Goal: Task Accomplishment & Management: Manage account settings

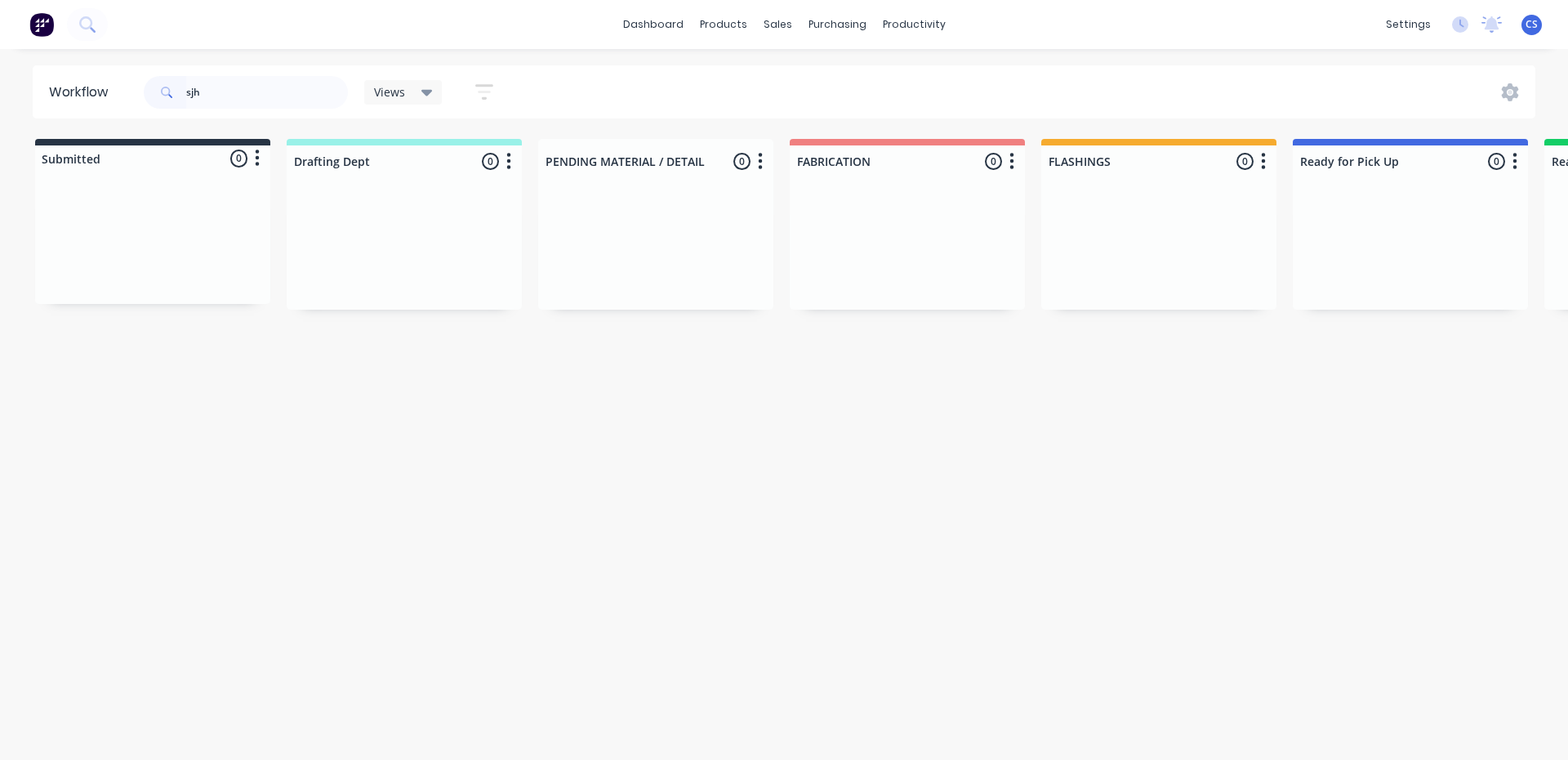
drag, startPoint x: 200, startPoint y: 96, endPoint x: 103, endPoint y: 97, distance: 97.0
click at [148, 92] on div "sjh" at bounding box center [245, 92] width 204 height 33
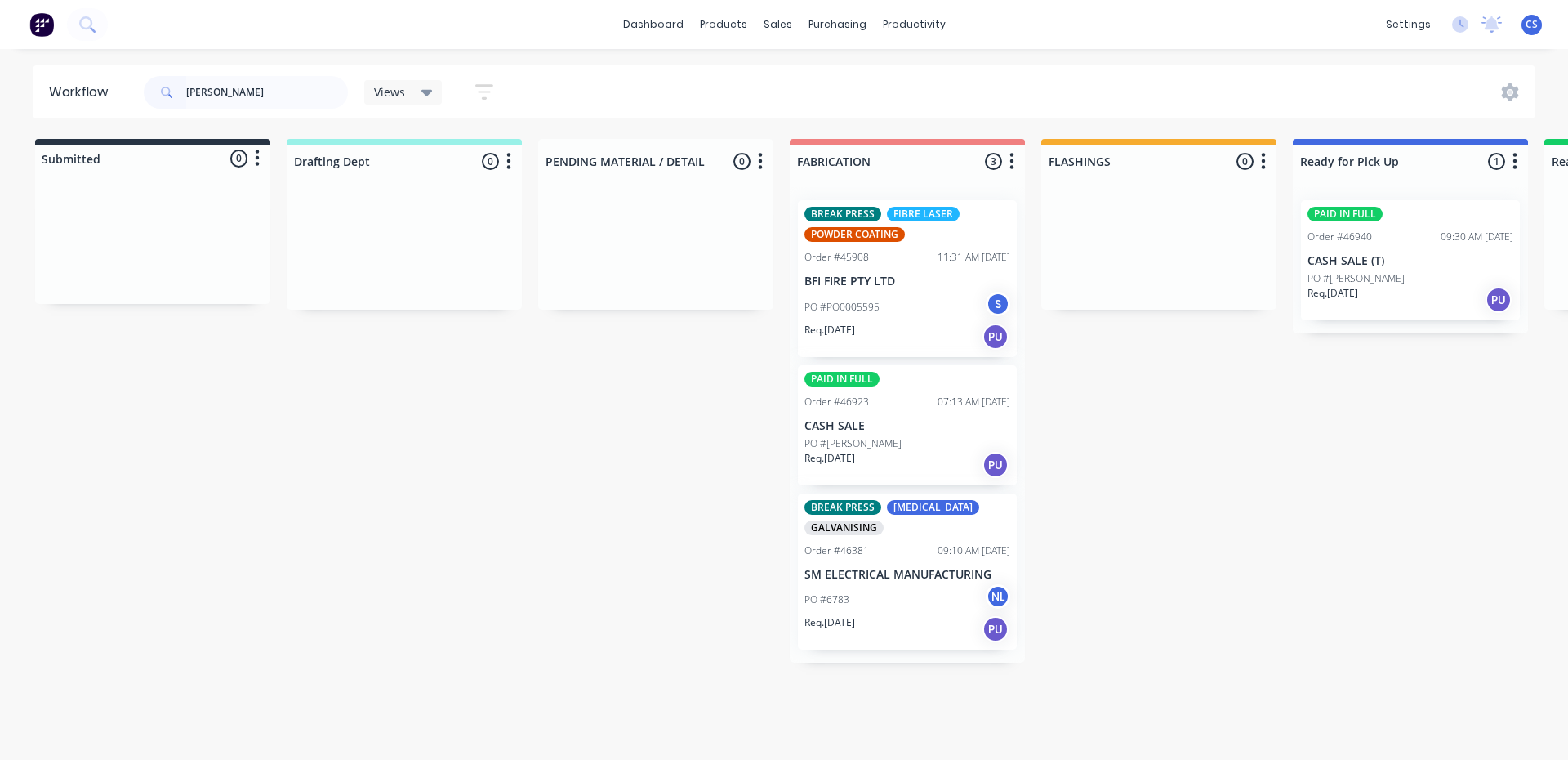
type input "[PERSON_NAME]"
click at [1424, 299] on div "Req. [DATE] PU" at bounding box center [1410, 300] width 205 height 28
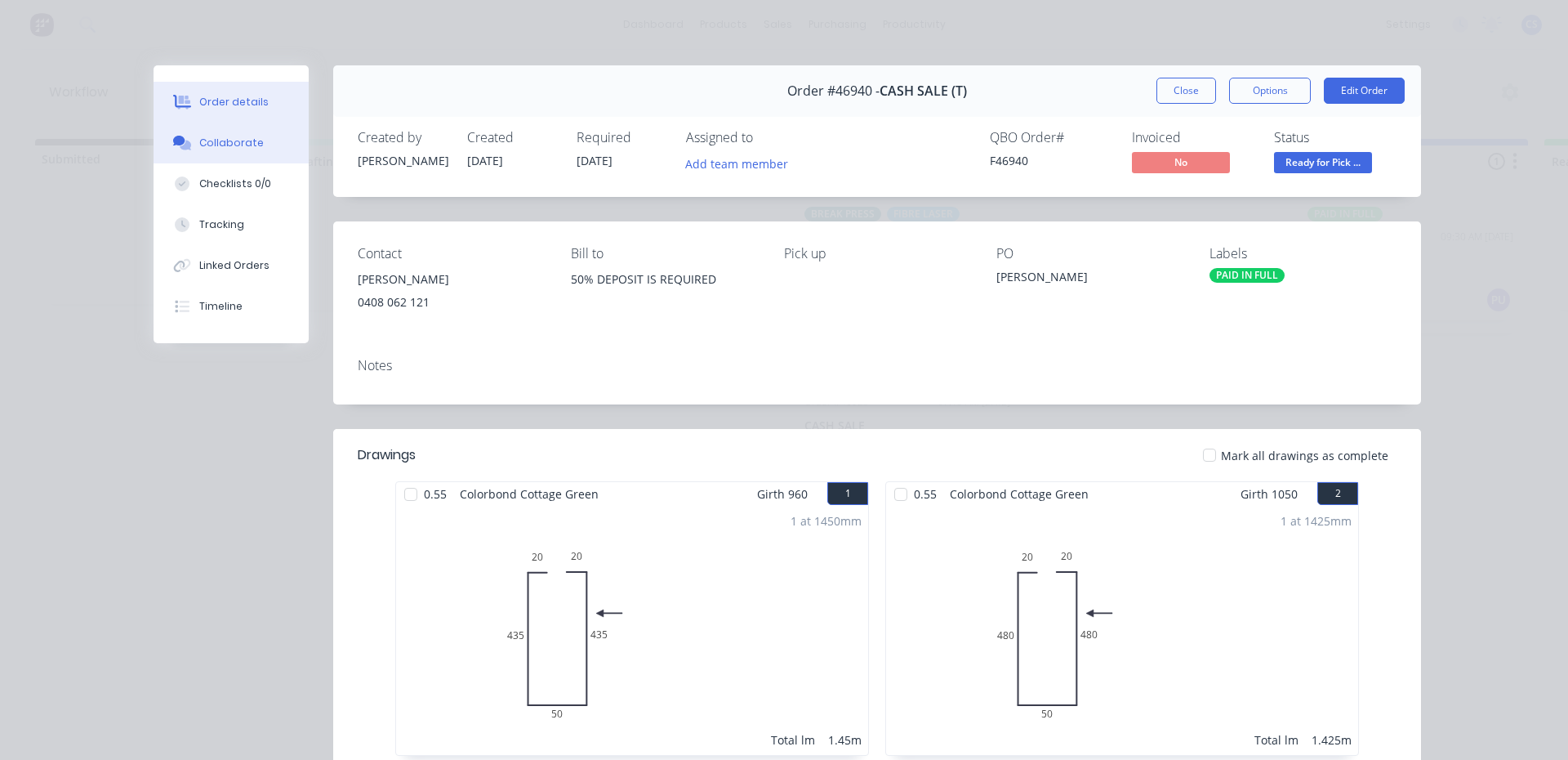
click at [213, 144] on div "Collaborate" at bounding box center [232, 143] width 64 height 15
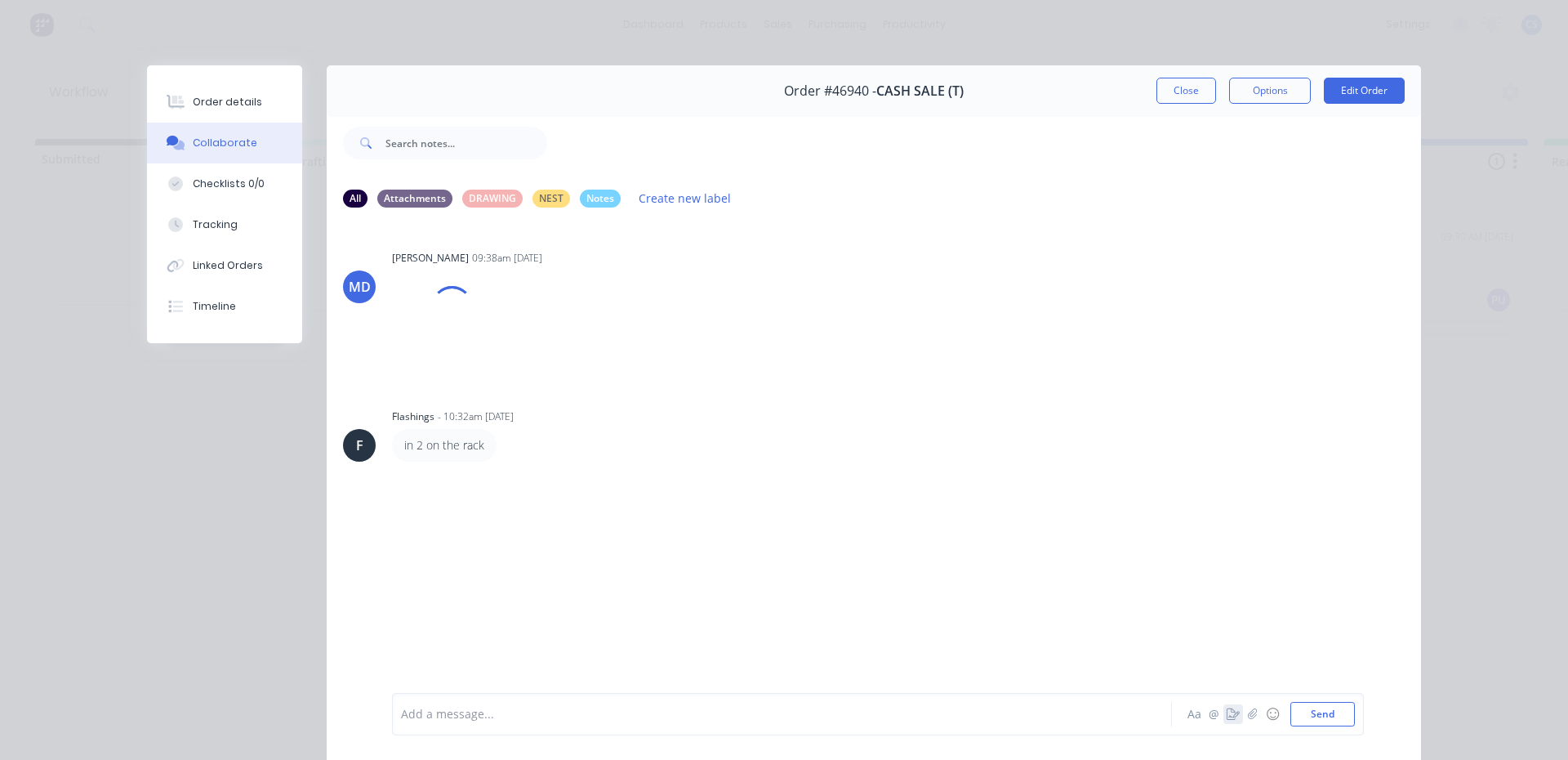
click at [1227, 710] on icon "button" at bounding box center [1233, 714] width 13 height 12
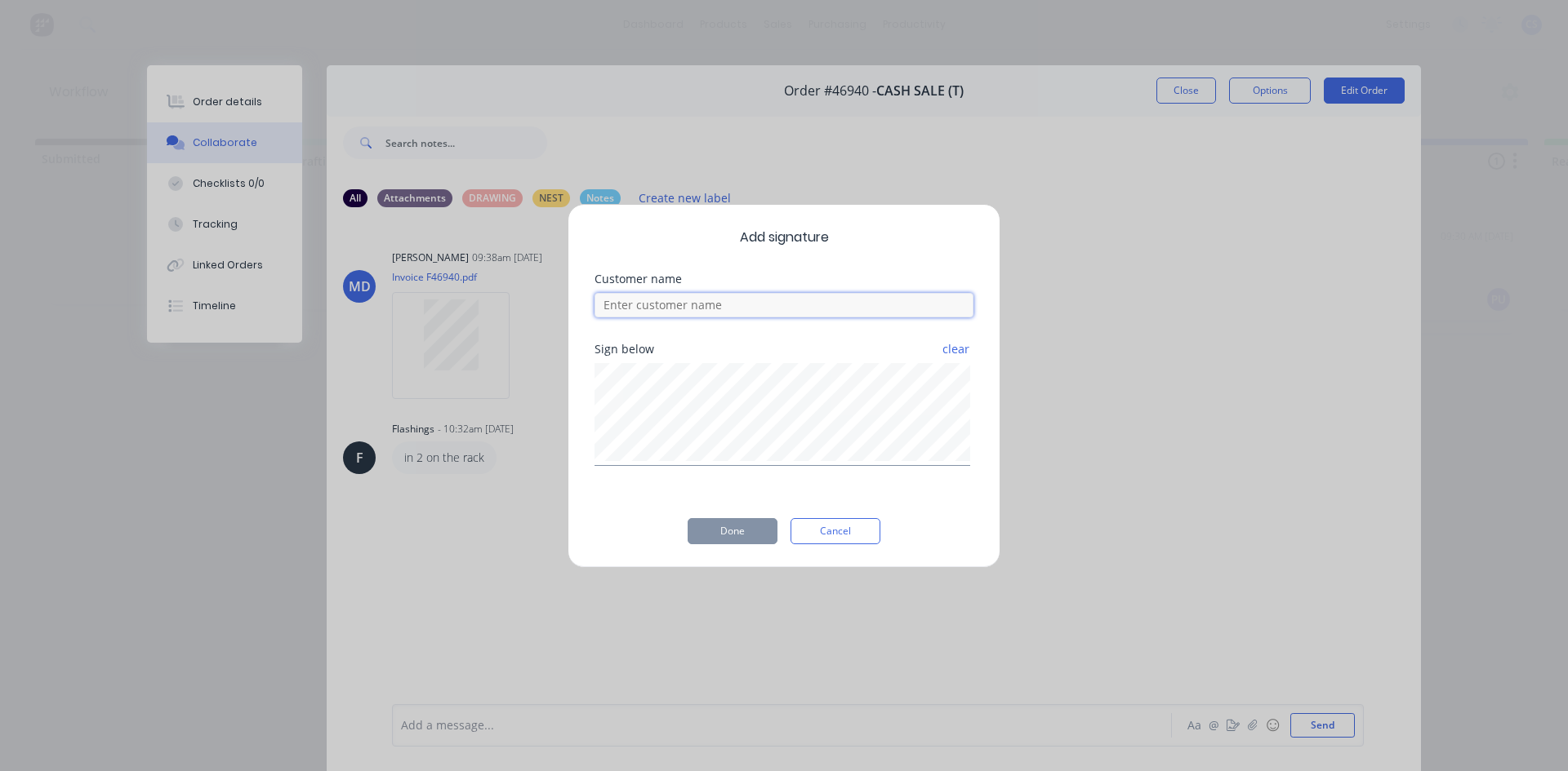
click at [695, 298] on input at bounding box center [784, 305] width 379 height 25
type input "[PERSON_NAME]"
click at [732, 523] on button "Done" at bounding box center [732, 532] width 90 height 26
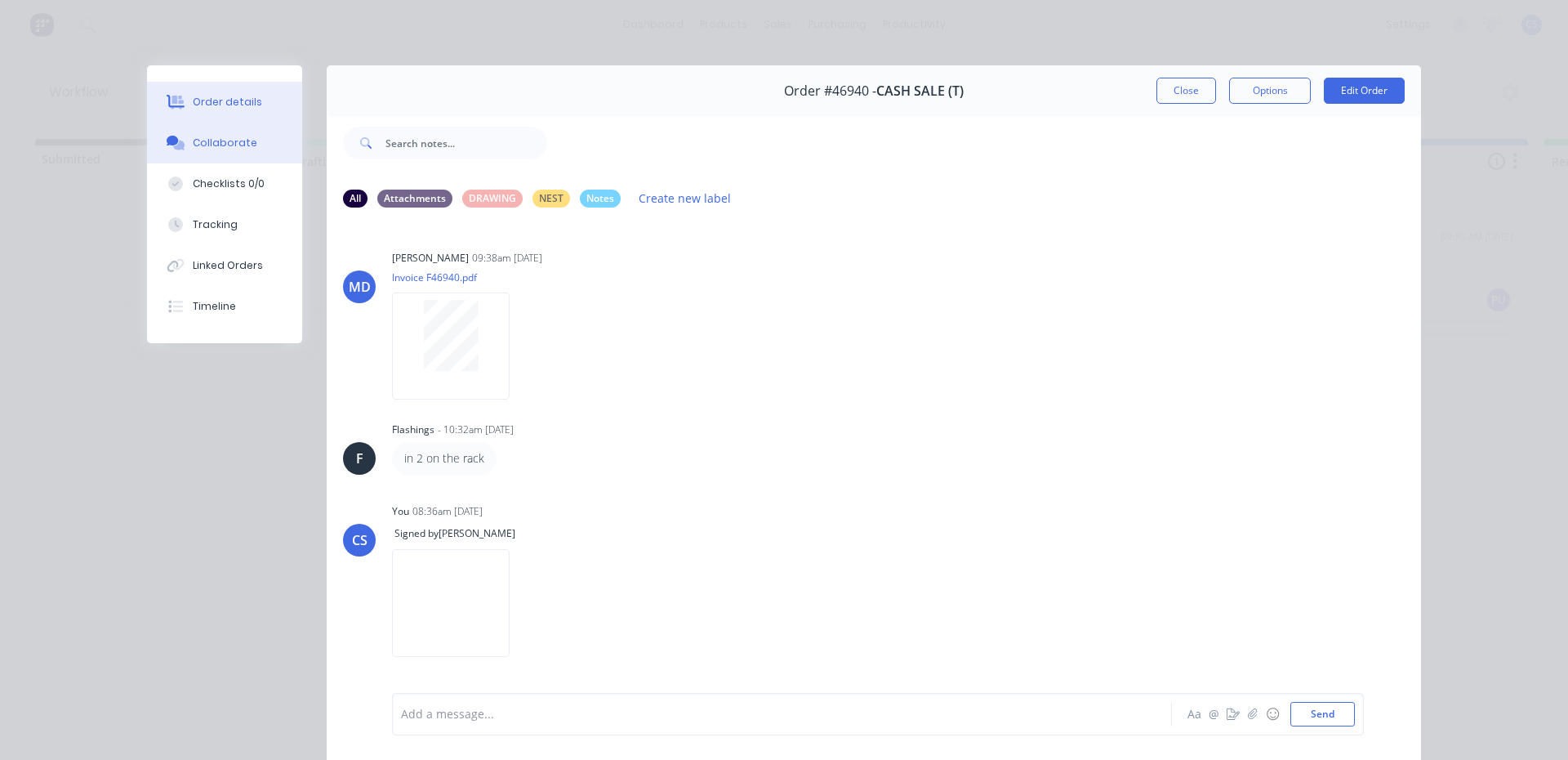
click at [201, 99] on div "Order details" at bounding box center [228, 102] width 69 height 15
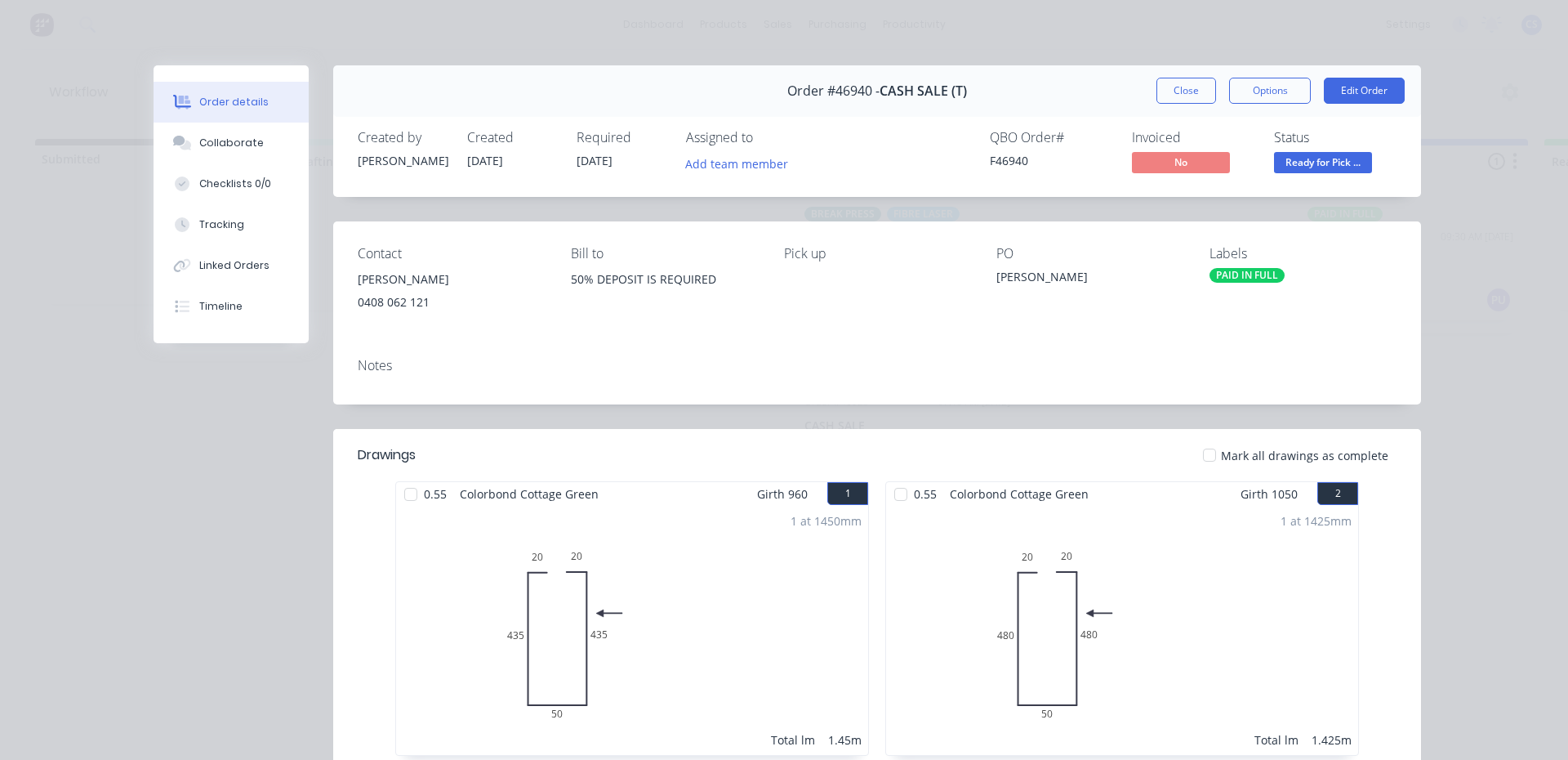
click at [1295, 165] on span "Ready for Pick ..." at bounding box center [1322, 162] width 98 height 21
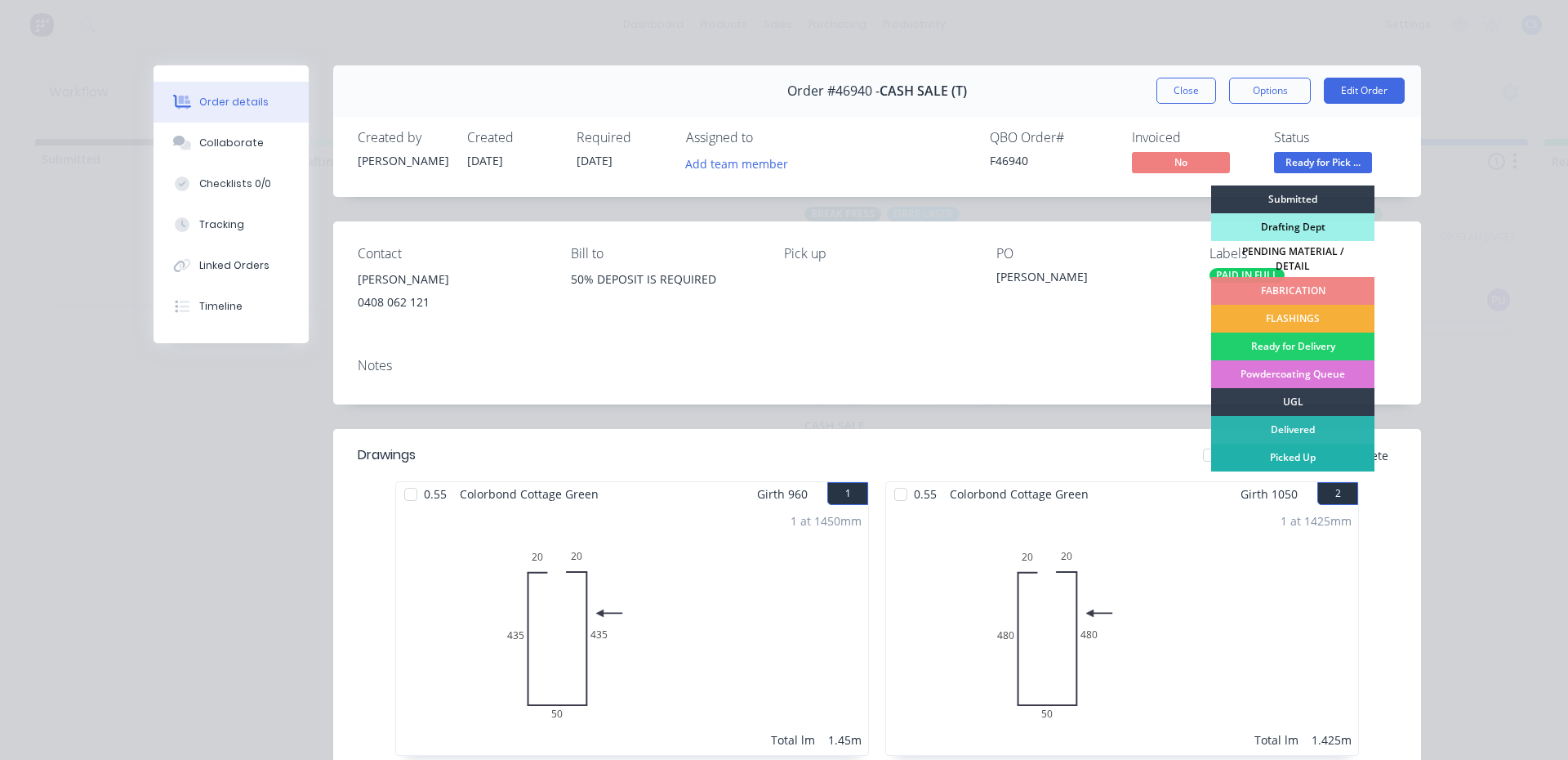
click at [1323, 451] on div "Picked Up" at bounding box center [1293, 458] width 163 height 28
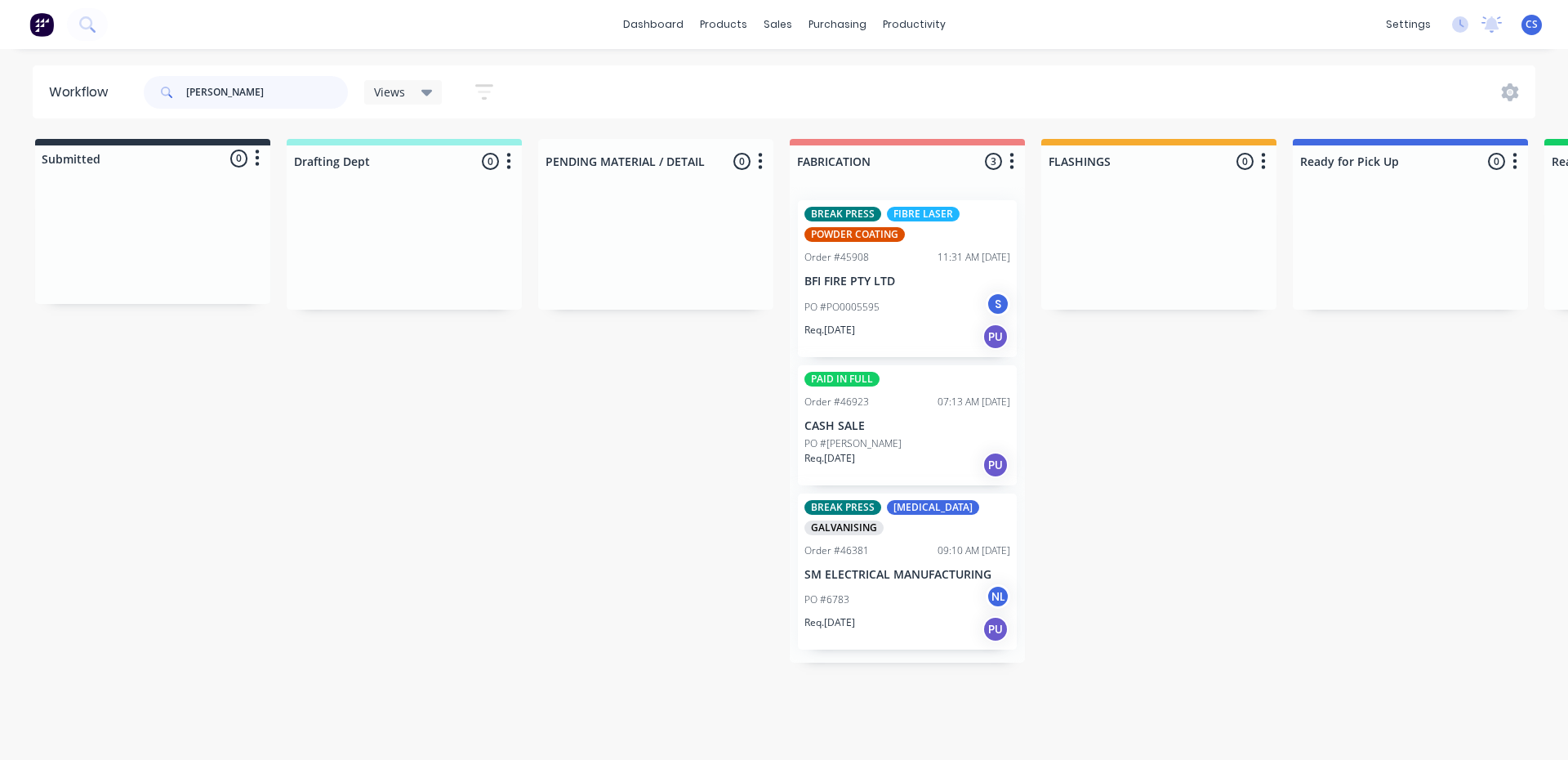
drag, startPoint x: 228, startPoint y: 87, endPoint x: 170, endPoint y: 85, distance: 58.0
click at [170, 85] on div "[PERSON_NAME]" at bounding box center [245, 92] width 204 height 33
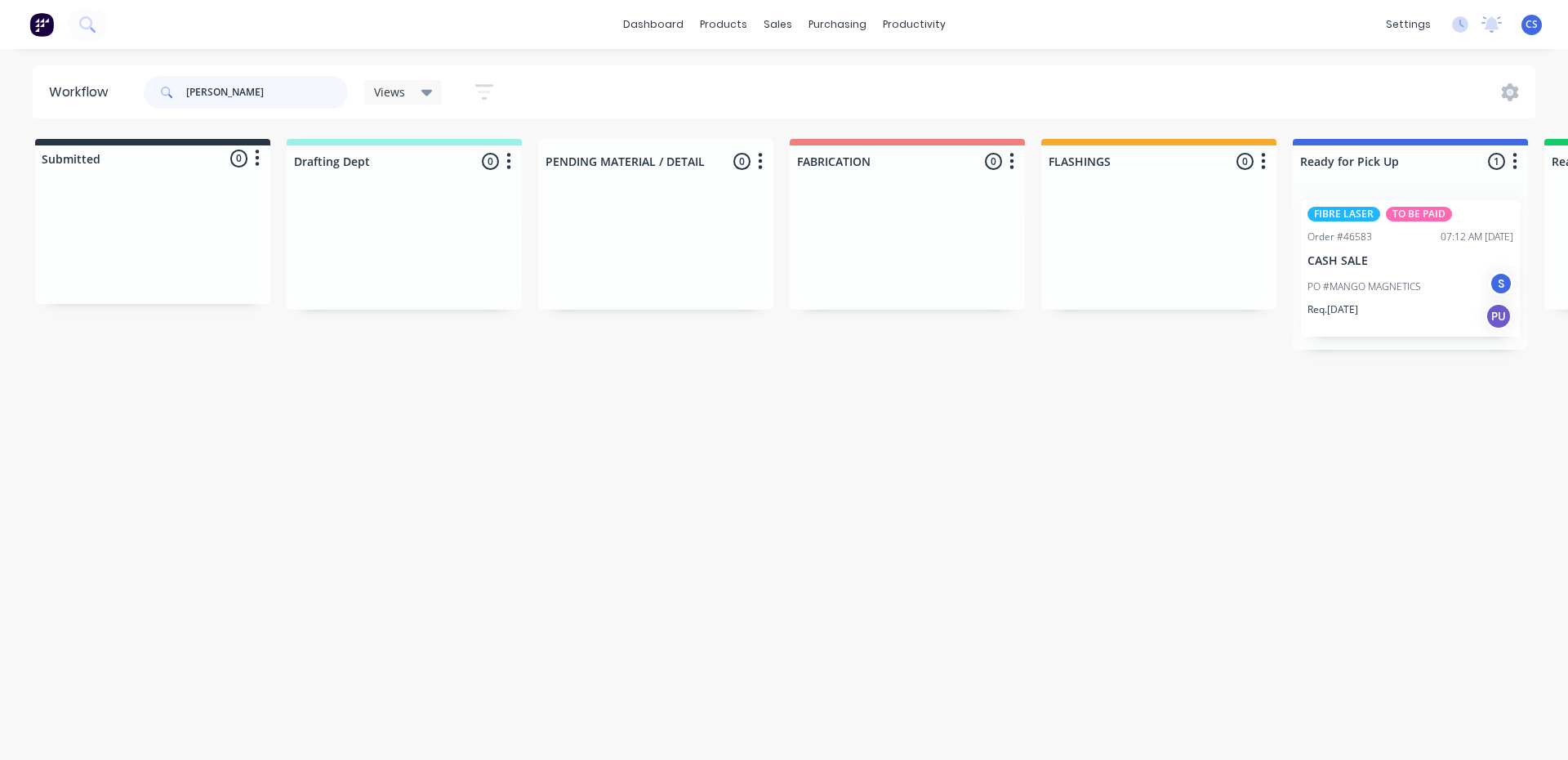
type input "[PERSON_NAME]"
click at [1406, 275] on div "PO #MANGO MAGNETICS S" at bounding box center [1410, 287] width 205 height 31
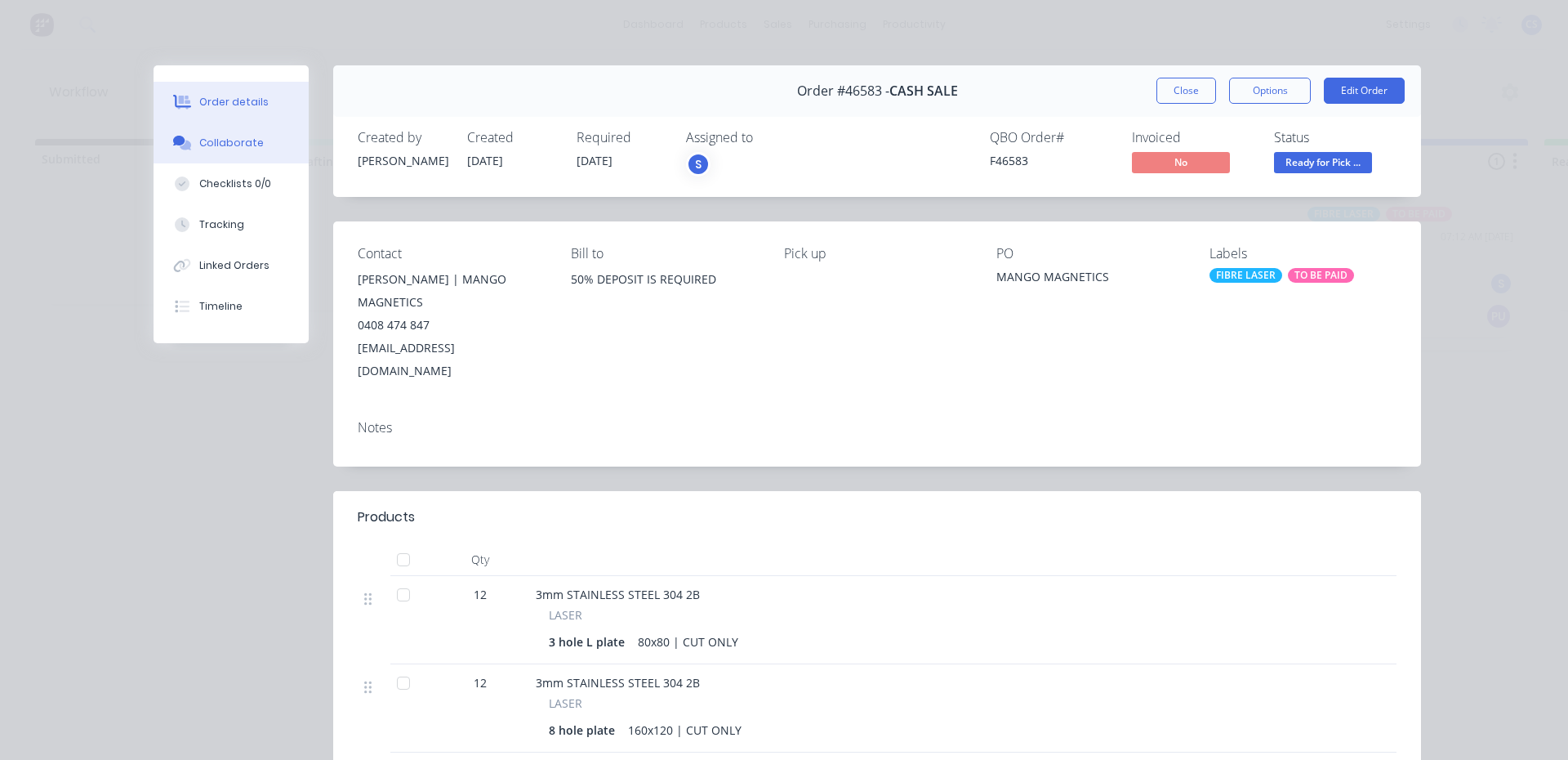
click at [233, 148] on div "Collaborate" at bounding box center [232, 143] width 64 height 15
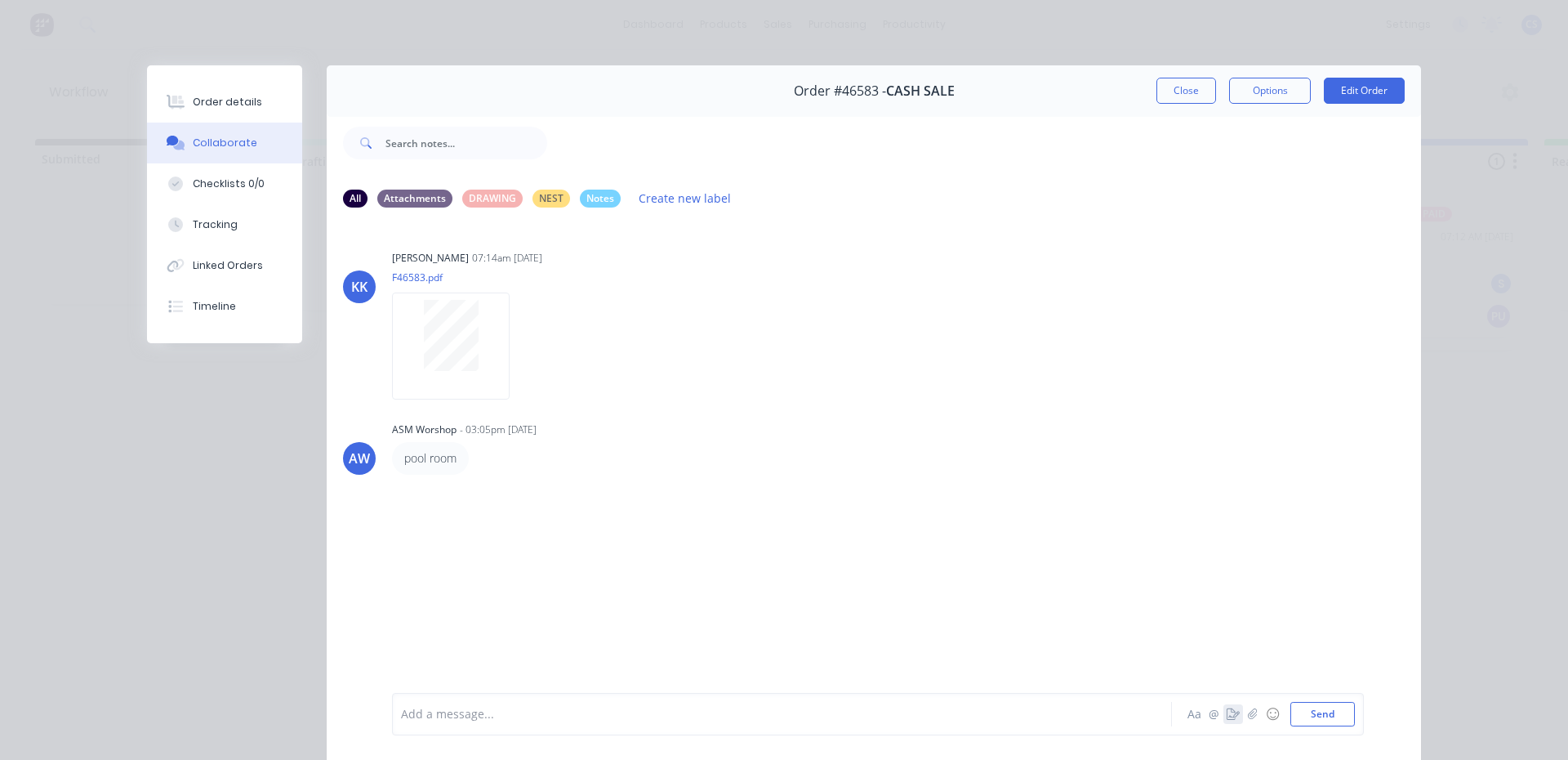
click at [1227, 716] on icon "button" at bounding box center [1233, 714] width 13 height 12
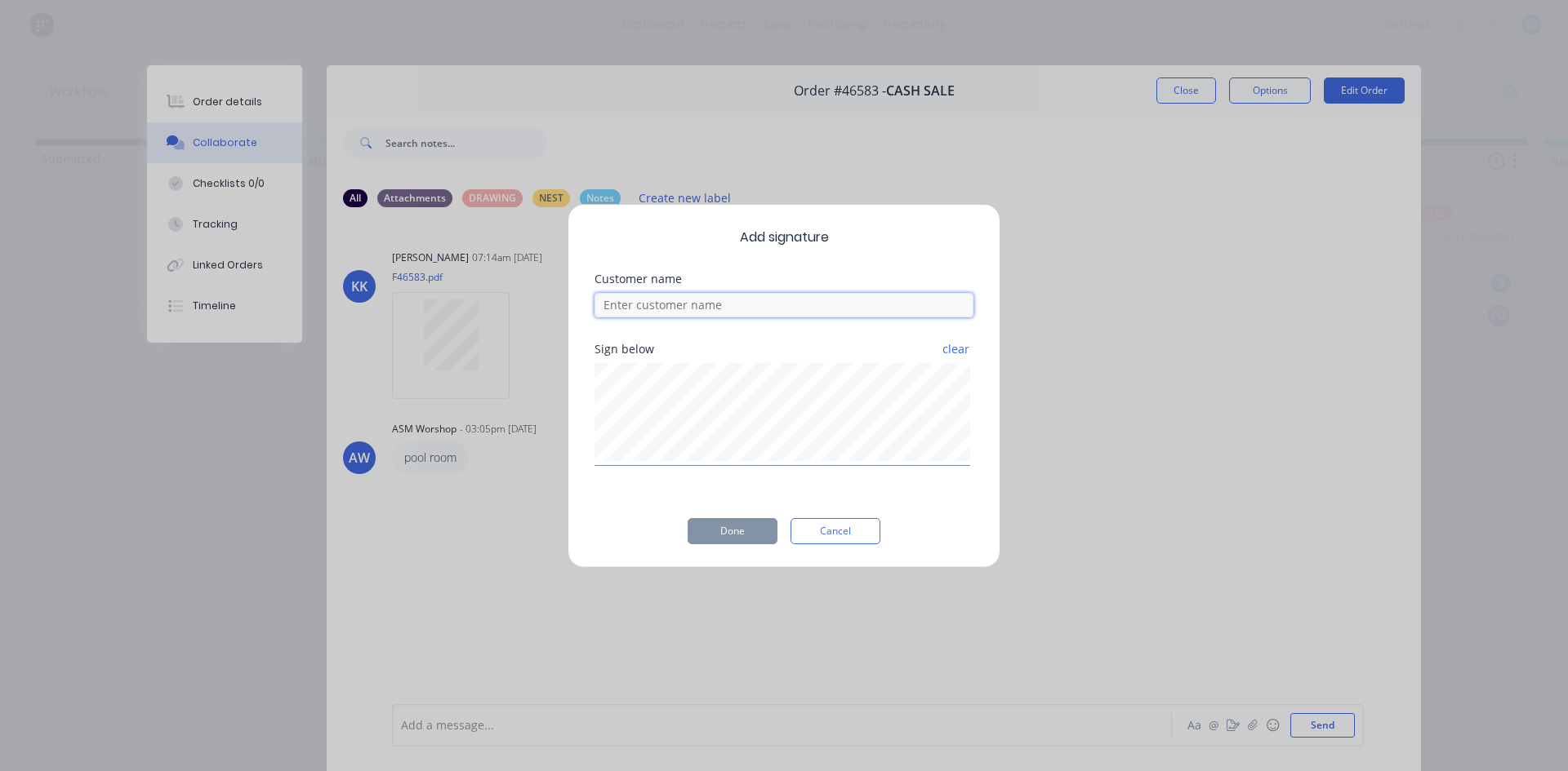
click at [793, 302] on input at bounding box center [784, 305] width 379 height 25
type input "[PERSON_NAME]"
click at [751, 531] on button "Done" at bounding box center [732, 532] width 90 height 26
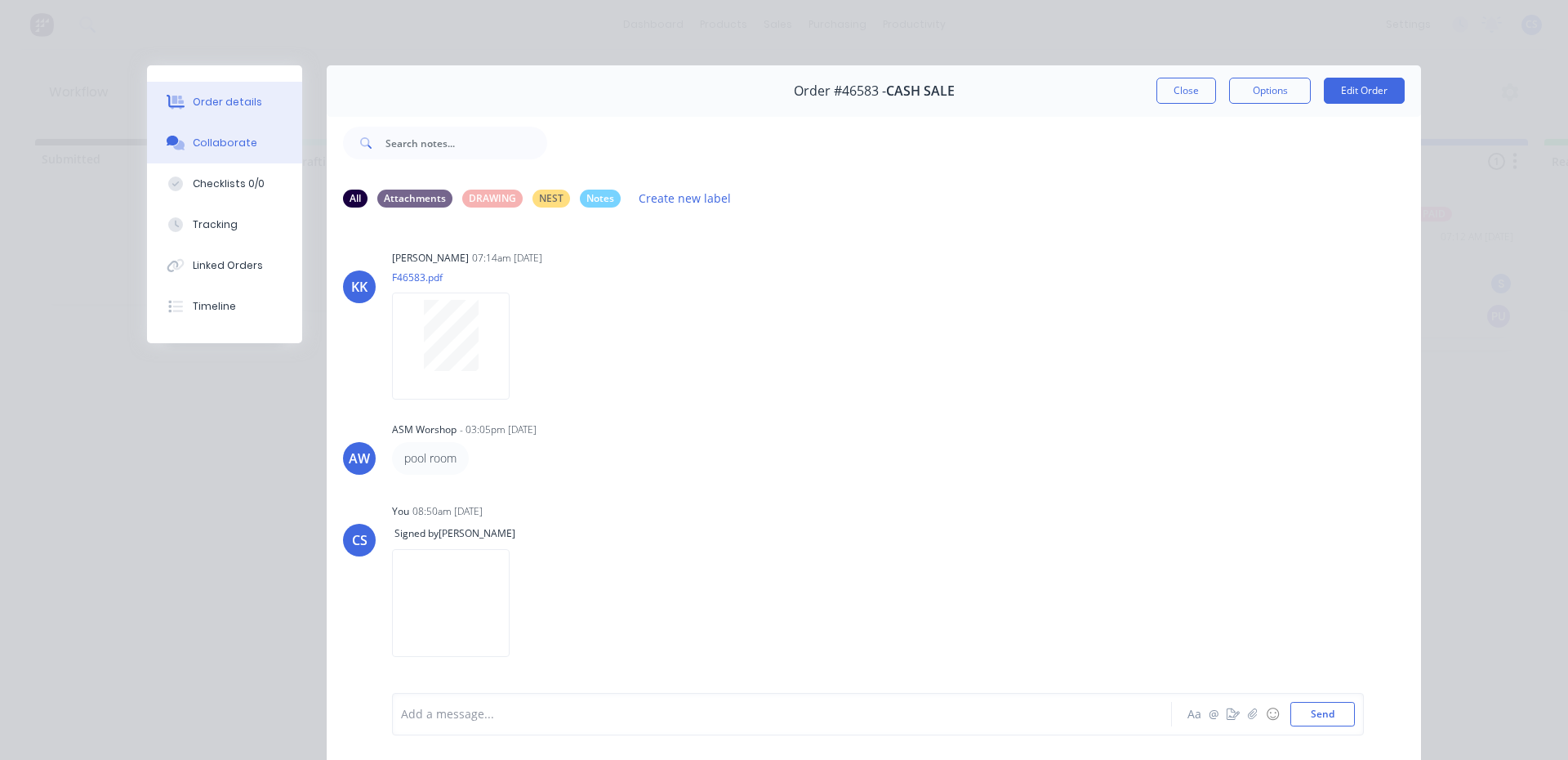
click at [183, 106] on button "Order details" at bounding box center [224, 101] width 155 height 40
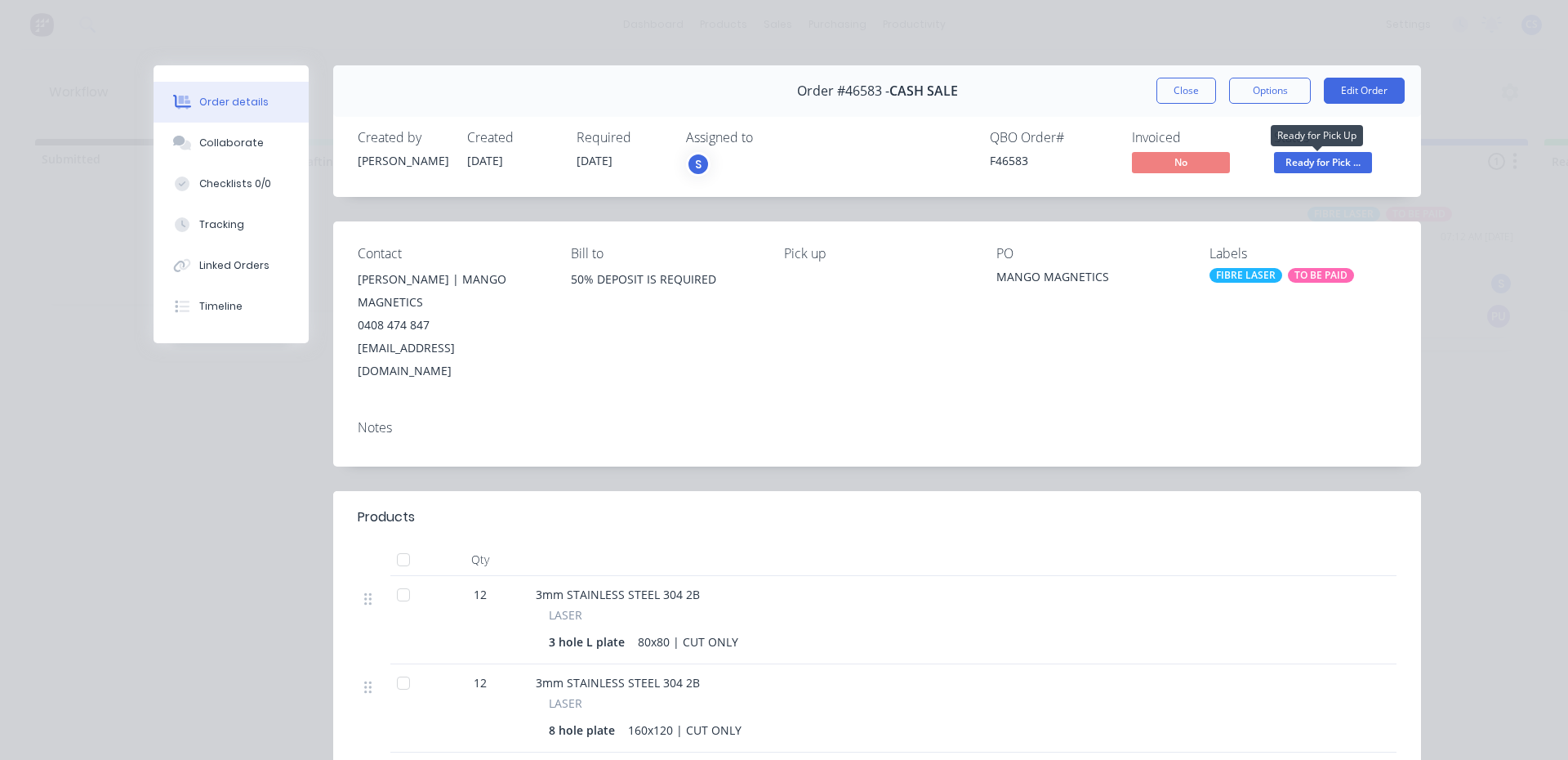
click at [1327, 155] on span "Ready for Pick ..." at bounding box center [1322, 162] width 98 height 21
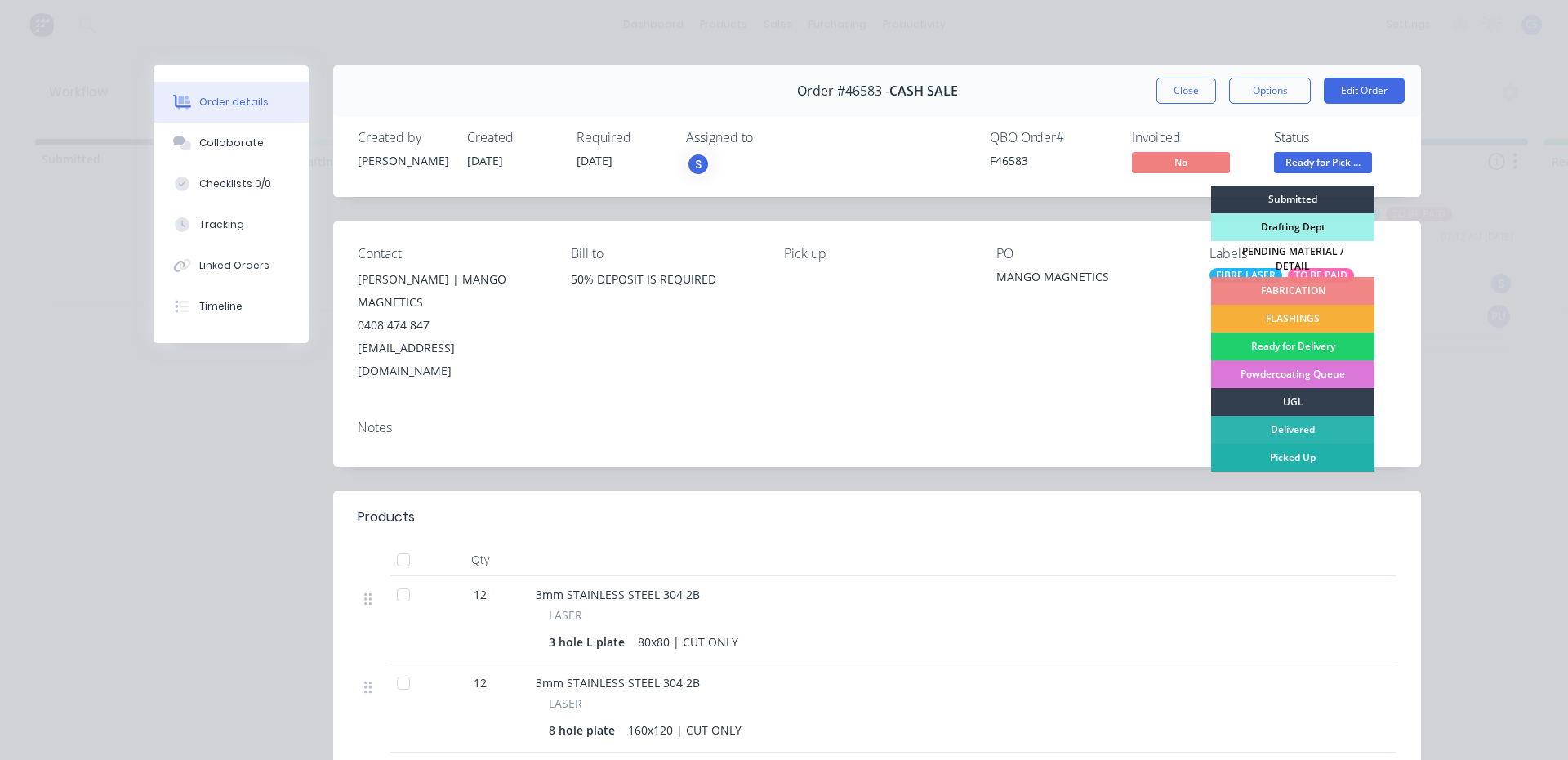
click at [1313, 459] on div "Picked Up" at bounding box center [1293, 458] width 163 height 28
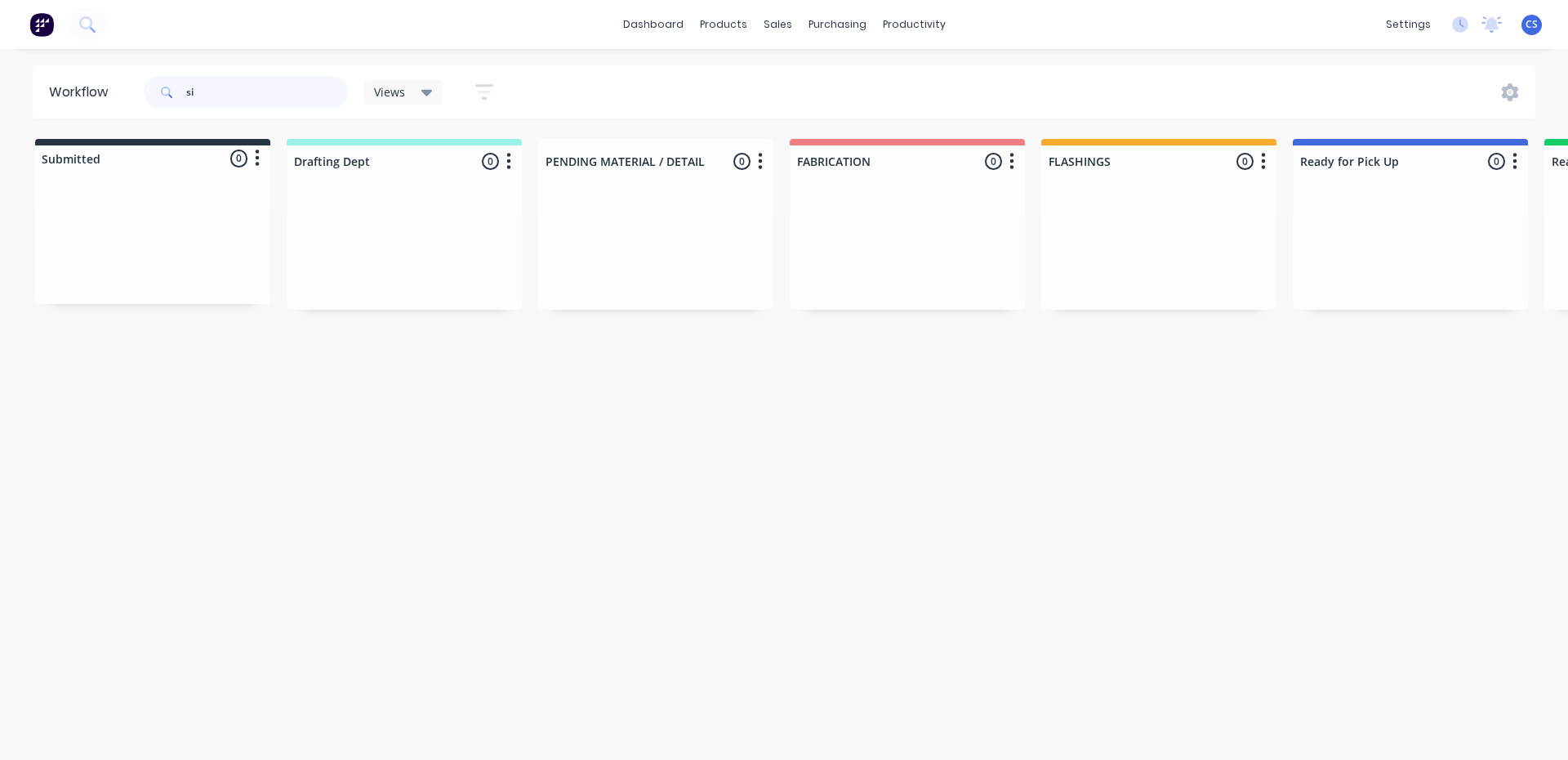
type input "s"
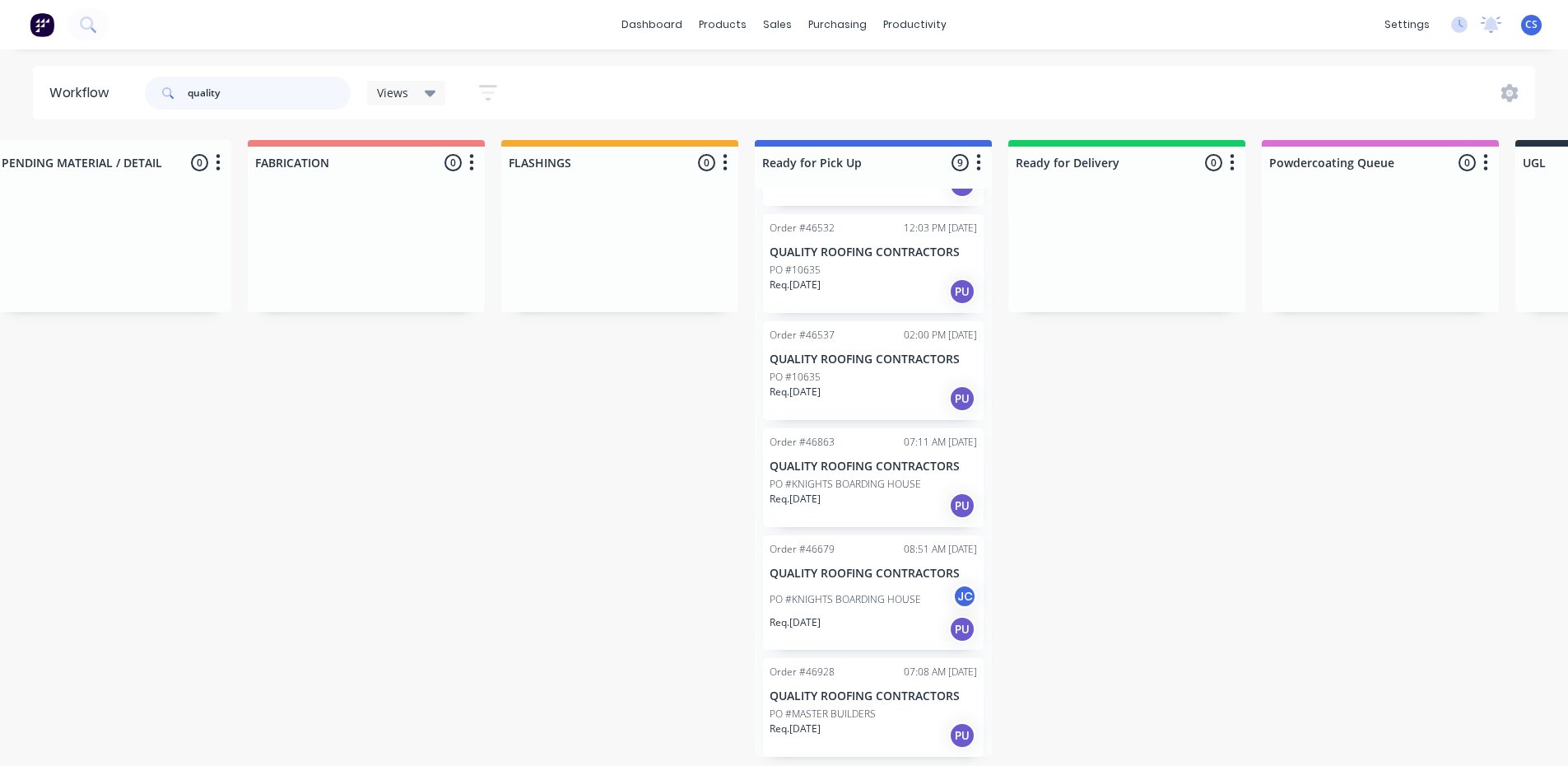
scroll to position [417, 0]
type input "quality"
click at [846, 485] on p "PO #KNIGHTS BOARDING HOUSE" at bounding box center [846, 483] width 151 height 15
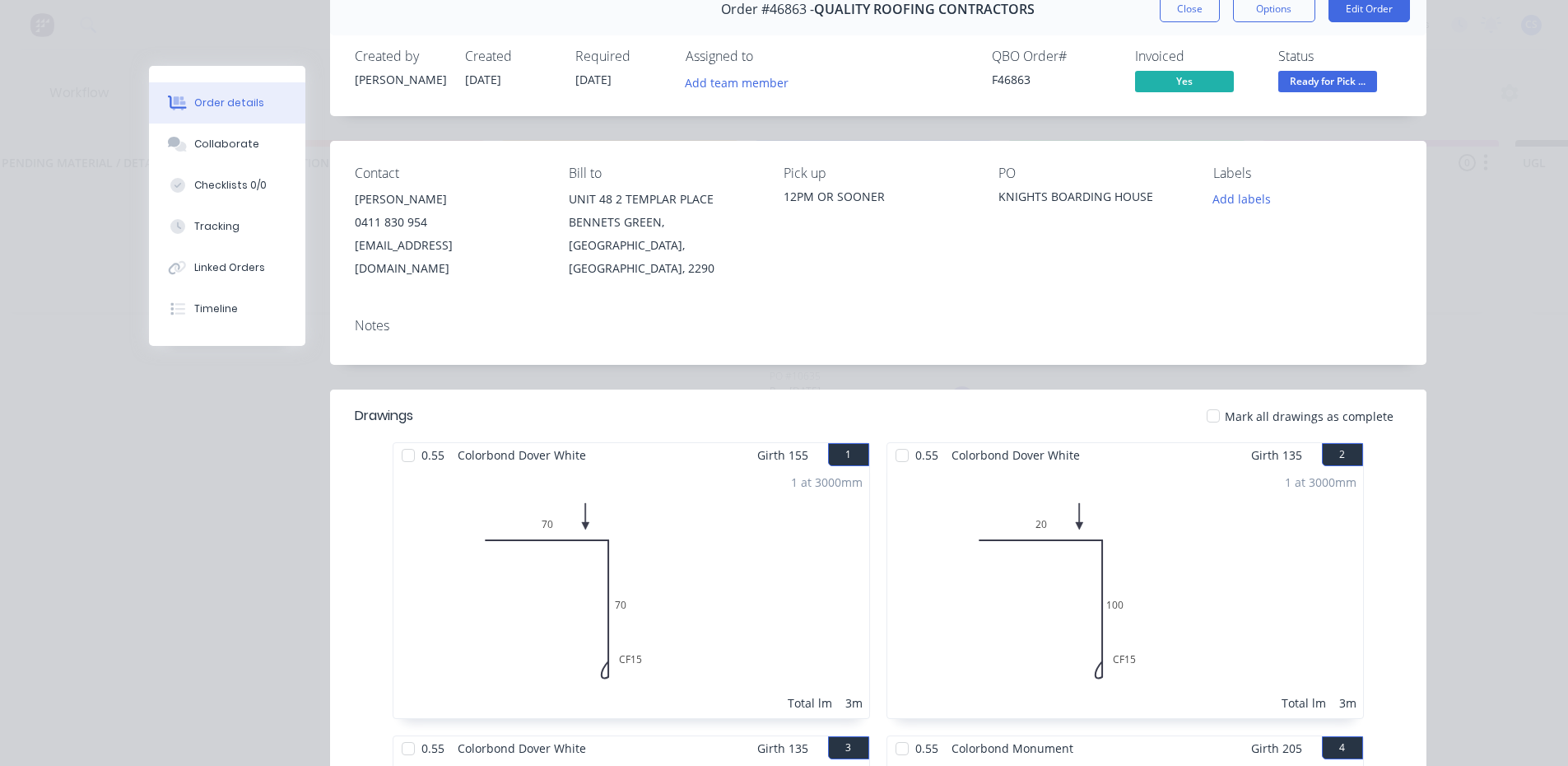
scroll to position [0, 0]
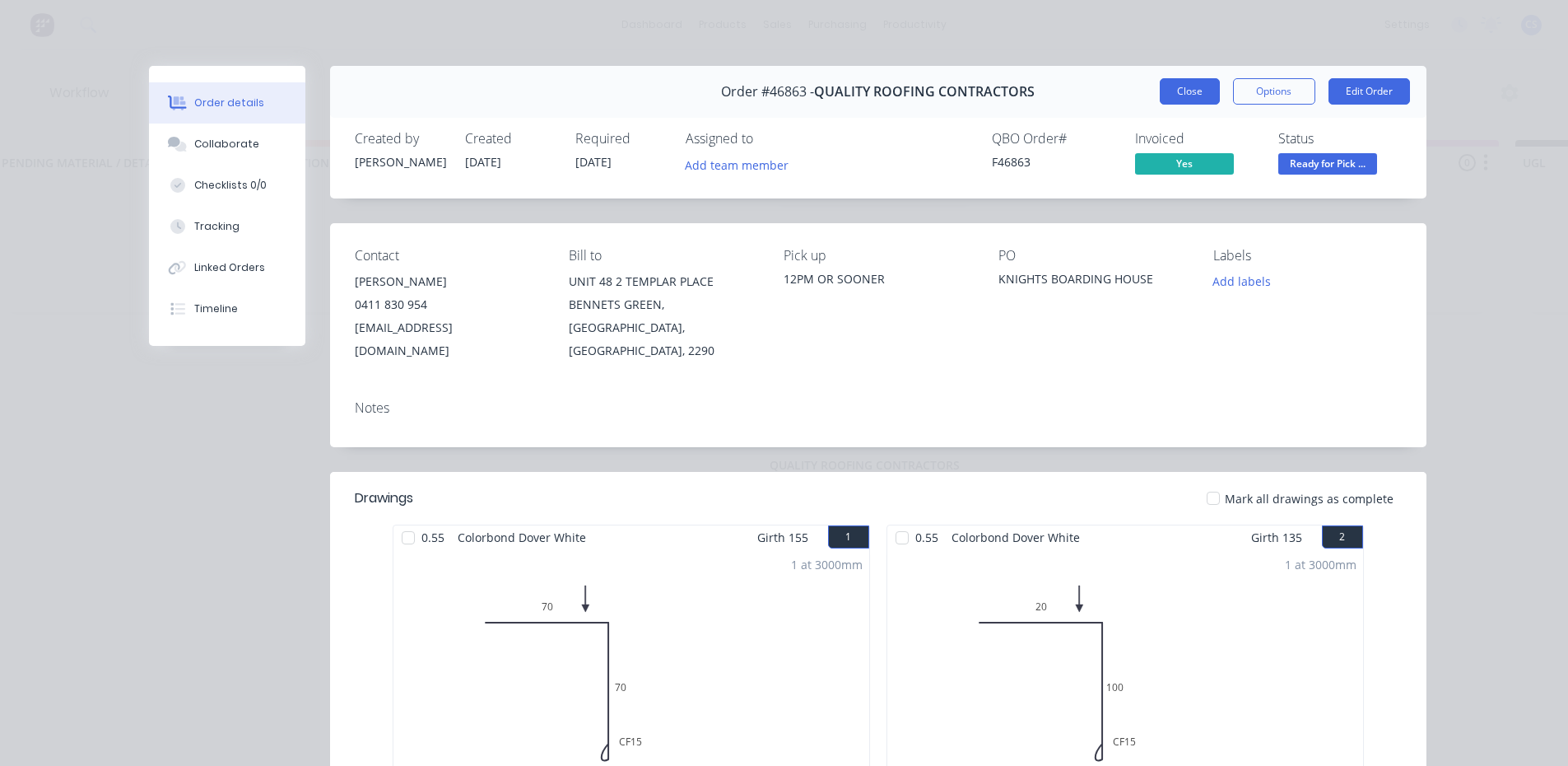
click at [1200, 91] on button "Close" at bounding box center [1190, 91] width 60 height 27
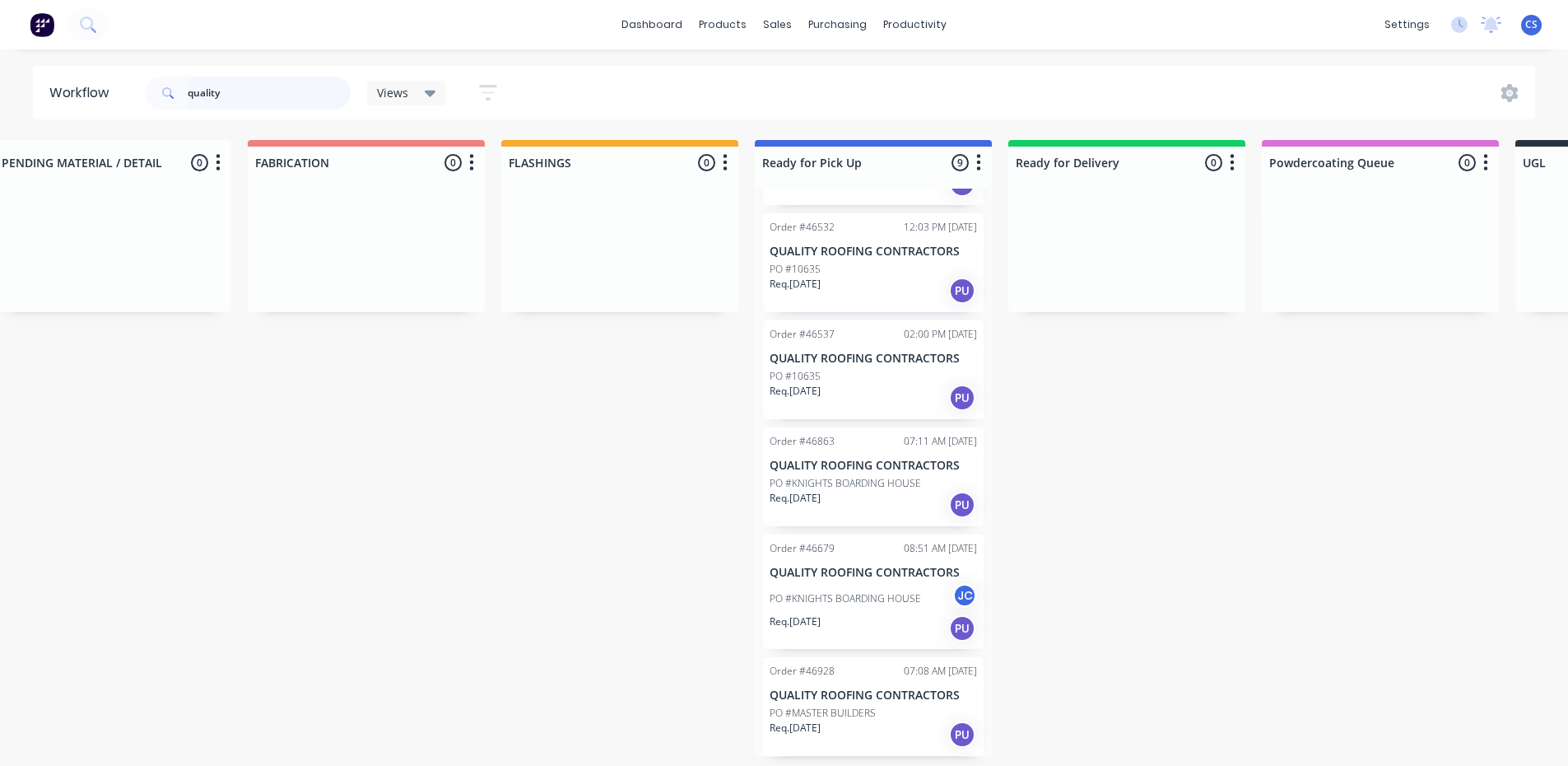
scroll to position [3, 548]
click at [839, 614] on div "Req. [DATE] PU" at bounding box center [873, 628] width 207 height 28
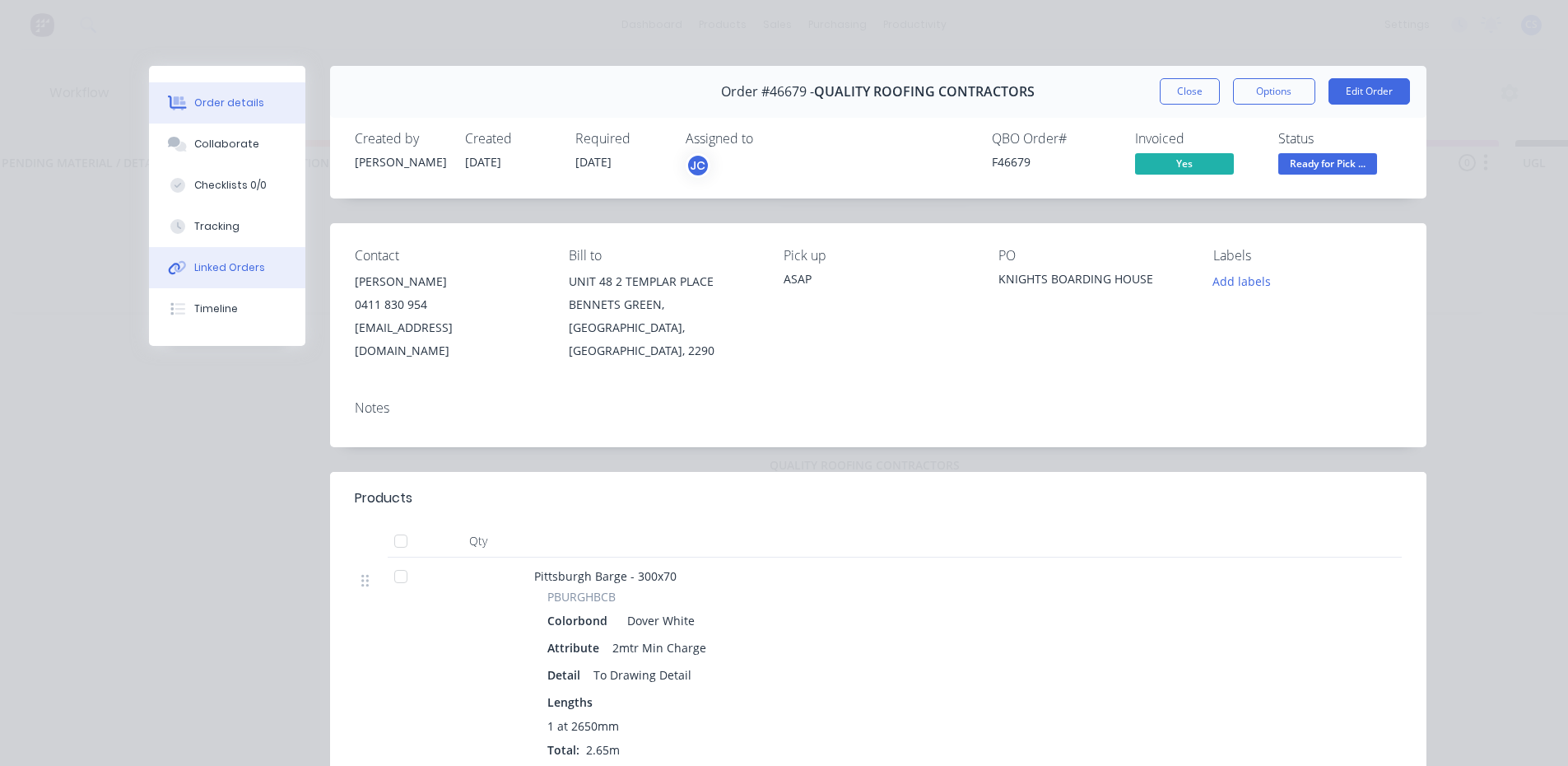
click at [220, 268] on div "Linked Orders" at bounding box center [229, 268] width 71 height 15
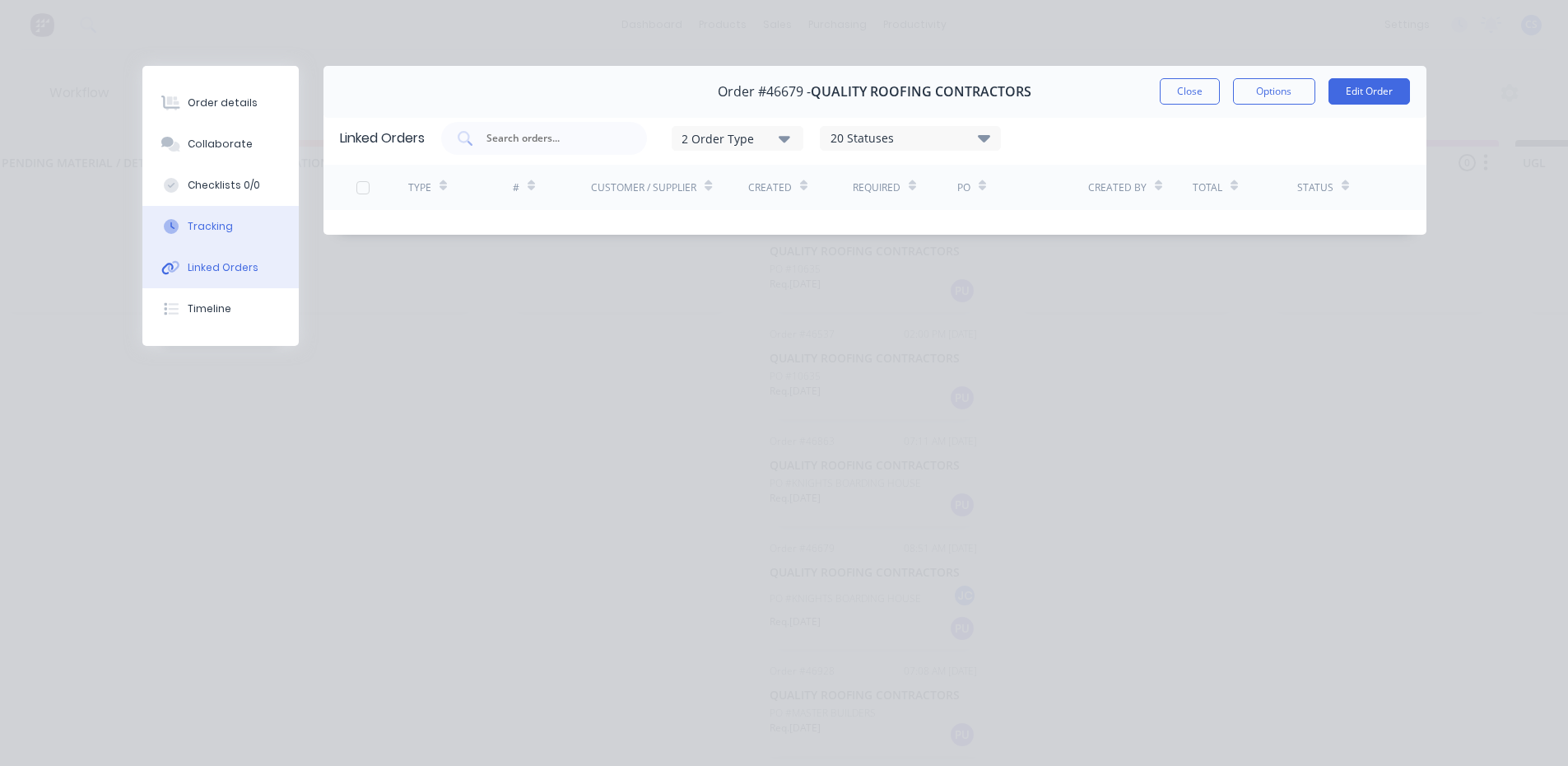
click at [223, 211] on button "Tracking" at bounding box center [220, 225] width 156 height 41
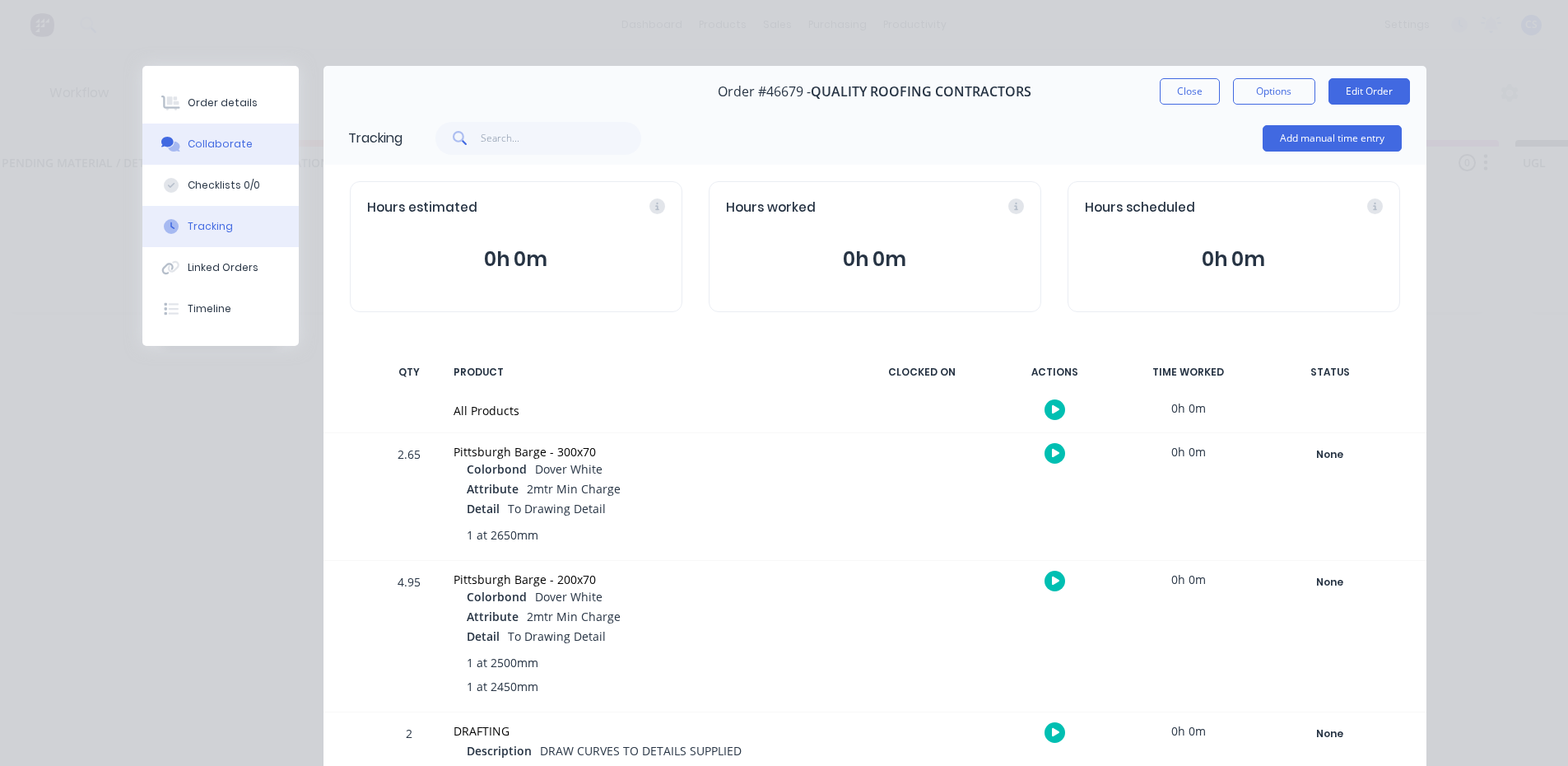
click at [233, 146] on div "Collaborate" at bounding box center [220, 144] width 65 height 15
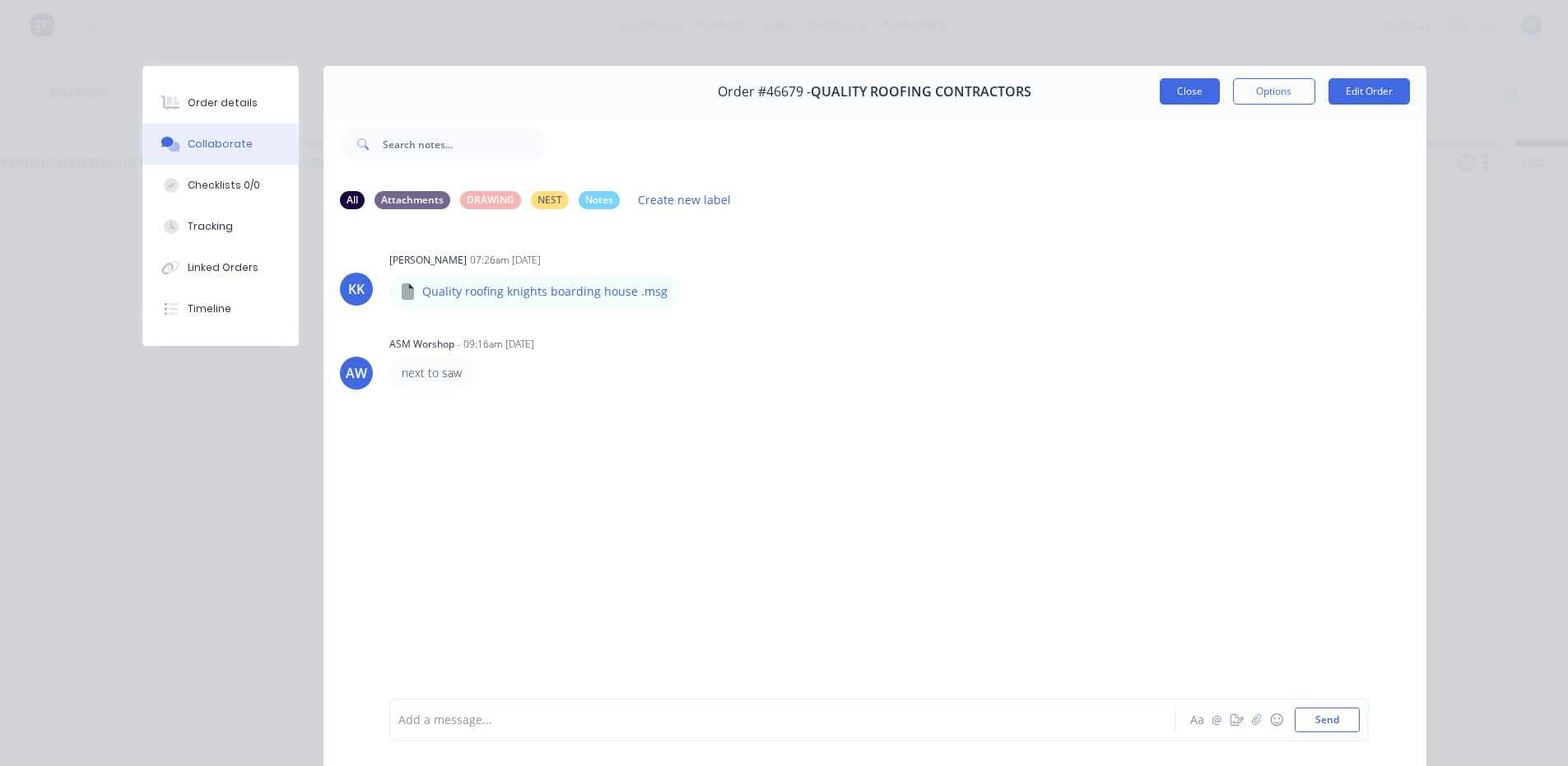
click at [1193, 92] on button "Close" at bounding box center [1190, 91] width 60 height 27
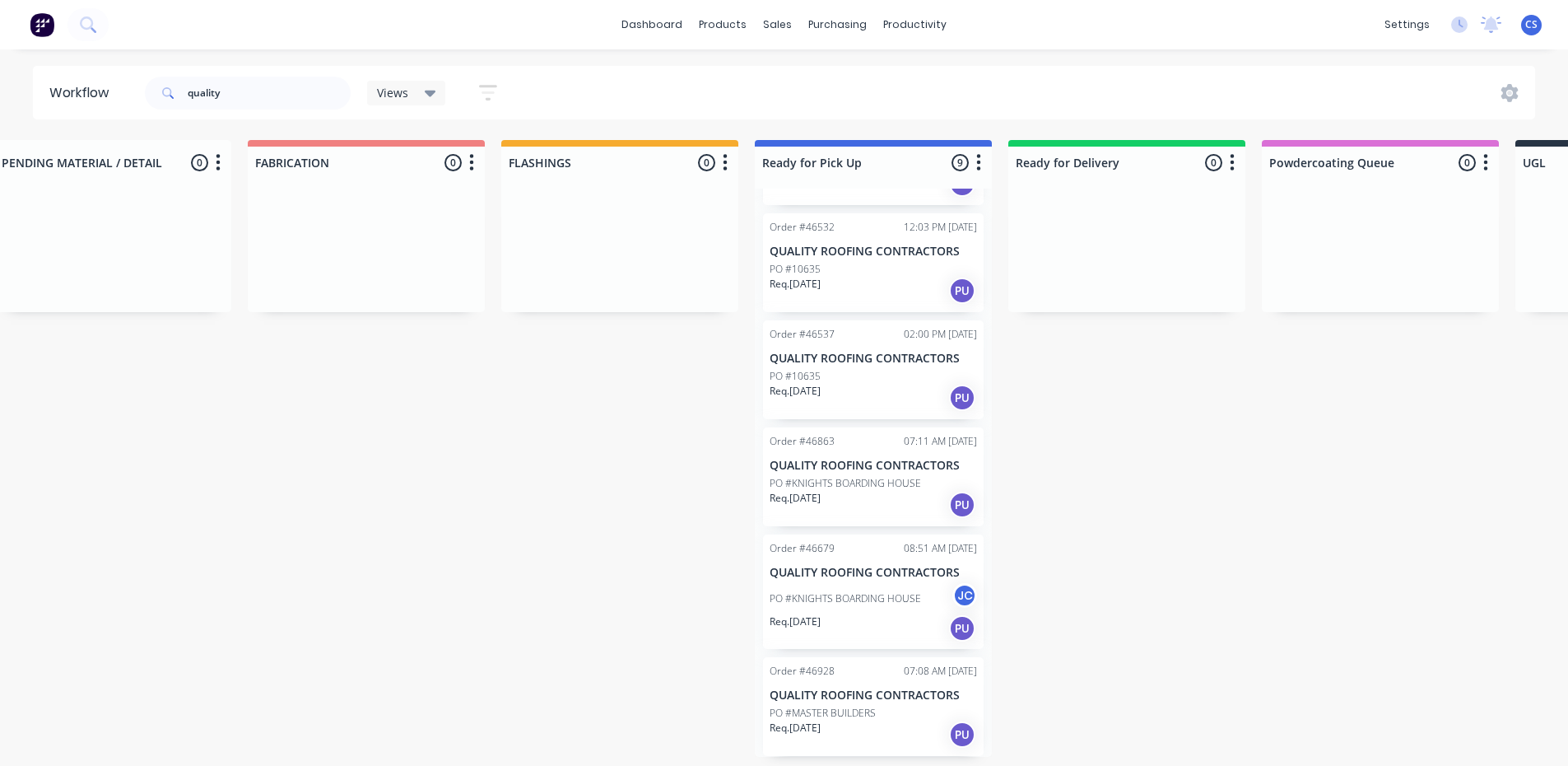
click at [854, 466] on p "QUALITY ROOFING CONTRACTORS" at bounding box center [873, 465] width 207 height 14
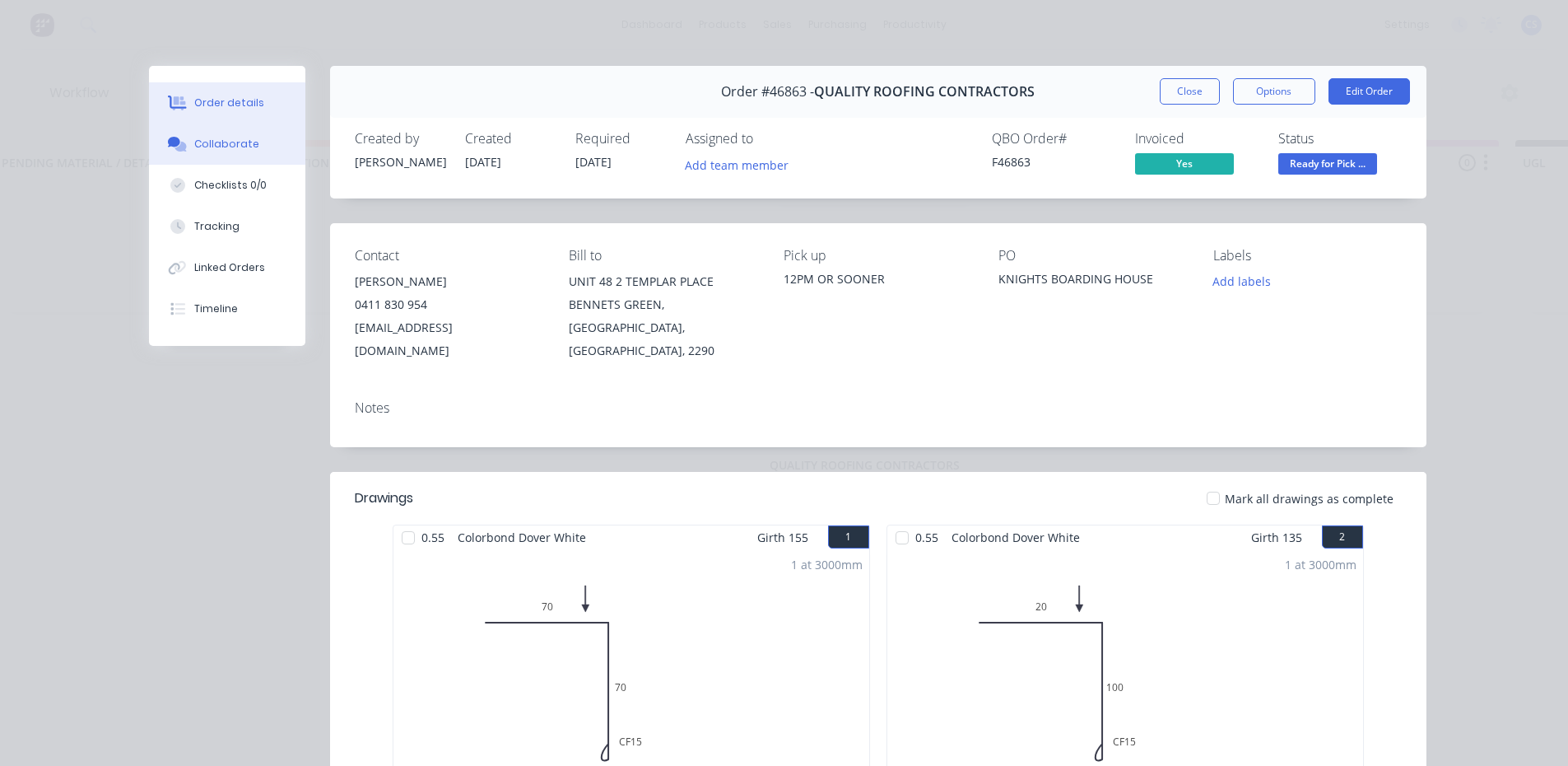
click at [220, 141] on div "Collaborate" at bounding box center [227, 144] width 65 height 15
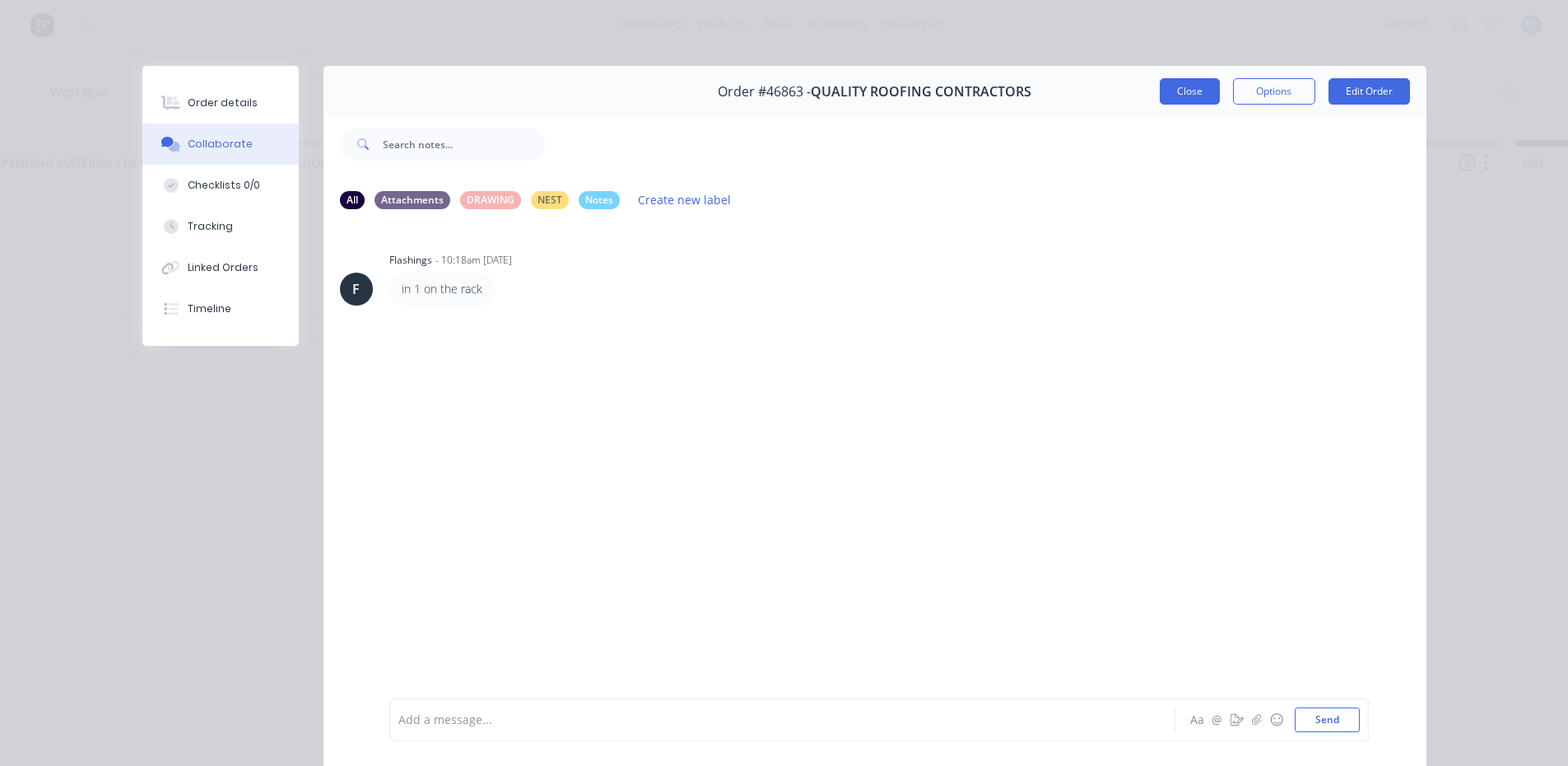
click at [1178, 96] on button "Close" at bounding box center [1190, 91] width 60 height 27
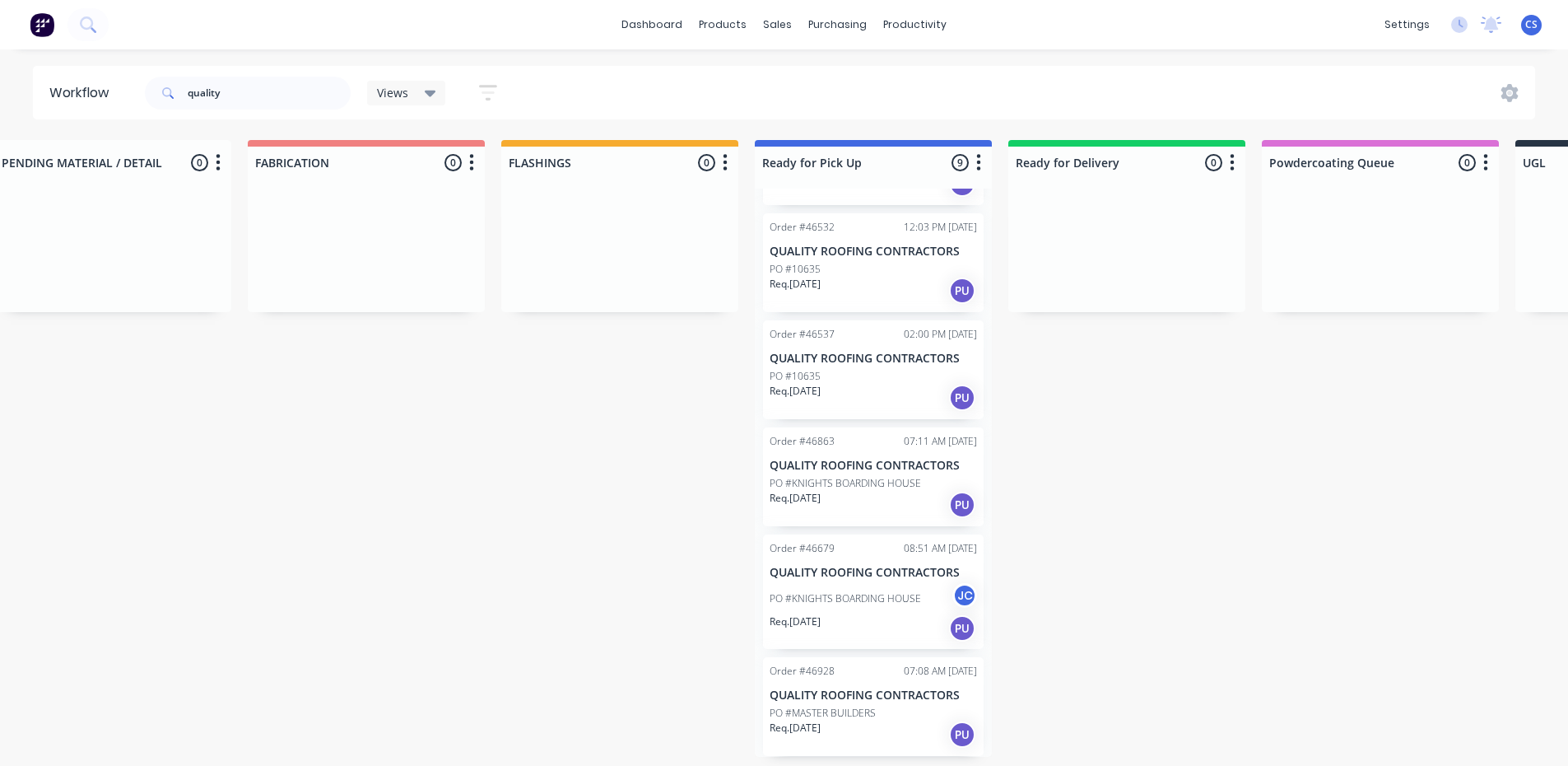
click at [853, 725] on div "Req. [DATE] PU" at bounding box center [873, 734] width 207 height 28
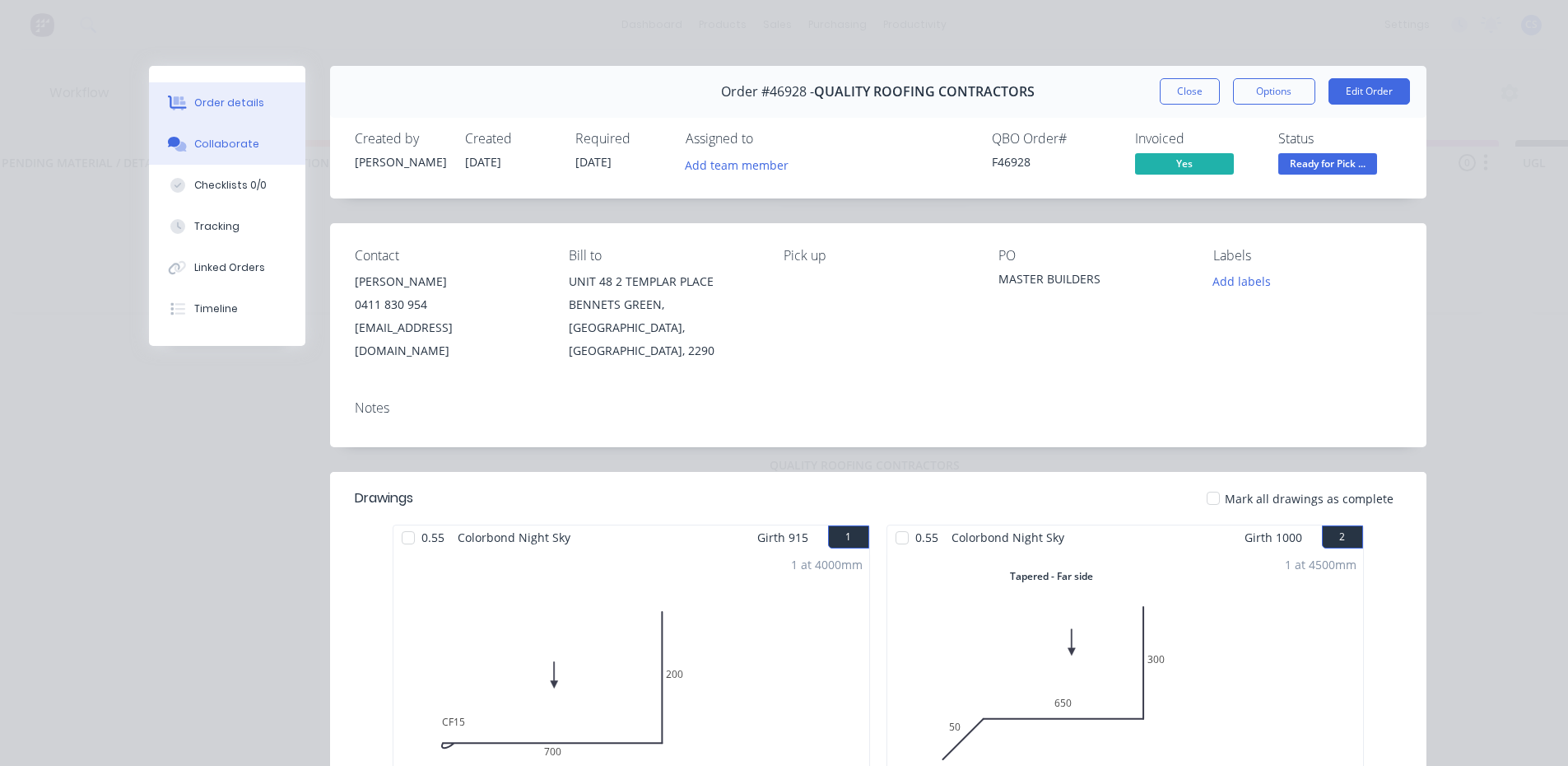
click at [209, 147] on div "Collaborate" at bounding box center [227, 144] width 65 height 15
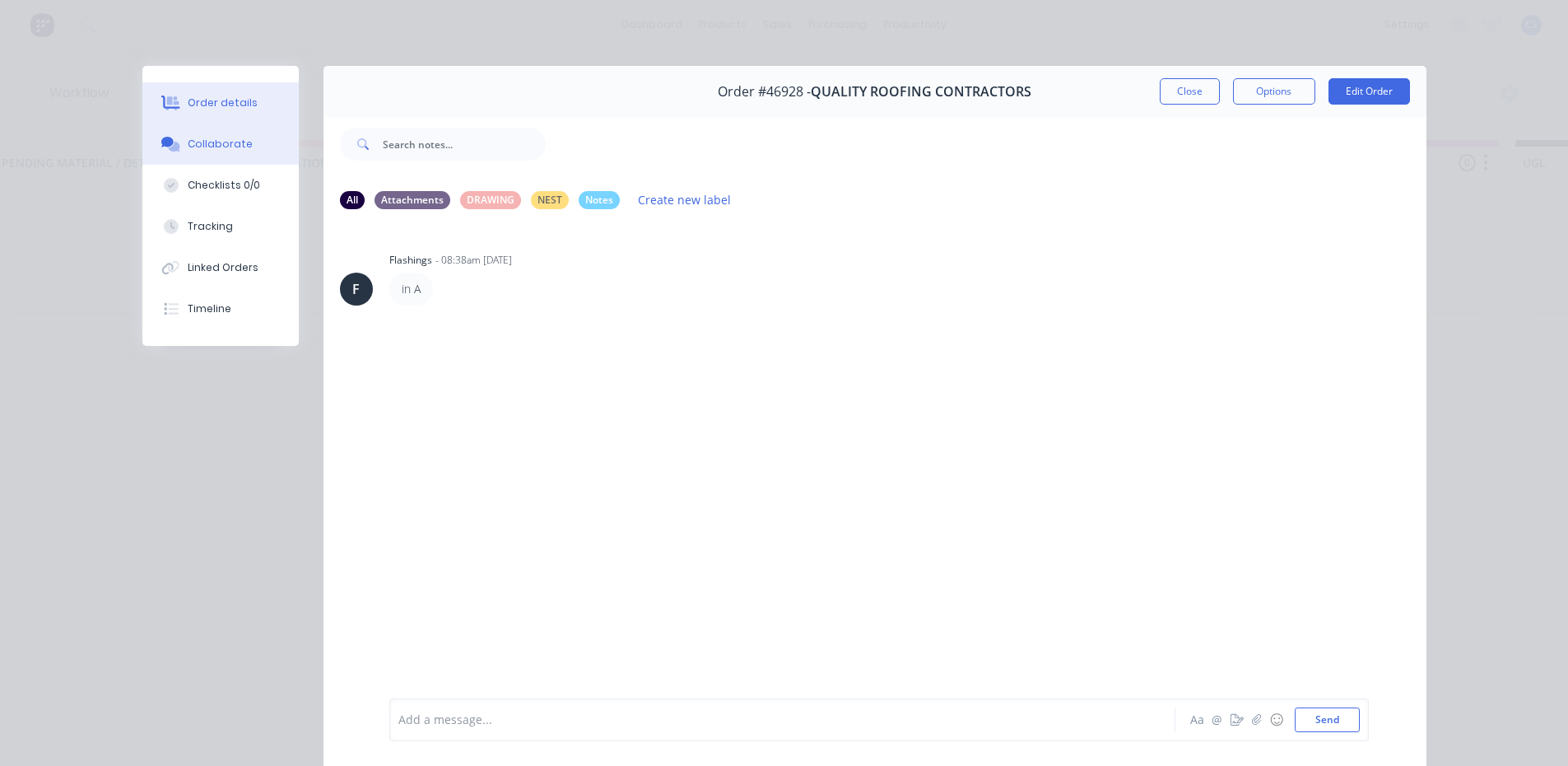
click at [249, 91] on button "Order details" at bounding box center [220, 102] width 156 height 41
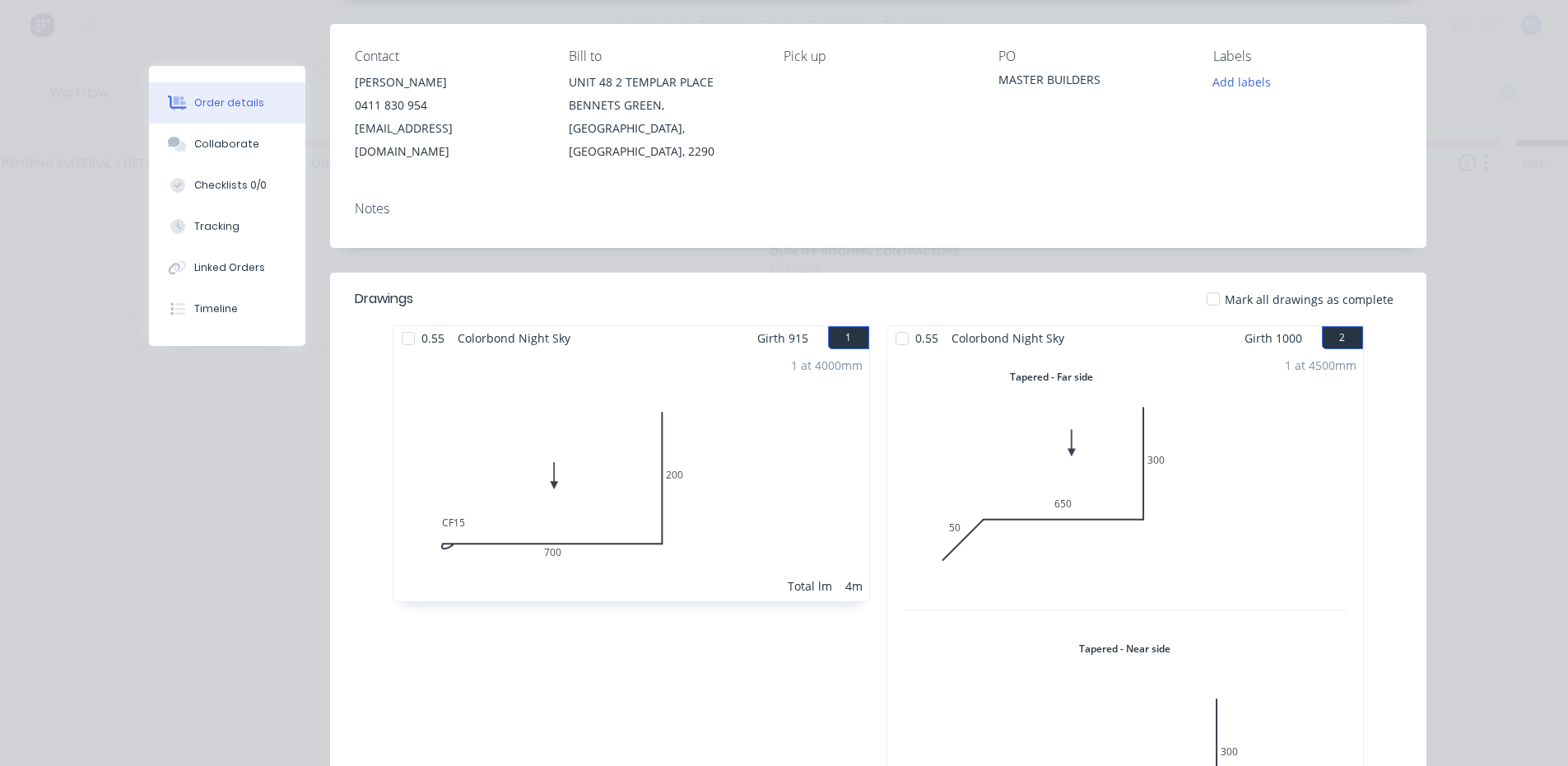
scroll to position [0, 0]
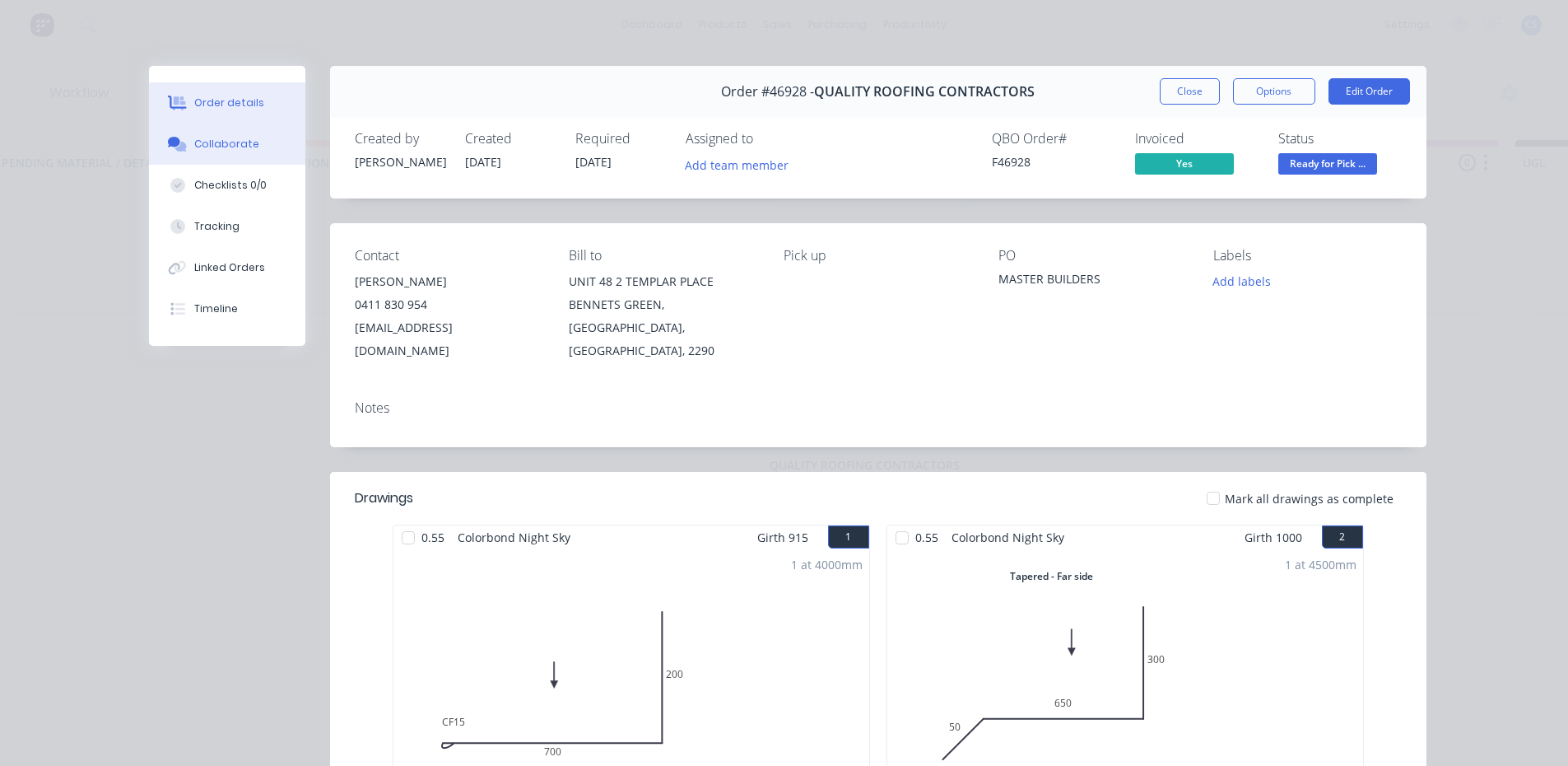
click at [231, 146] on div "Collaborate" at bounding box center [227, 144] width 65 height 15
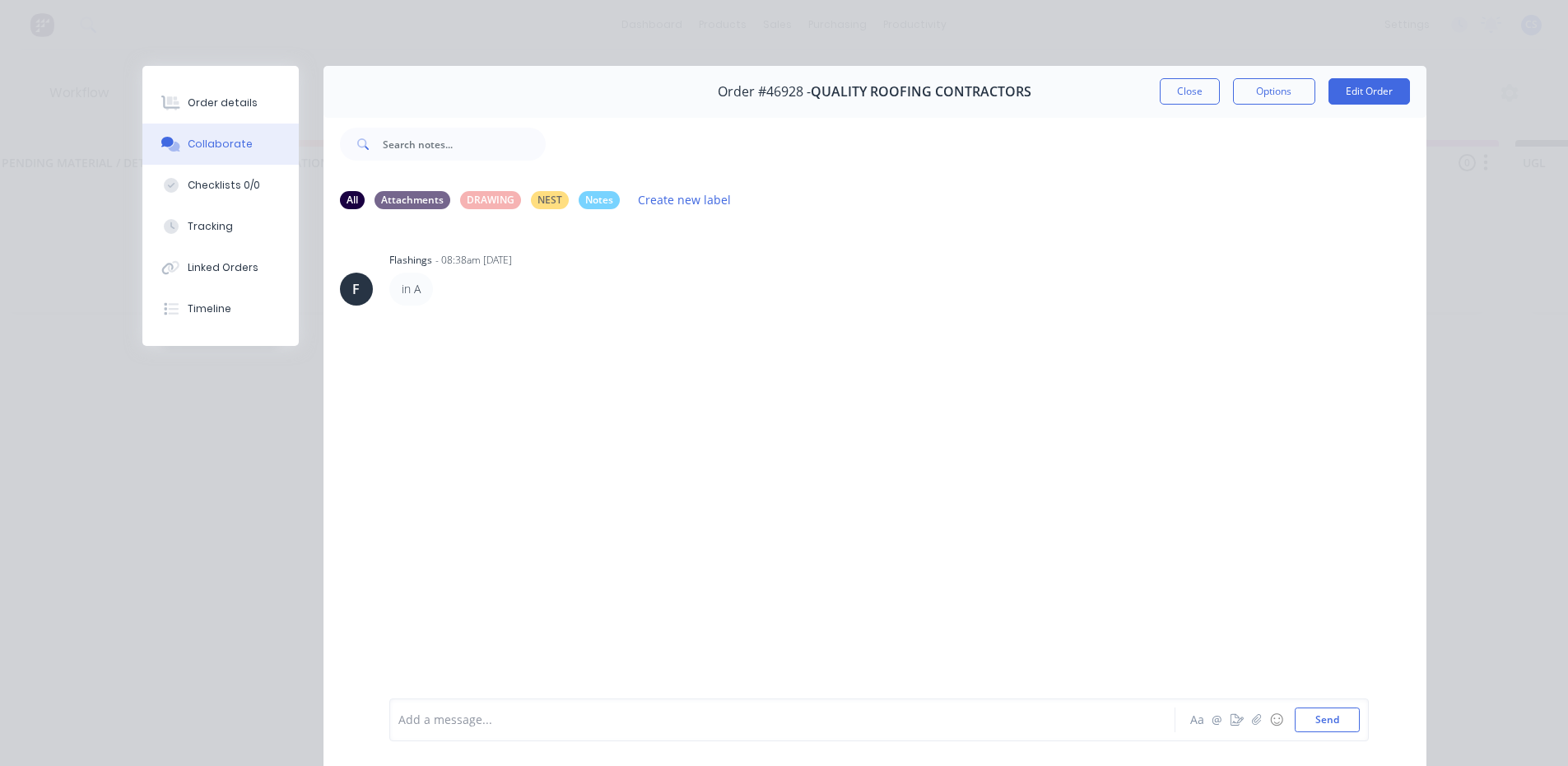
click at [1225, 707] on div "Aa @ ☺ Send" at bounding box center [1273, 719] width 172 height 25
click at [1230, 715] on icon "button" at bounding box center [1237, 719] width 13 height 12
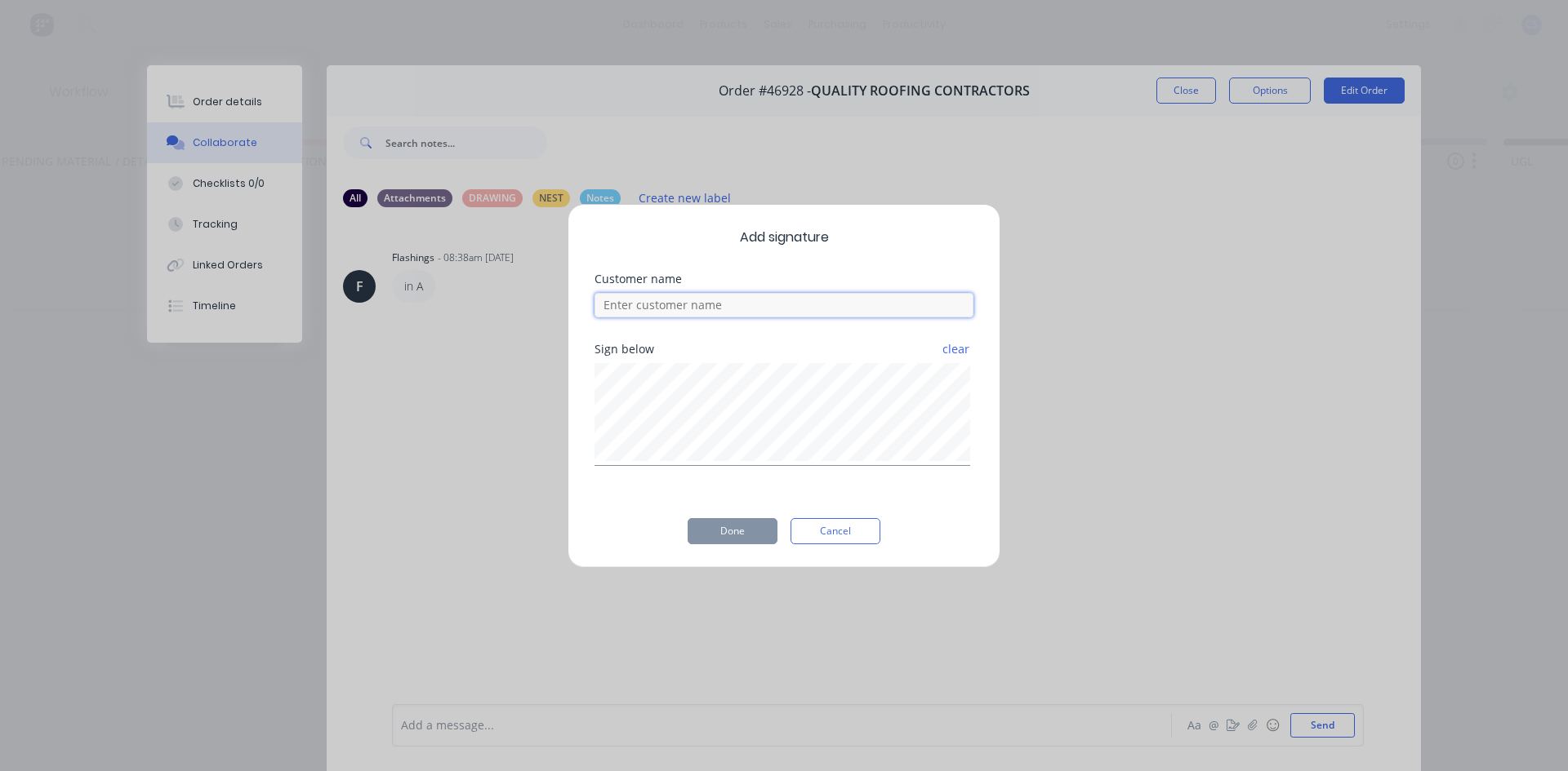
click at [657, 313] on input at bounding box center [784, 305] width 379 height 25
type input "[PERSON_NAME]"
click at [729, 527] on button "Done" at bounding box center [732, 532] width 90 height 26
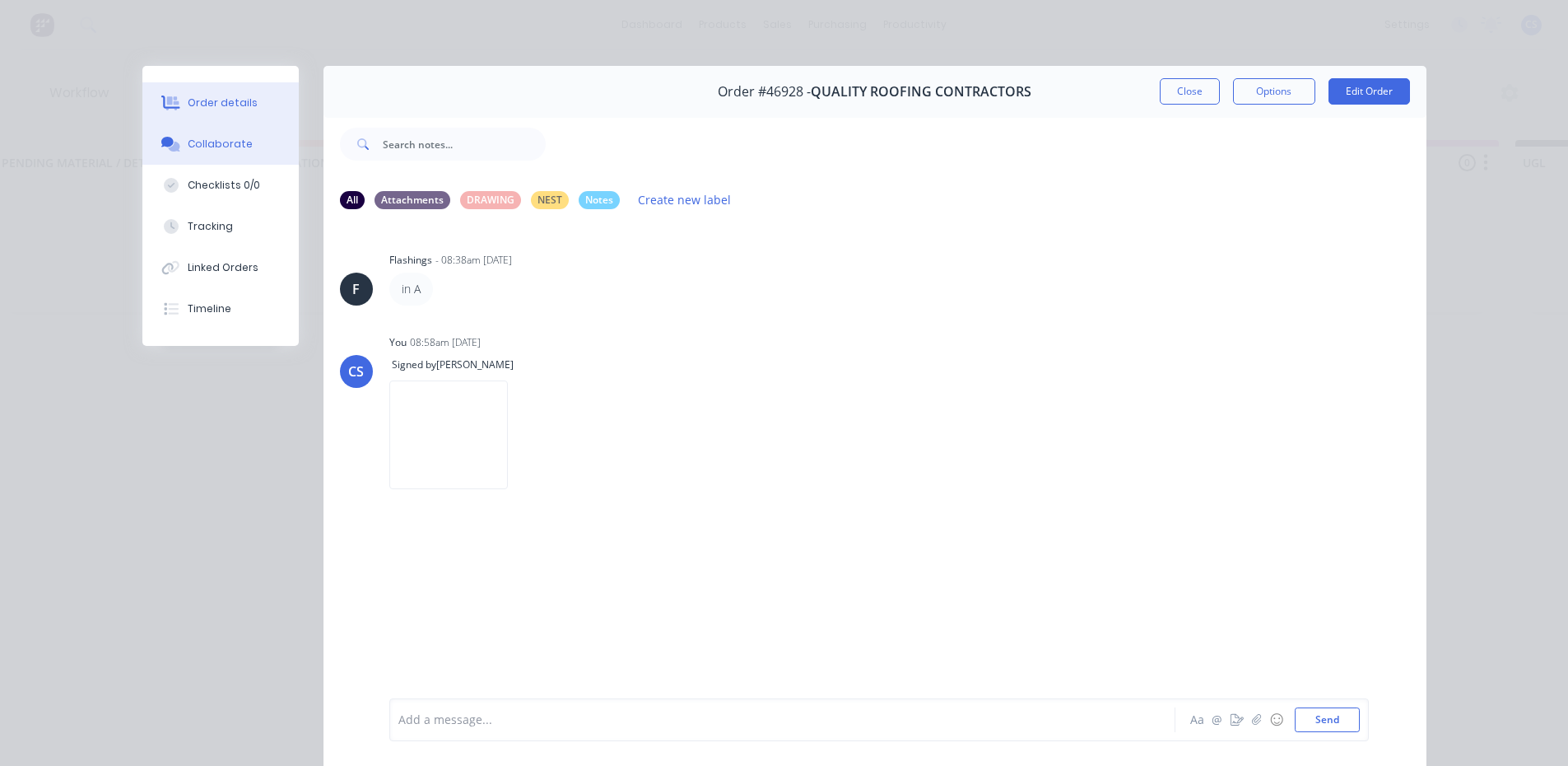
click at [226, 99] on div "Order details" at bounding box center [223, 103] width 70 height 15
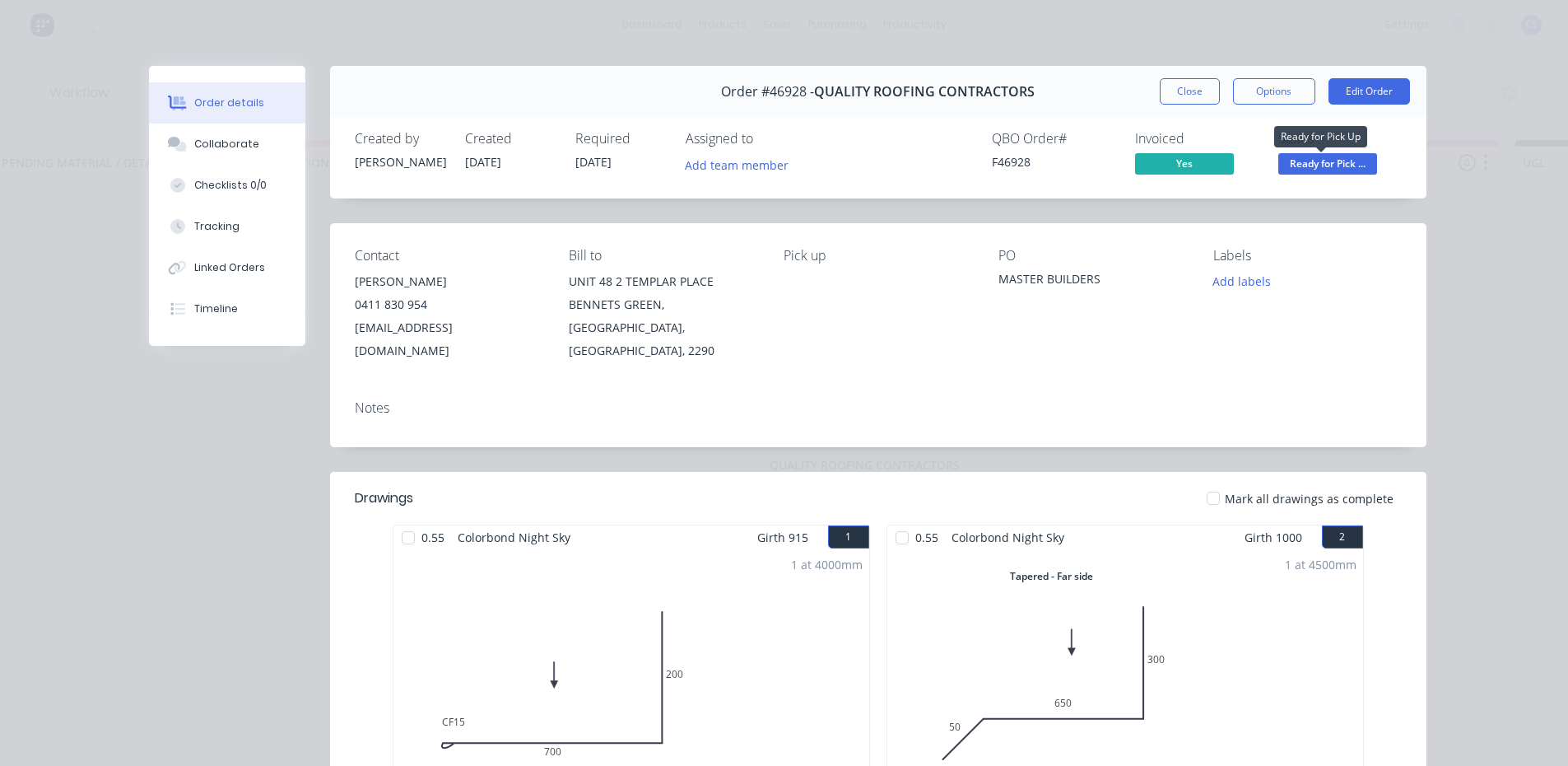
click at [1312, 169] on span "Ready for Pick ..." at bounding box center [1327, 163] width 99 height 21
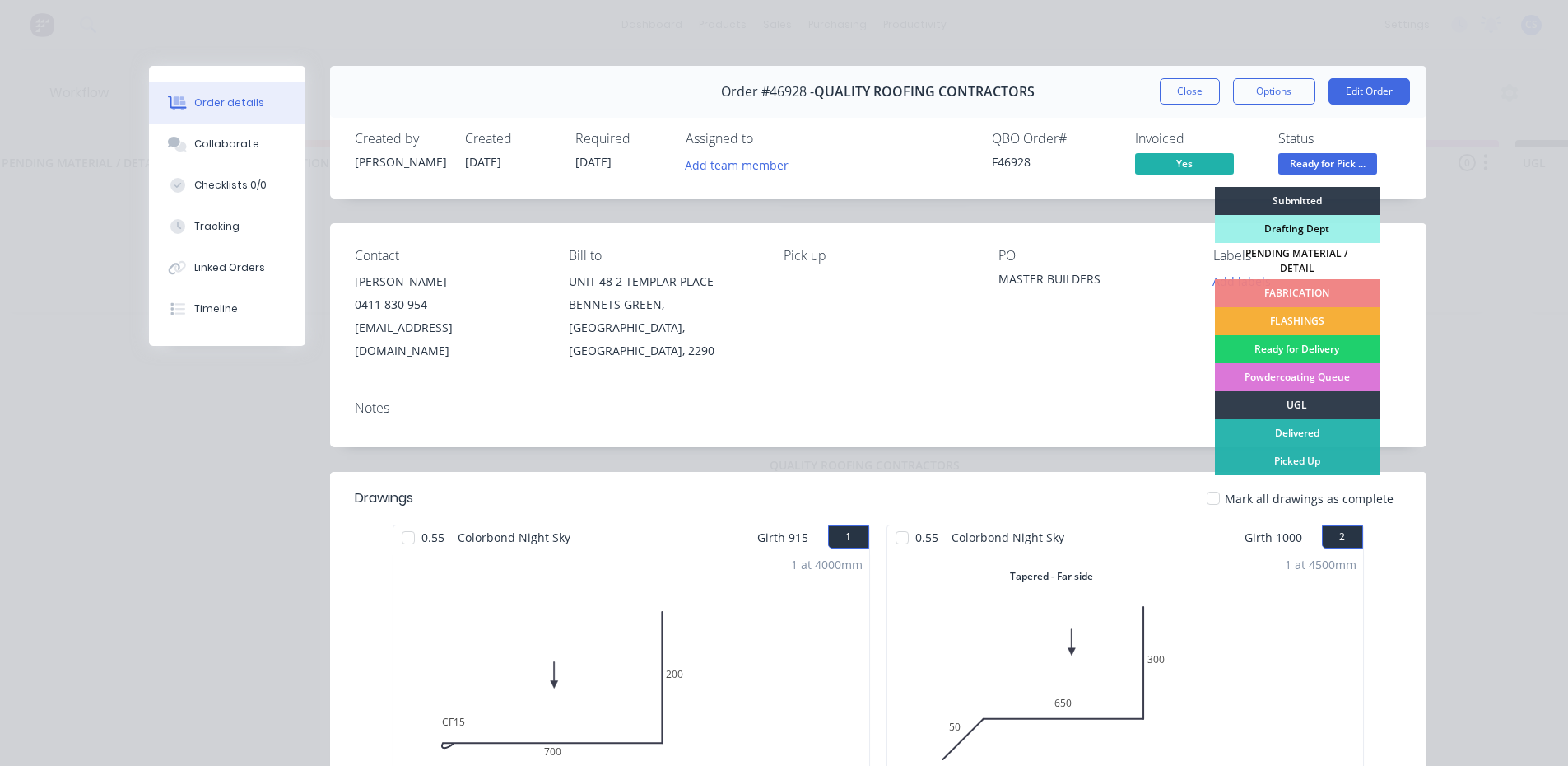
click at [1286, 452] on div "Picked Up" at bounding box center [1297, 462] width 165 height 28
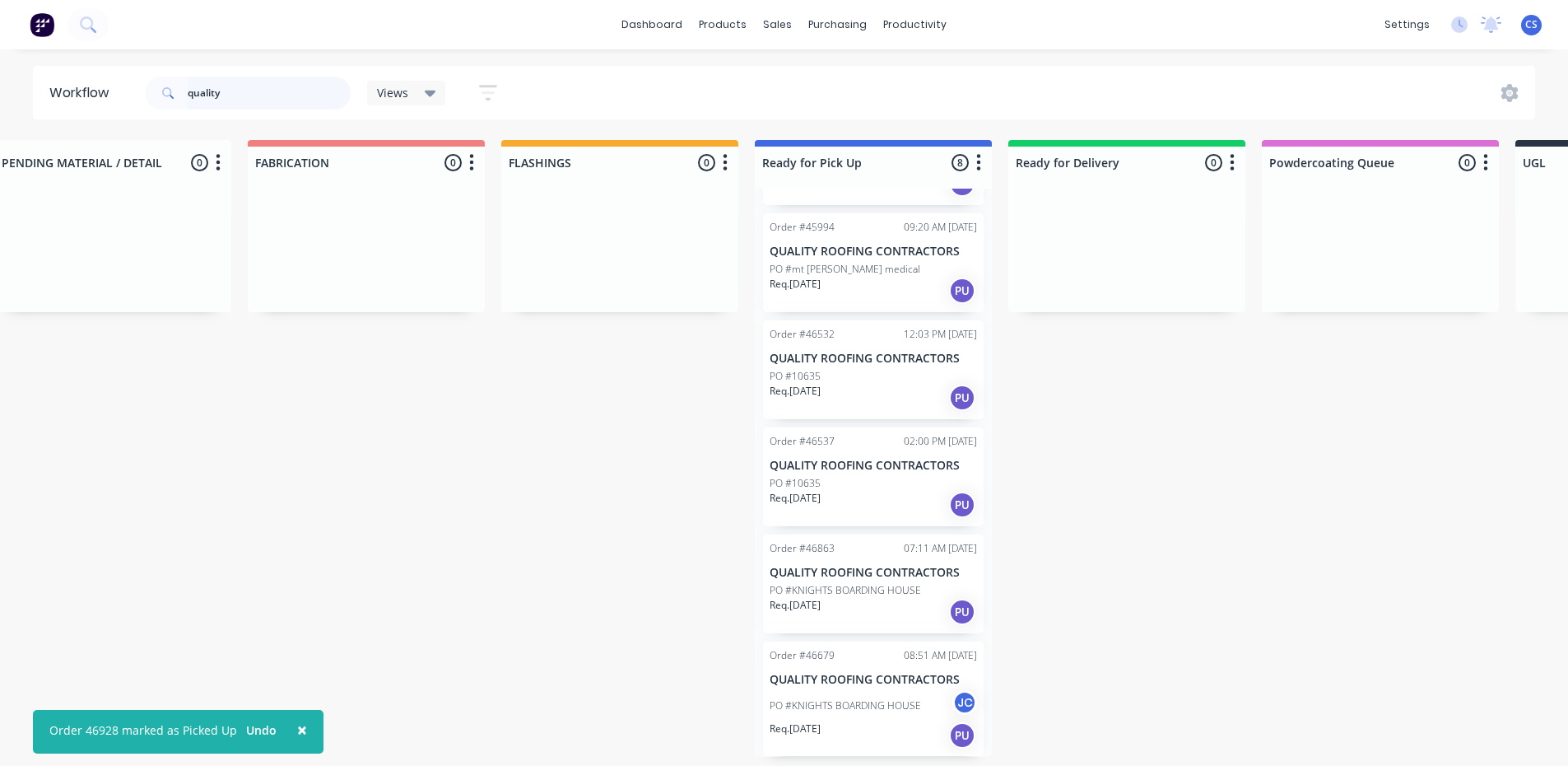
scroll to position [3, 548]
click at [879, 701] on p "PO #KNIGHTS BOARDING HOUSE" at bounding box center [846, 705] width 151 height 15
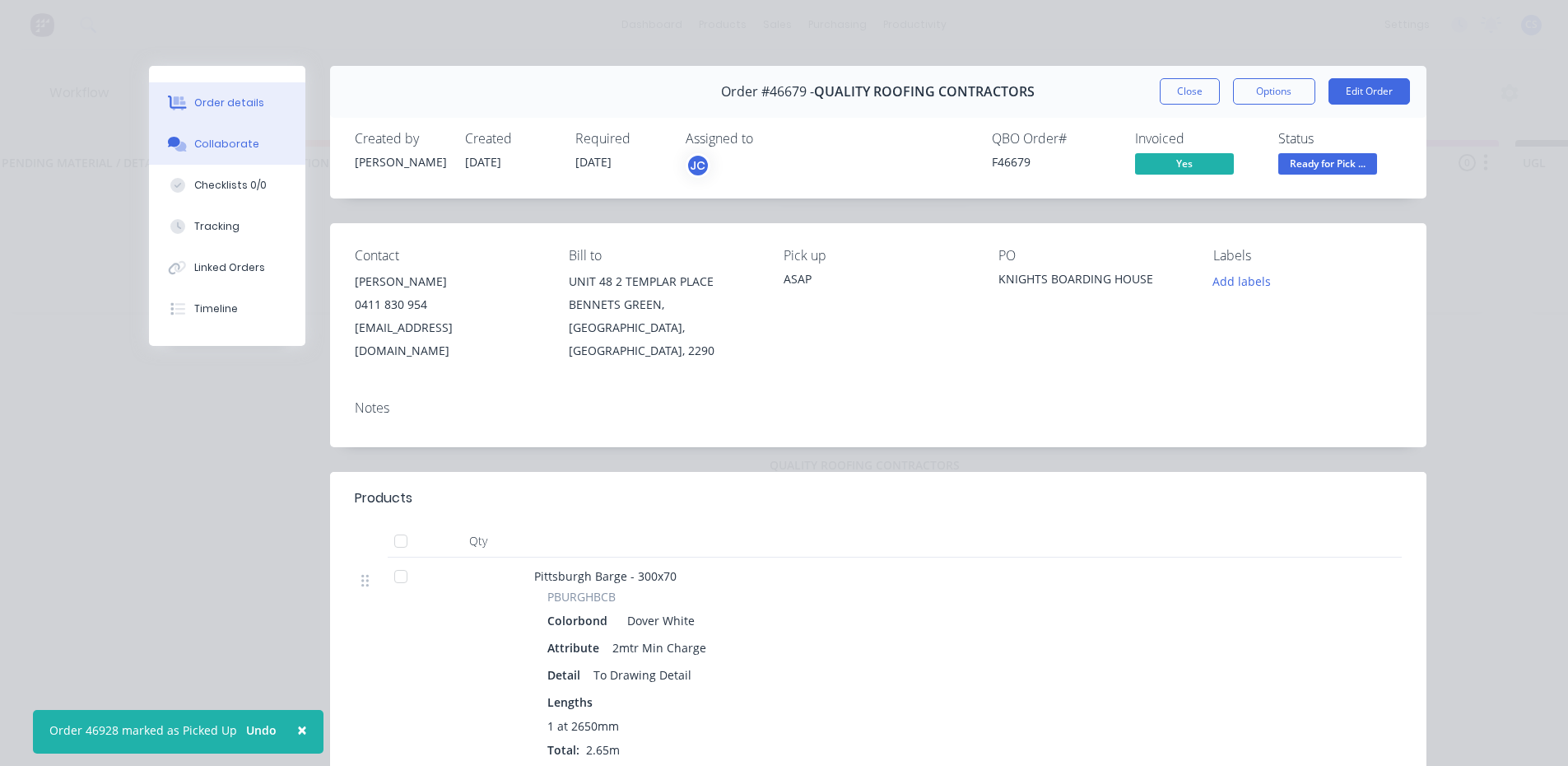
click at [230, 157] on button "Collaborate" at bounding box center [227, 143] width 156 height 41
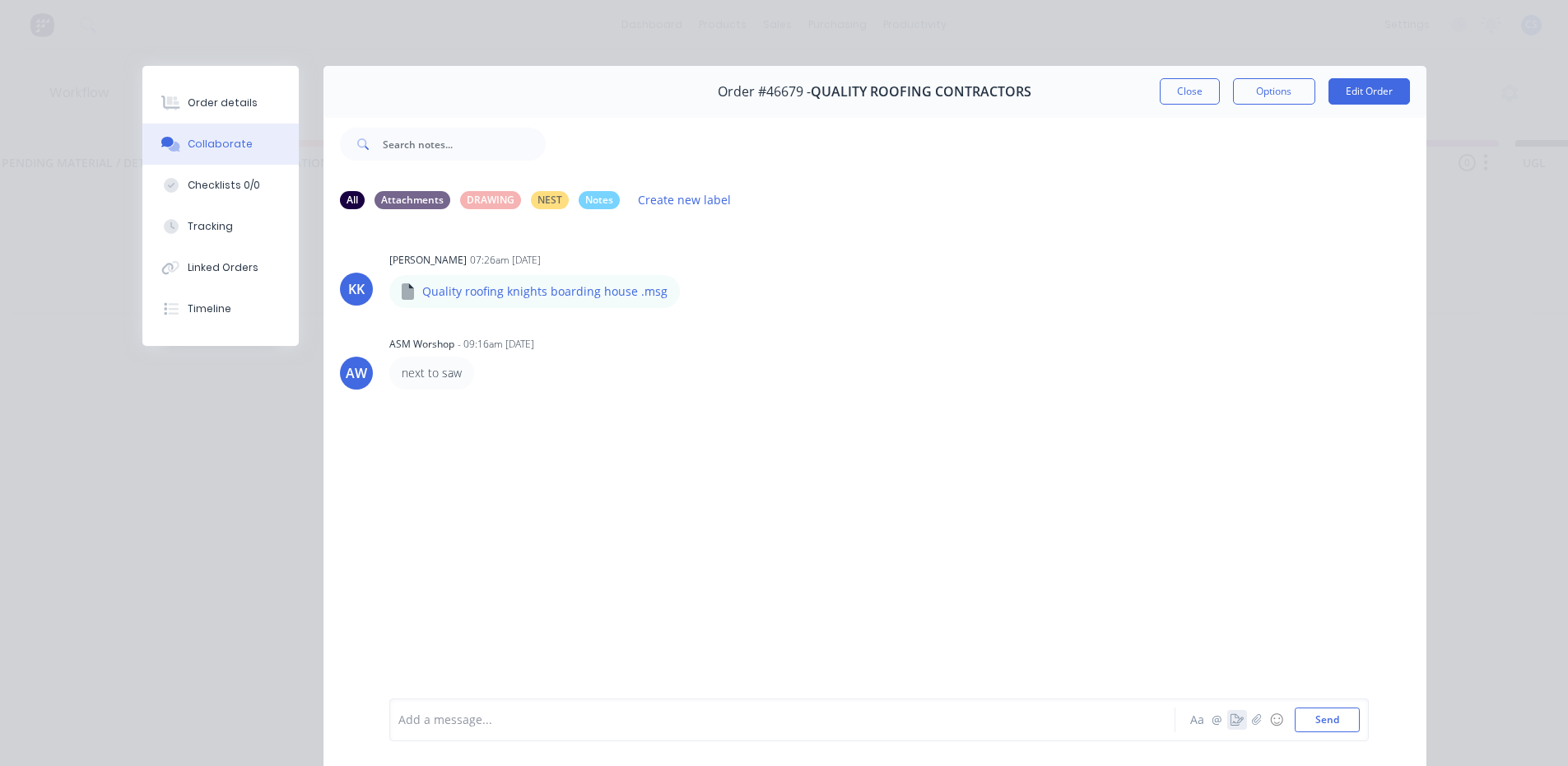
click at [1231, 715] on icon "button" at bounding box center [1237, 719] width 13 height 12
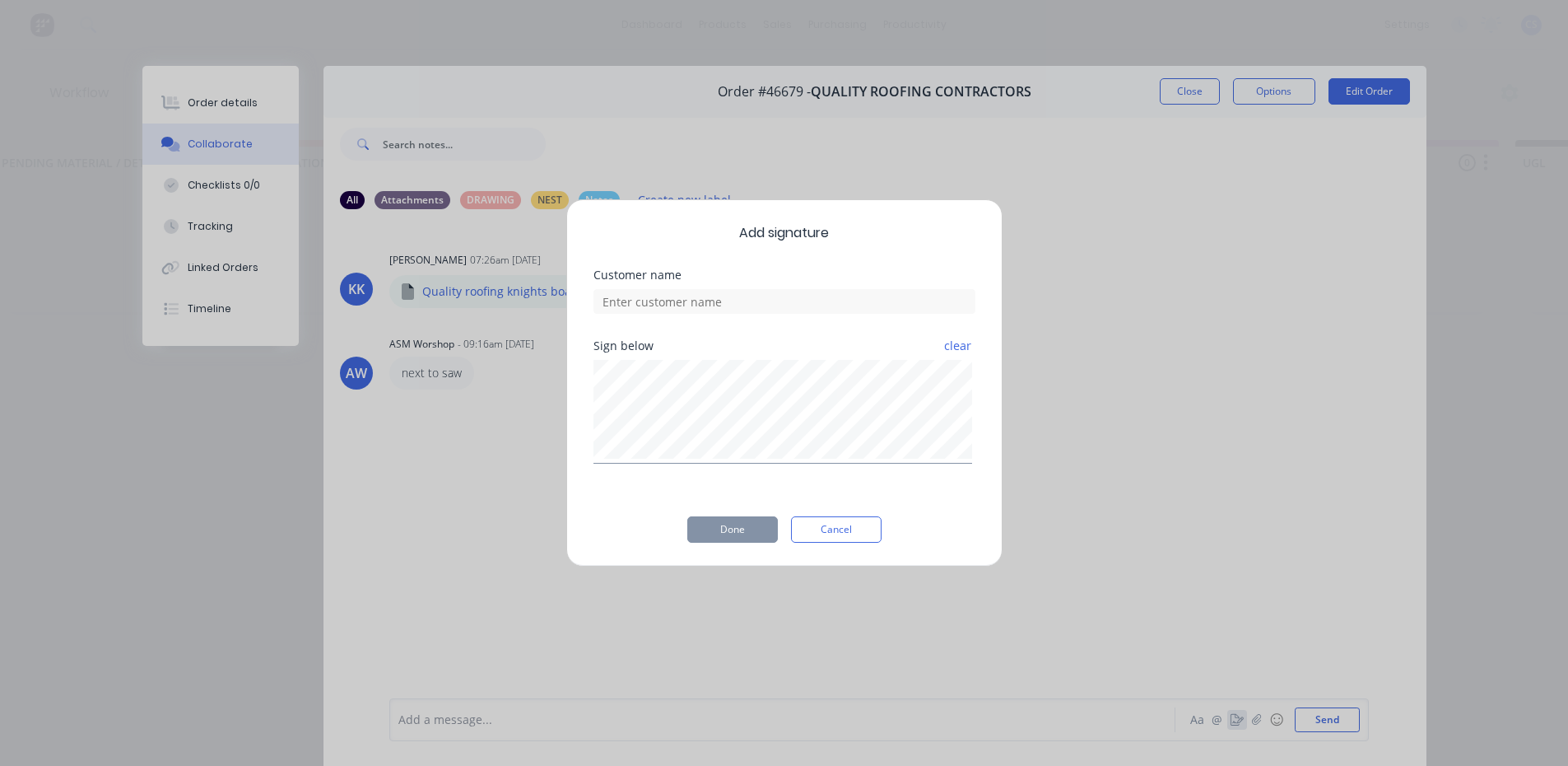
scroll to position [0, 548]
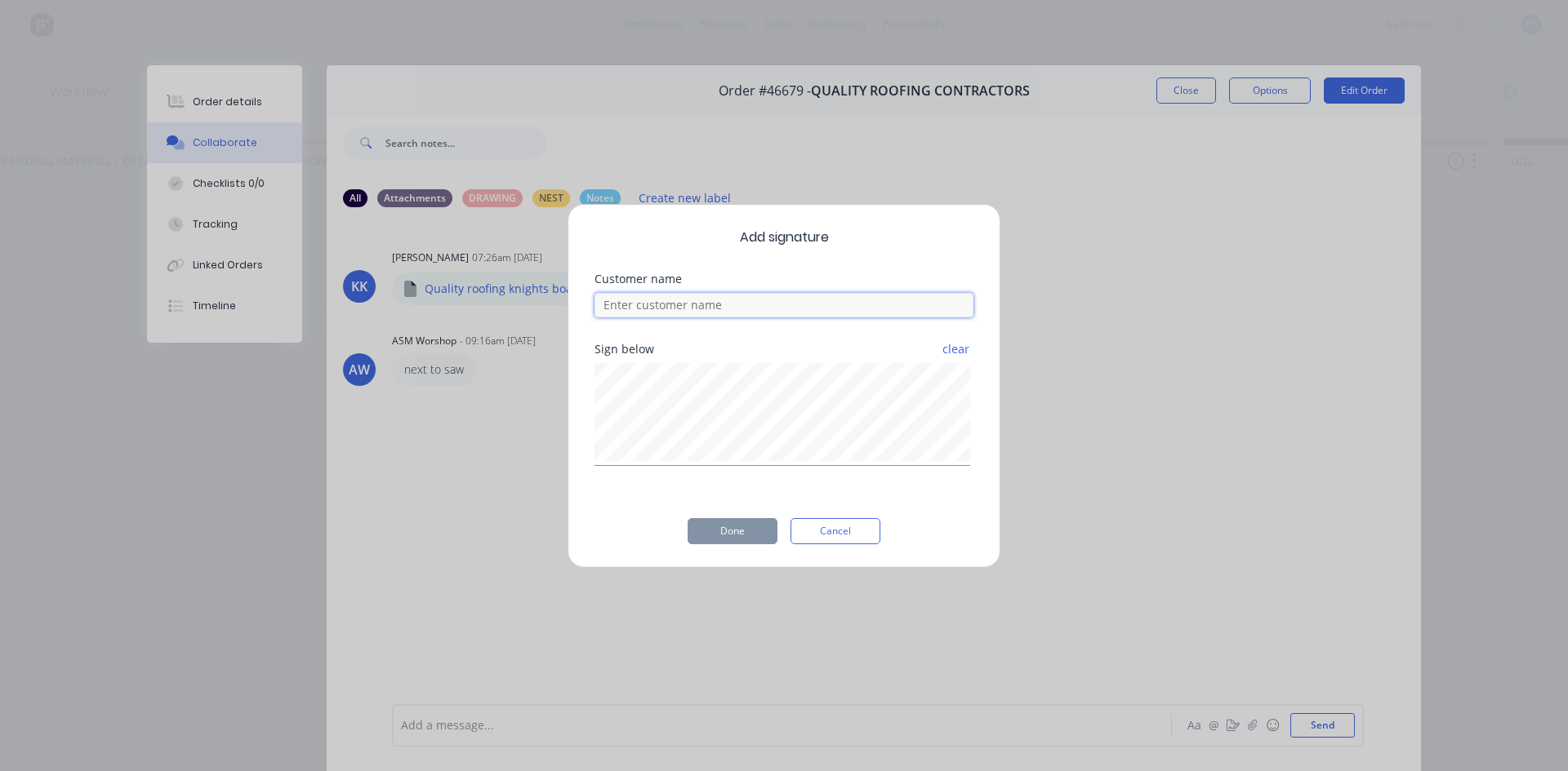
click at [638, 313] on input at bounding box center [784, 305] width 379 height 25
type input "[PERSON_NAME]"
click at [746, 532] on button "Done" at bounding box center [732, 532] width 90 height 26
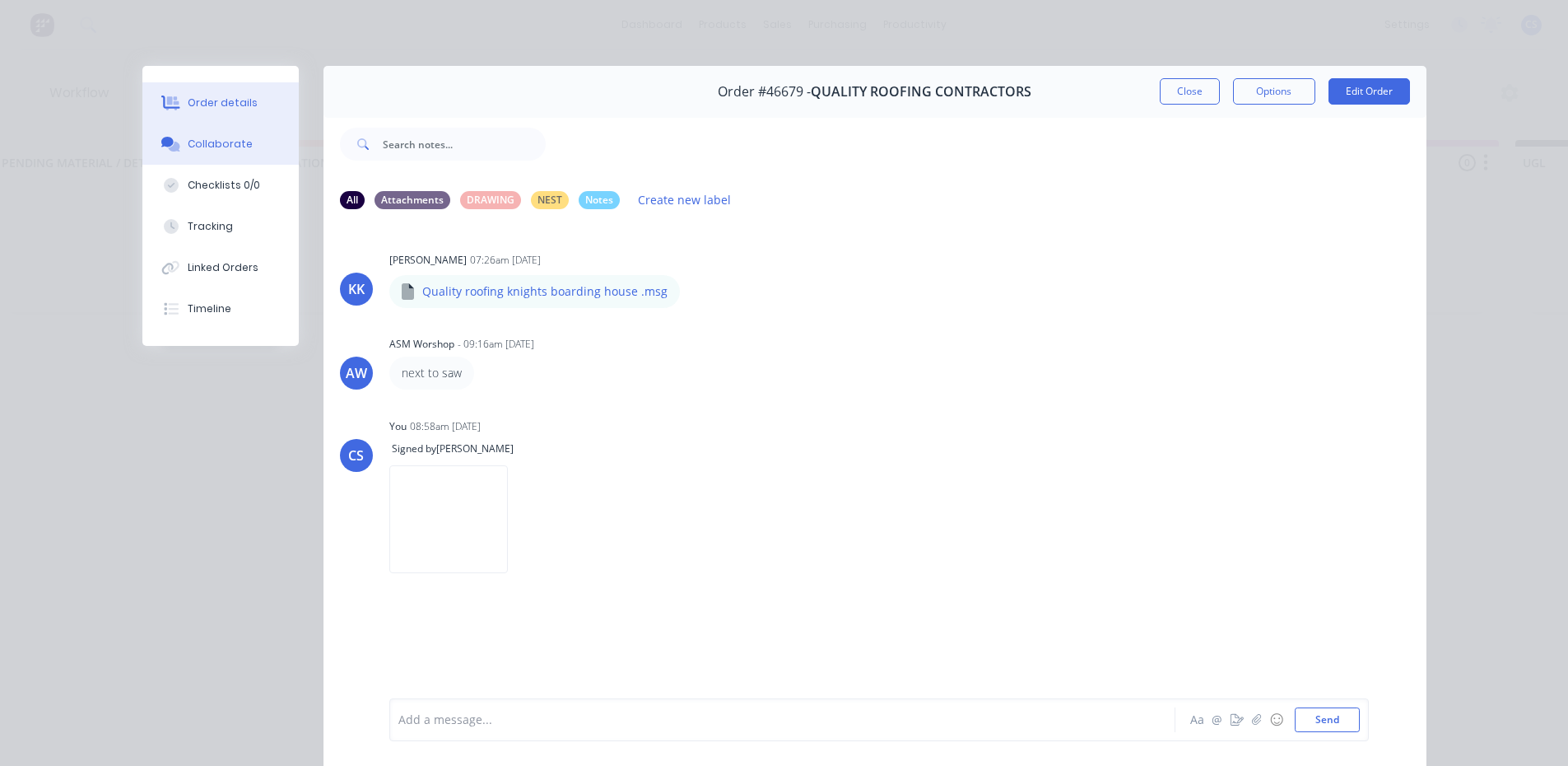
click at [262, 90] on button "Order details" at bounding box center [220, 102] width 156 height 41
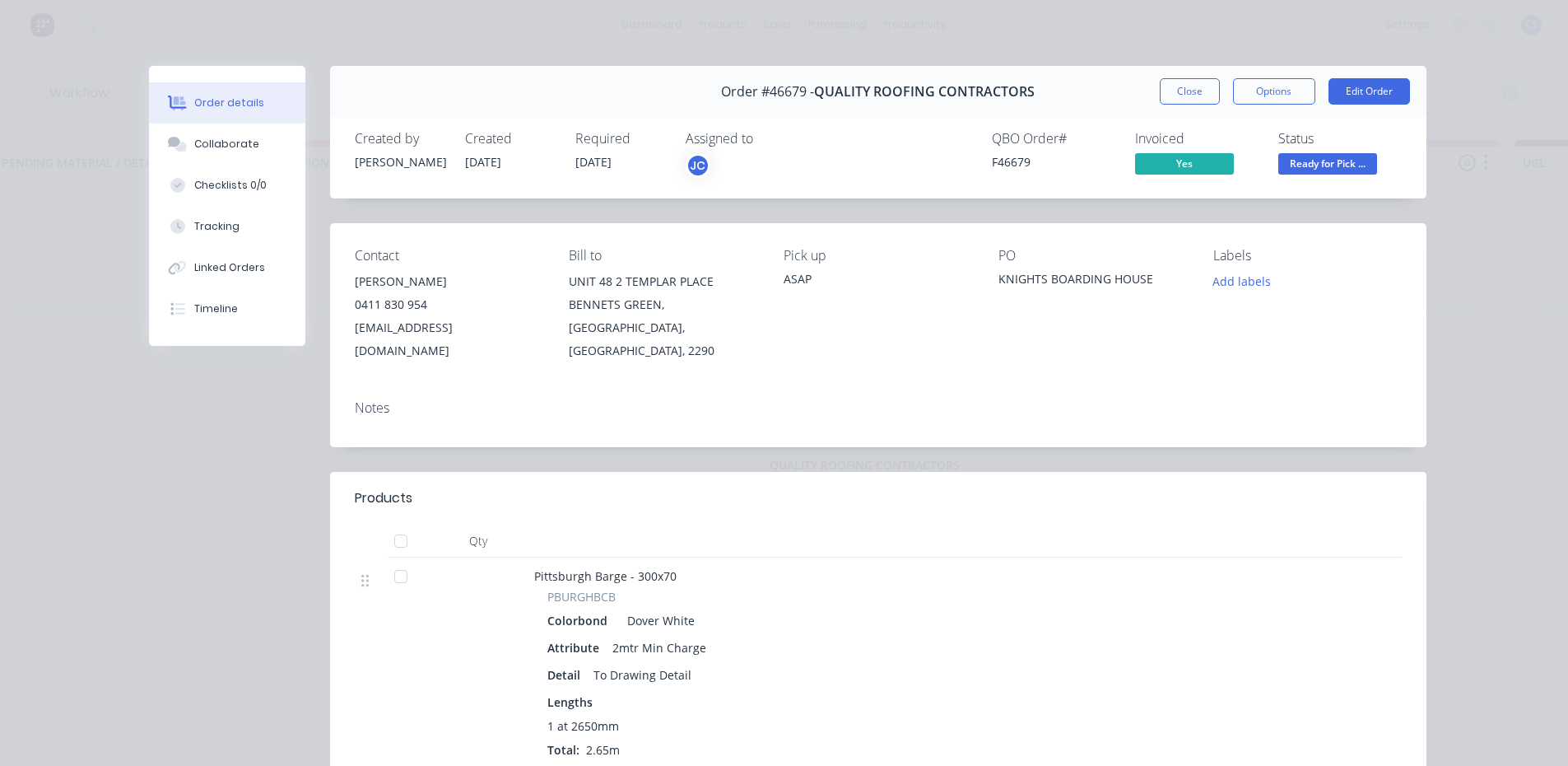
click at [1351, 166] on span "Ready for Pick ..." at bounding box center [1327, 163] width 99 height 21
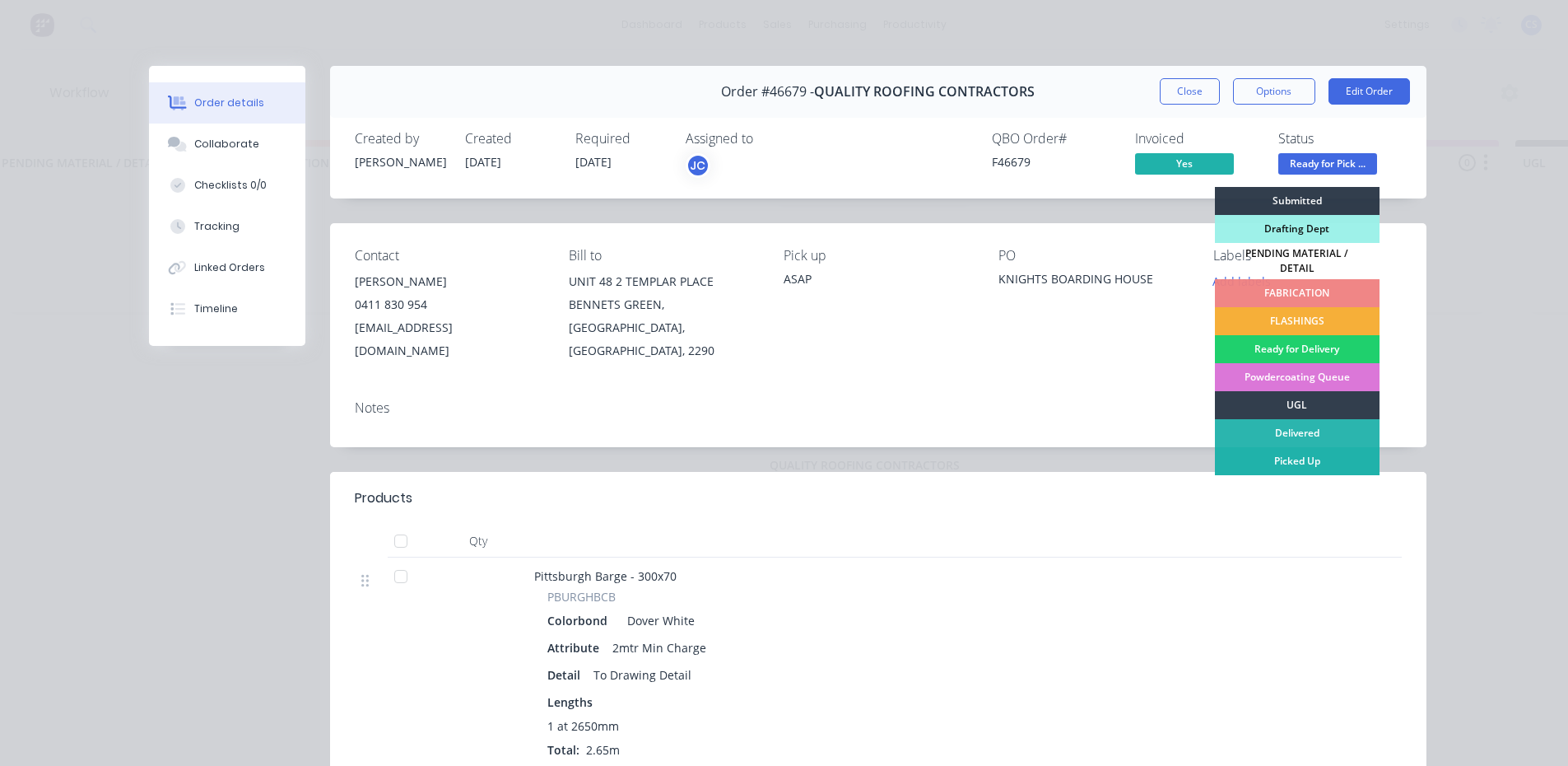
click at [1271, 453] on div "Picked Up" at bounding box center [1297, 462] width 165 height 28
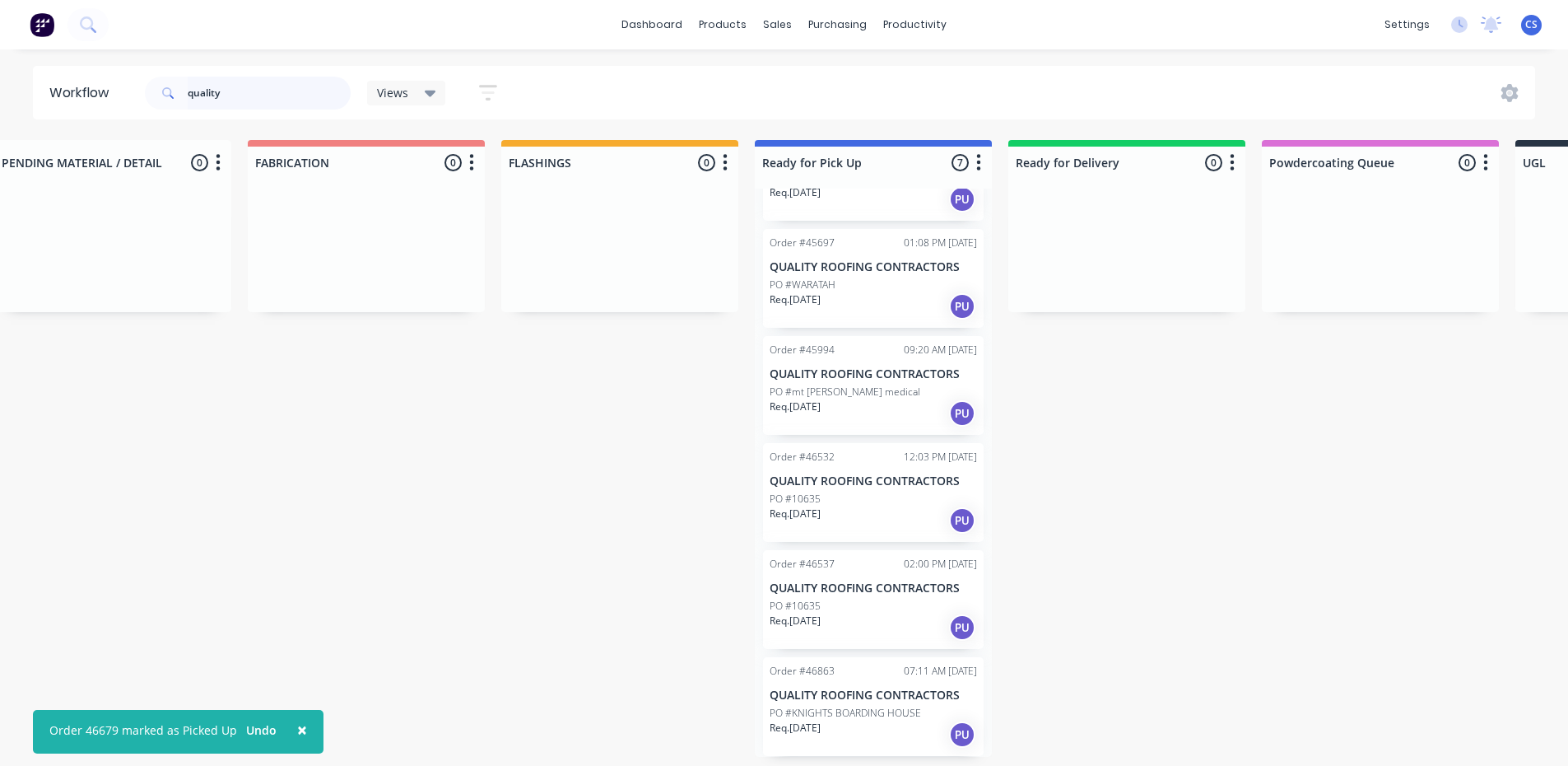
scroll to position [3, 548]
click at [830, 705] on p "PO #KNIGHTS BOARDING HOUSE" at bounding box center [846, 713] width 151 height 15
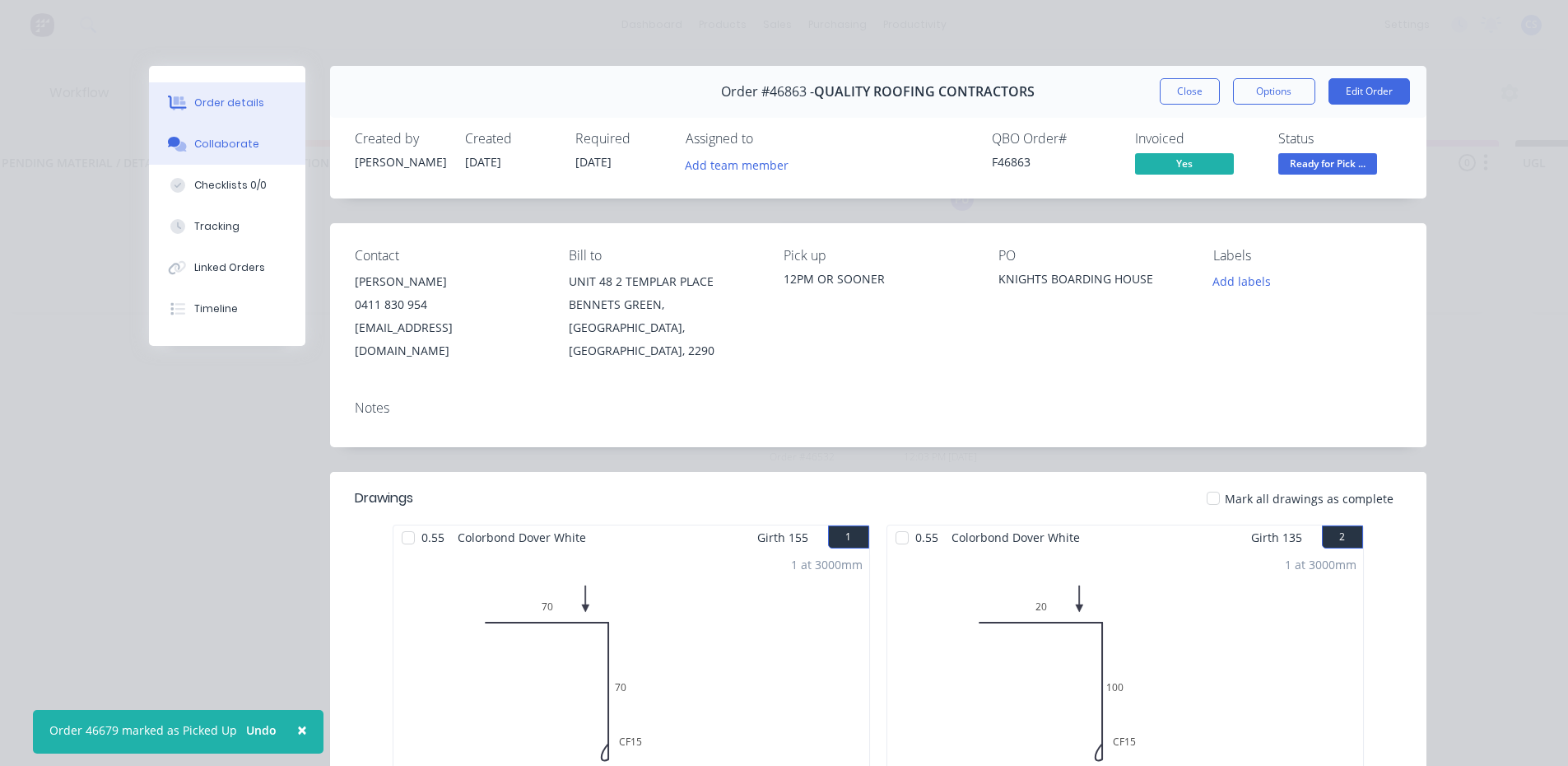
click at [213, 147] on div "Collaborate" at bounding box center [227, 144] width 65 height 15
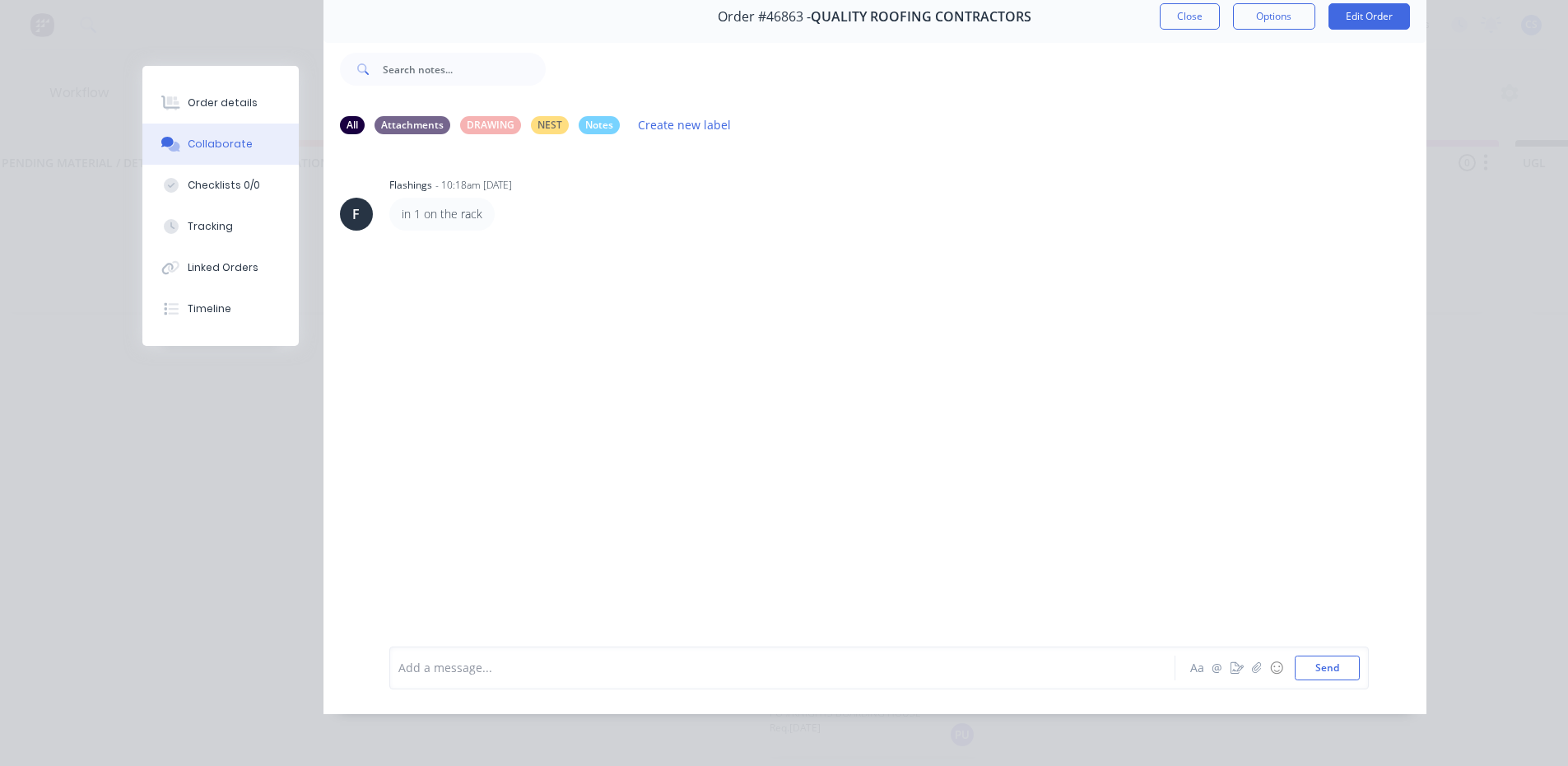
scroll to position [87, 0]
click at [422, 676] on div at bounding box center [759, 667] width 720 height 17
click at [1238, 670] on button "button" at bounding box center [1237, 668] width 20 height 20
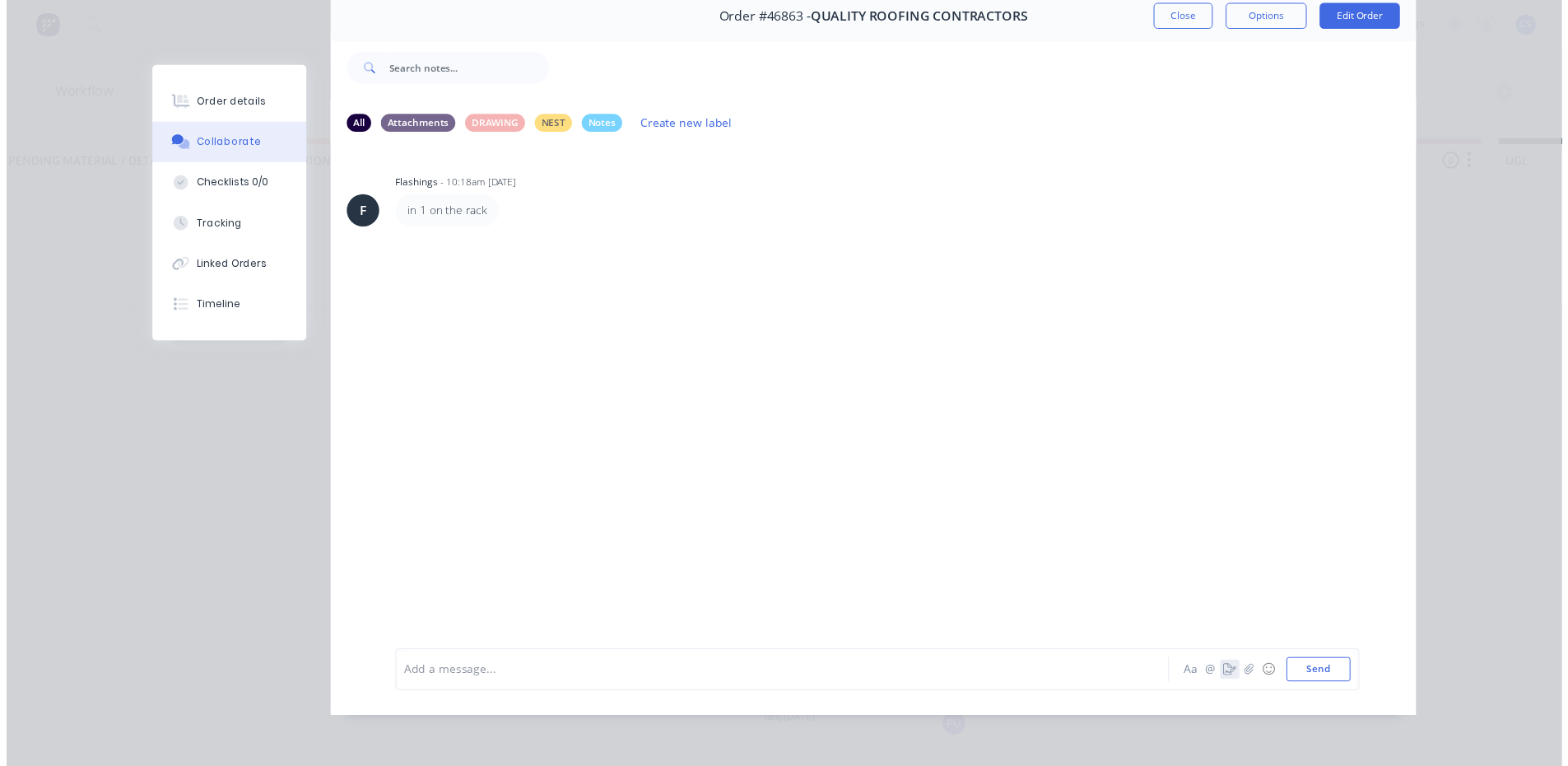
scroll to position [75, 0]
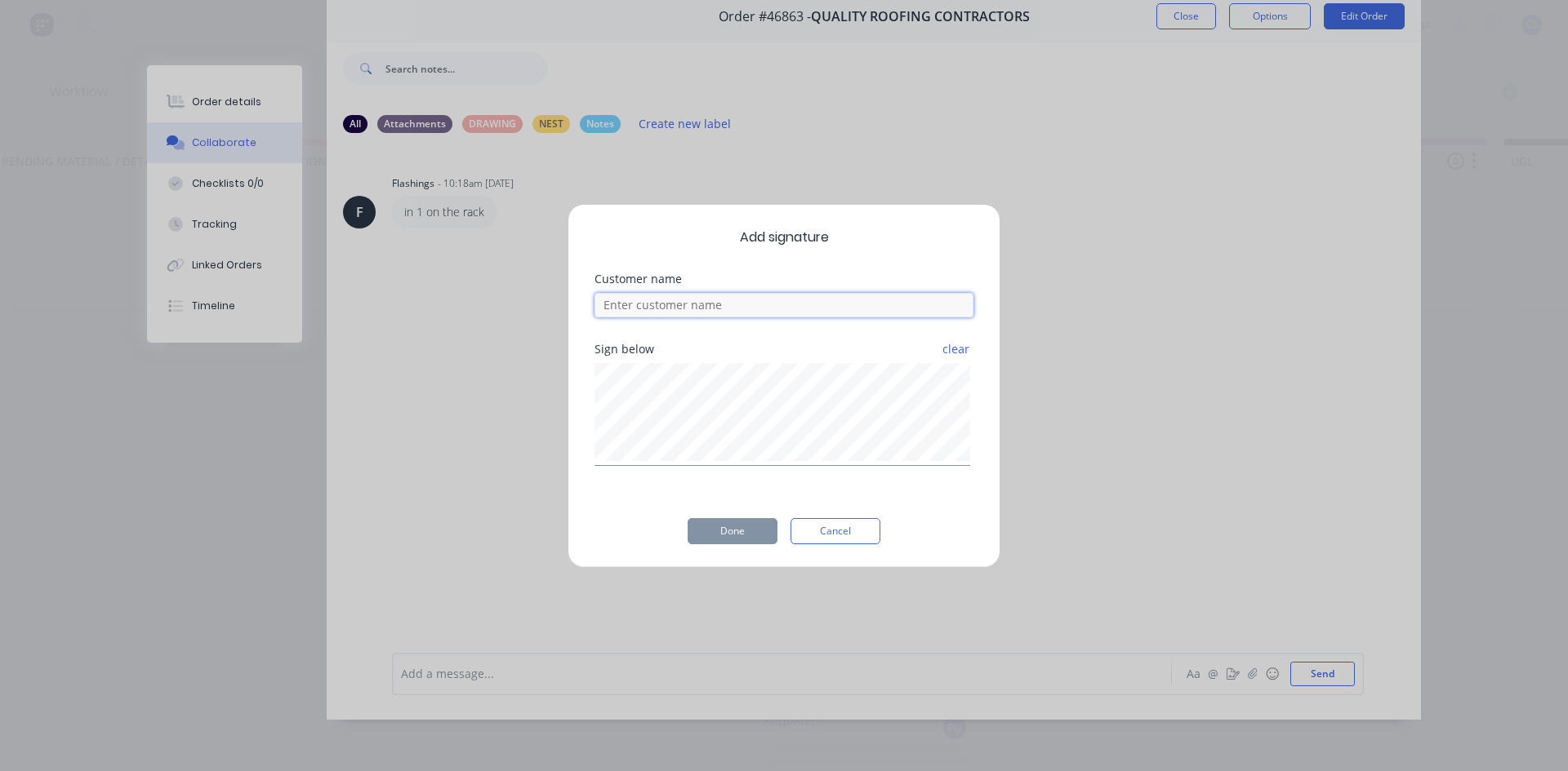
click at [629, 301] on input at bounding box center [784, 305] width 379 height 25
type input "[PERSON_NAME]"
click at [746, 524] on button "Done" at bounding box center [732, 532] width 90 height 26
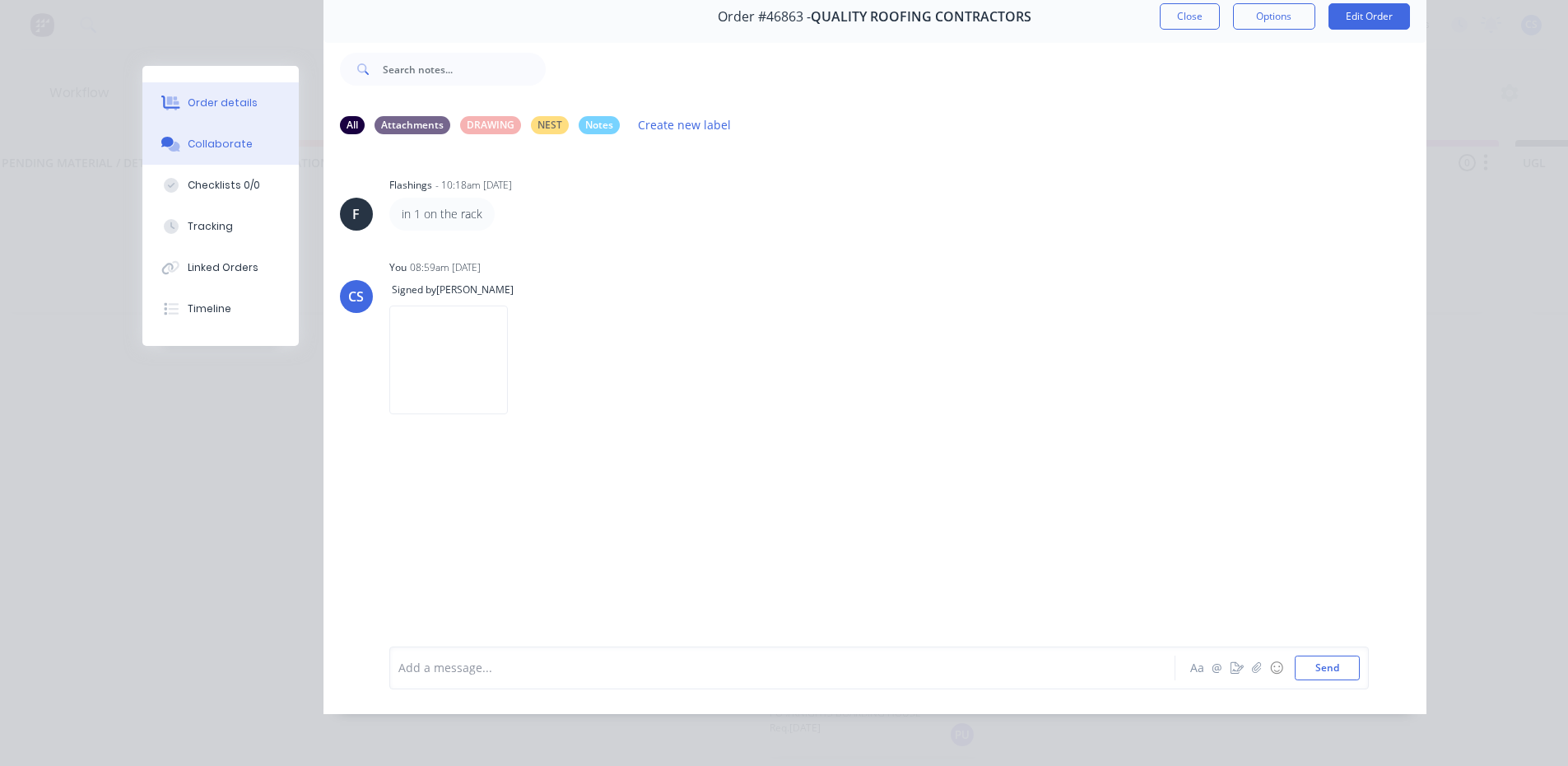
click at [232, 96] on div "Order details" at bounding box center [223, 103] width 70 height 15
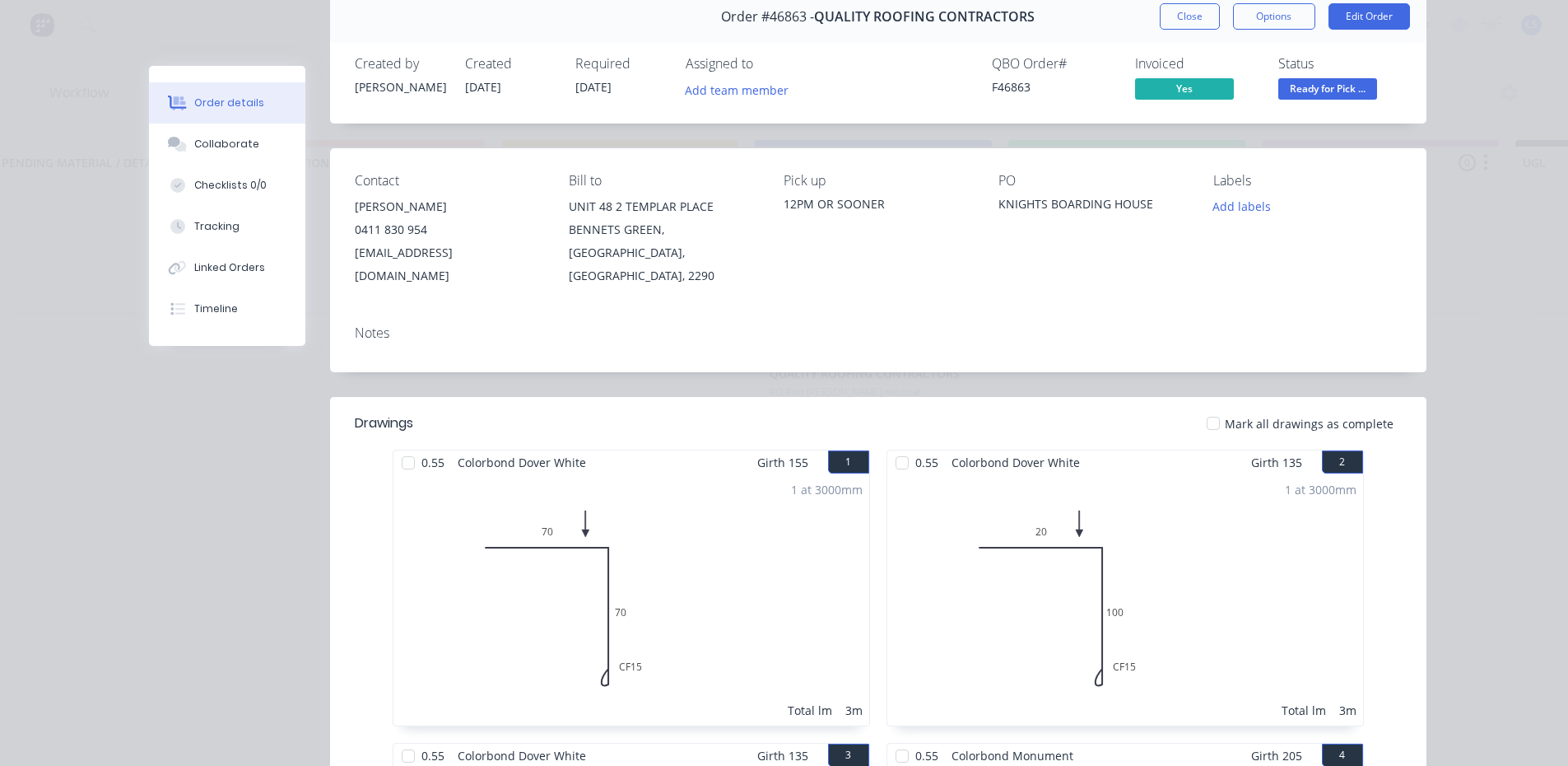
click at [234, 113] on button "Order details" at bounding box center [227, 102] width 156 height 41
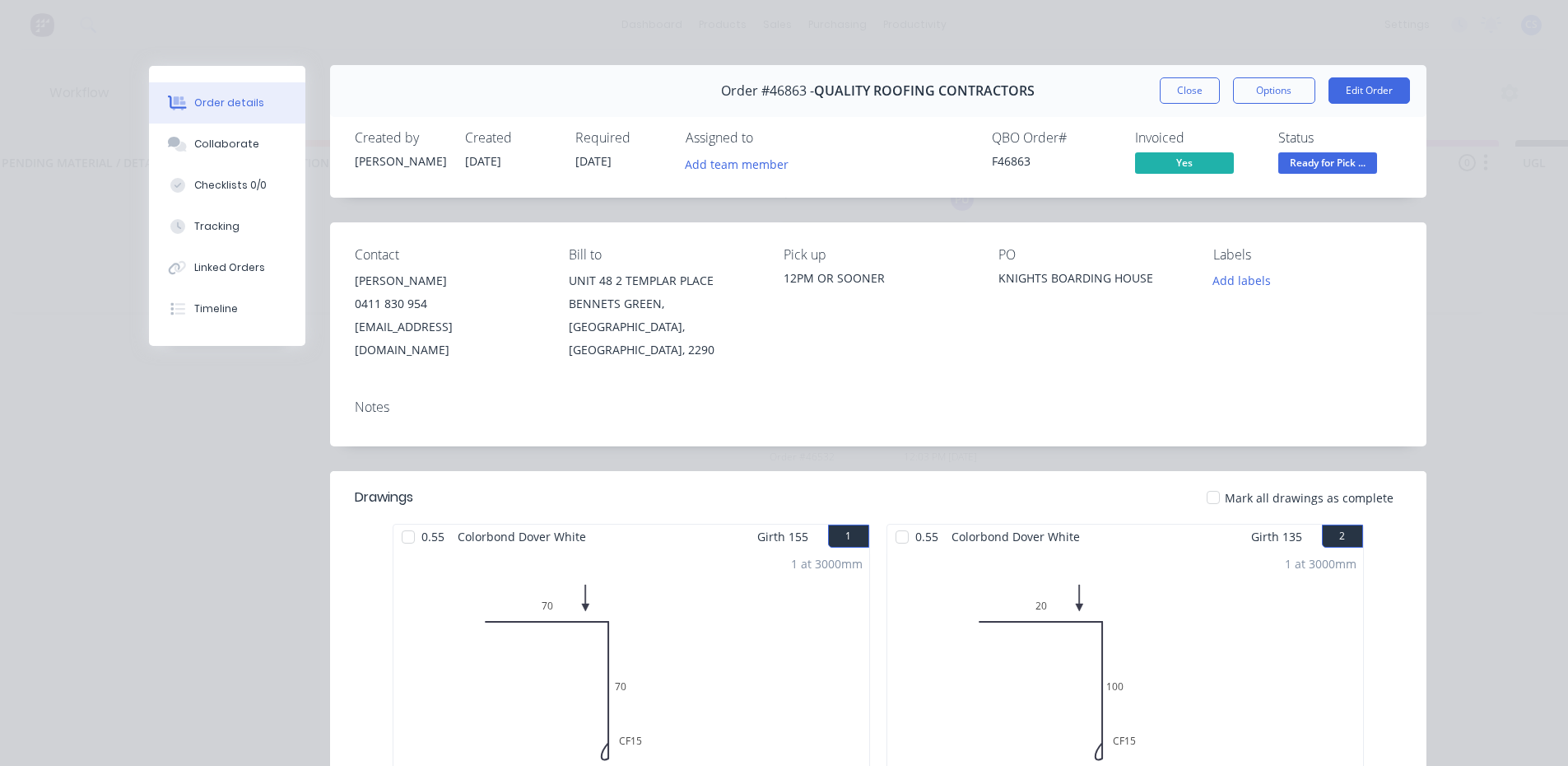
scroll to position [0, 0]
click at [1332, 160] on span "Ready for Pick ..." at bounding box center [1327, 163] width 99 height 21
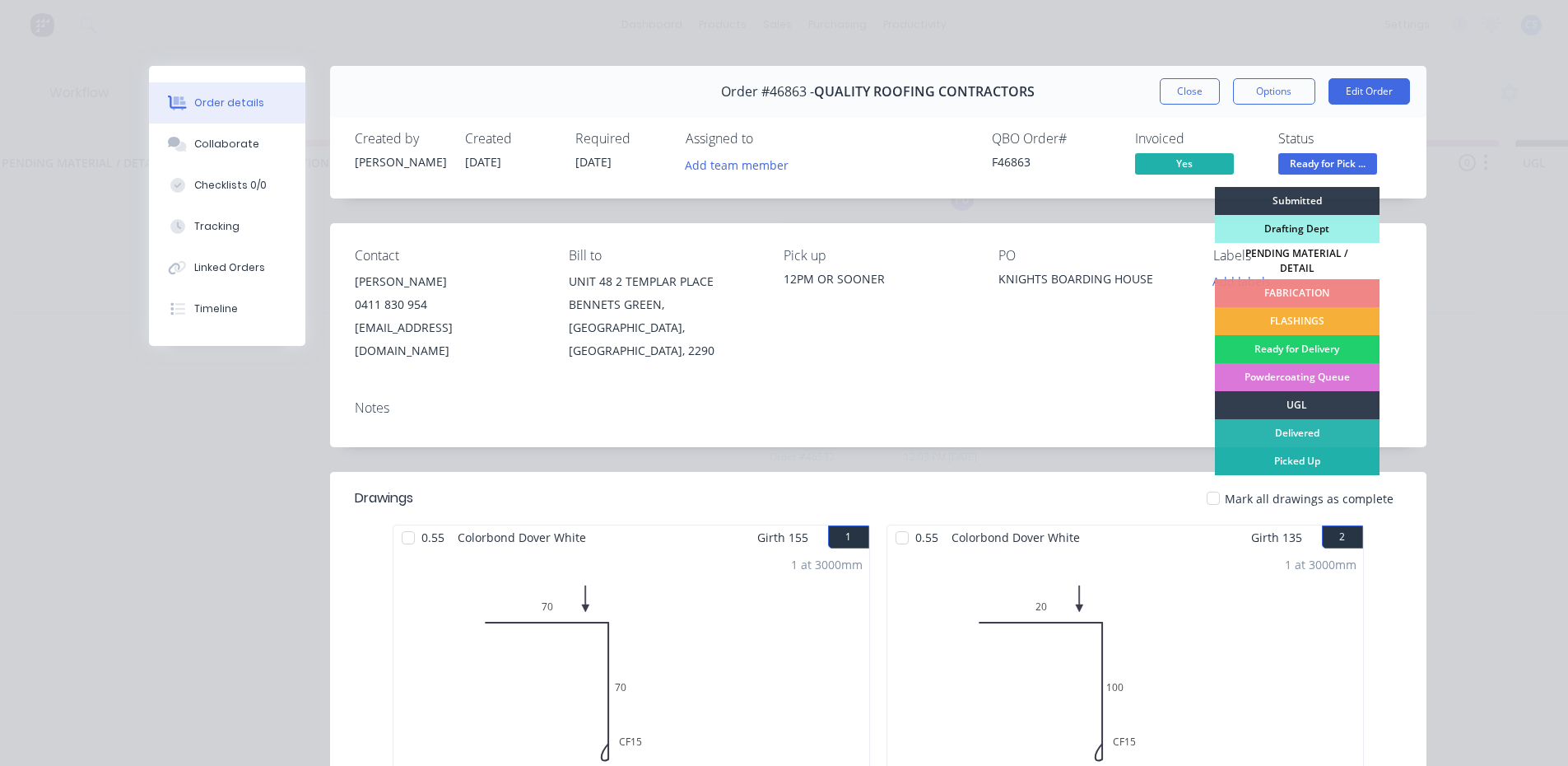
click at [1290, 458] on div "Picked Up" at bounding box center [1297, 462] width 165 height 28
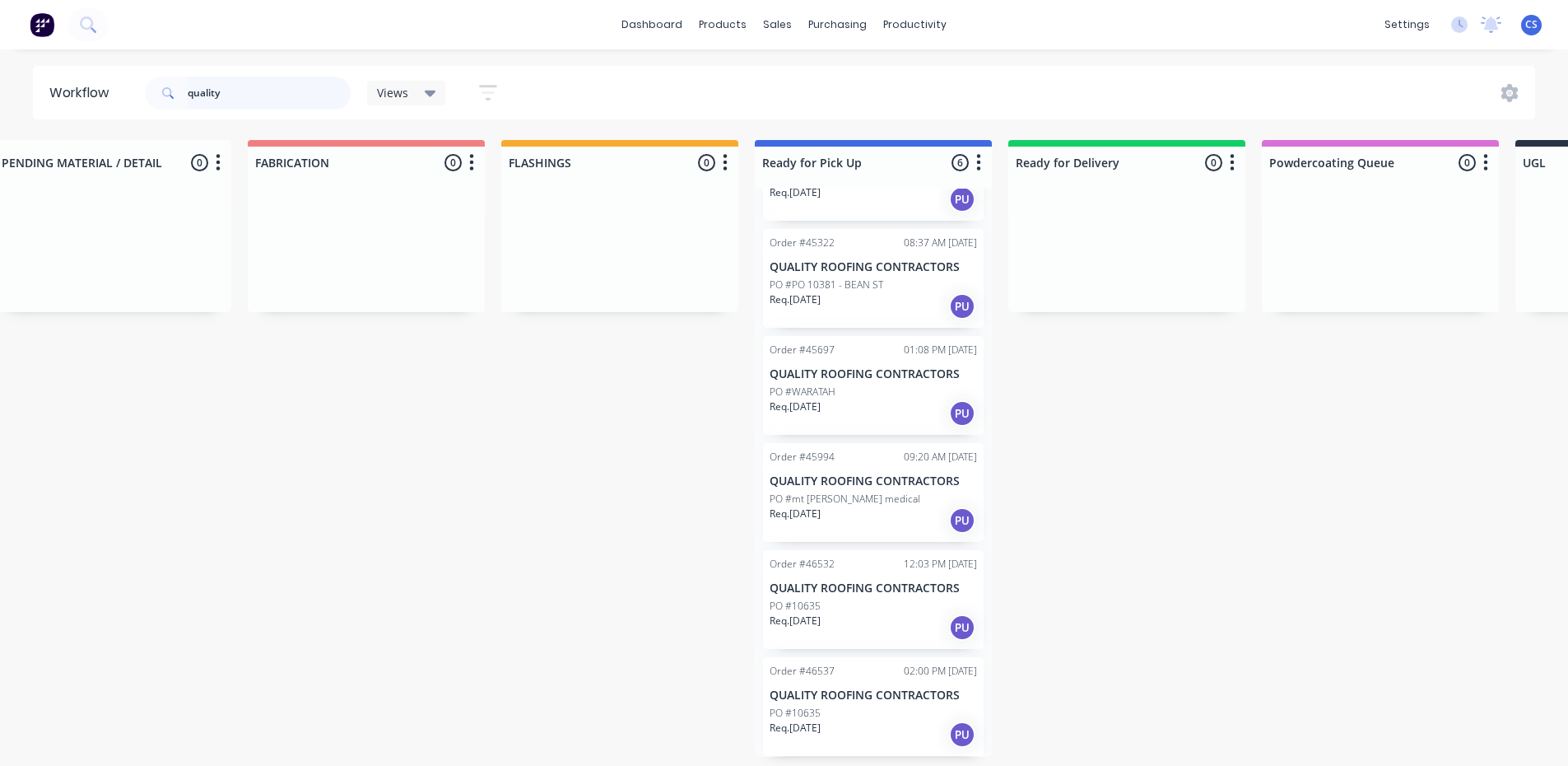
scroll to position [3, 548]
click at [236, 84] on input "quality" at bounding box center [269, 93] width 163 height 33
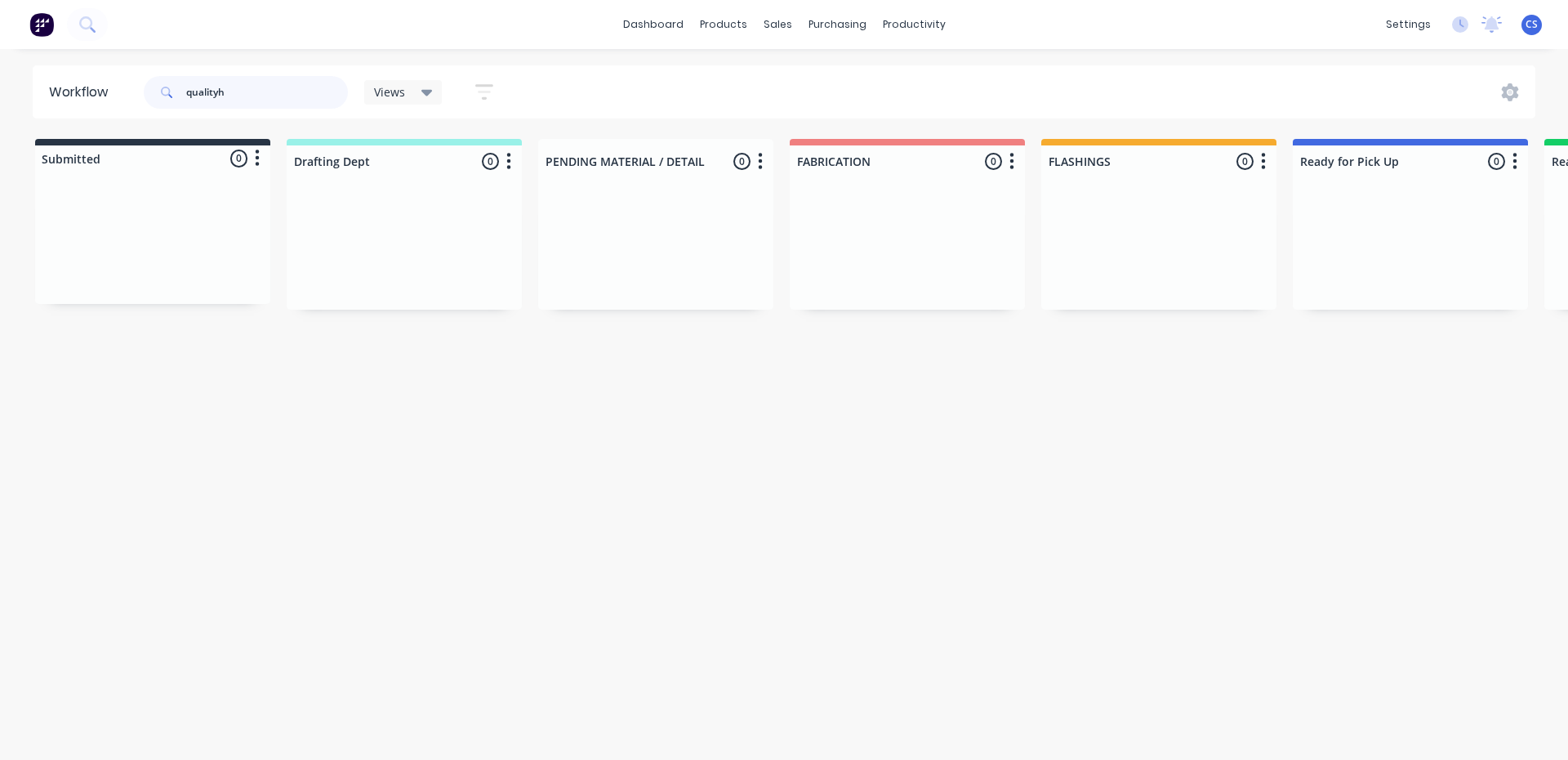
type input "qualityh"
drag, startPoint x: 199, startPoint y: 89, endPoint x: 181, endPoint y: 83, distance: 19.0
click at [189, 89] on input "qualityh" at bounding box center [267, 92] width 162 height 33
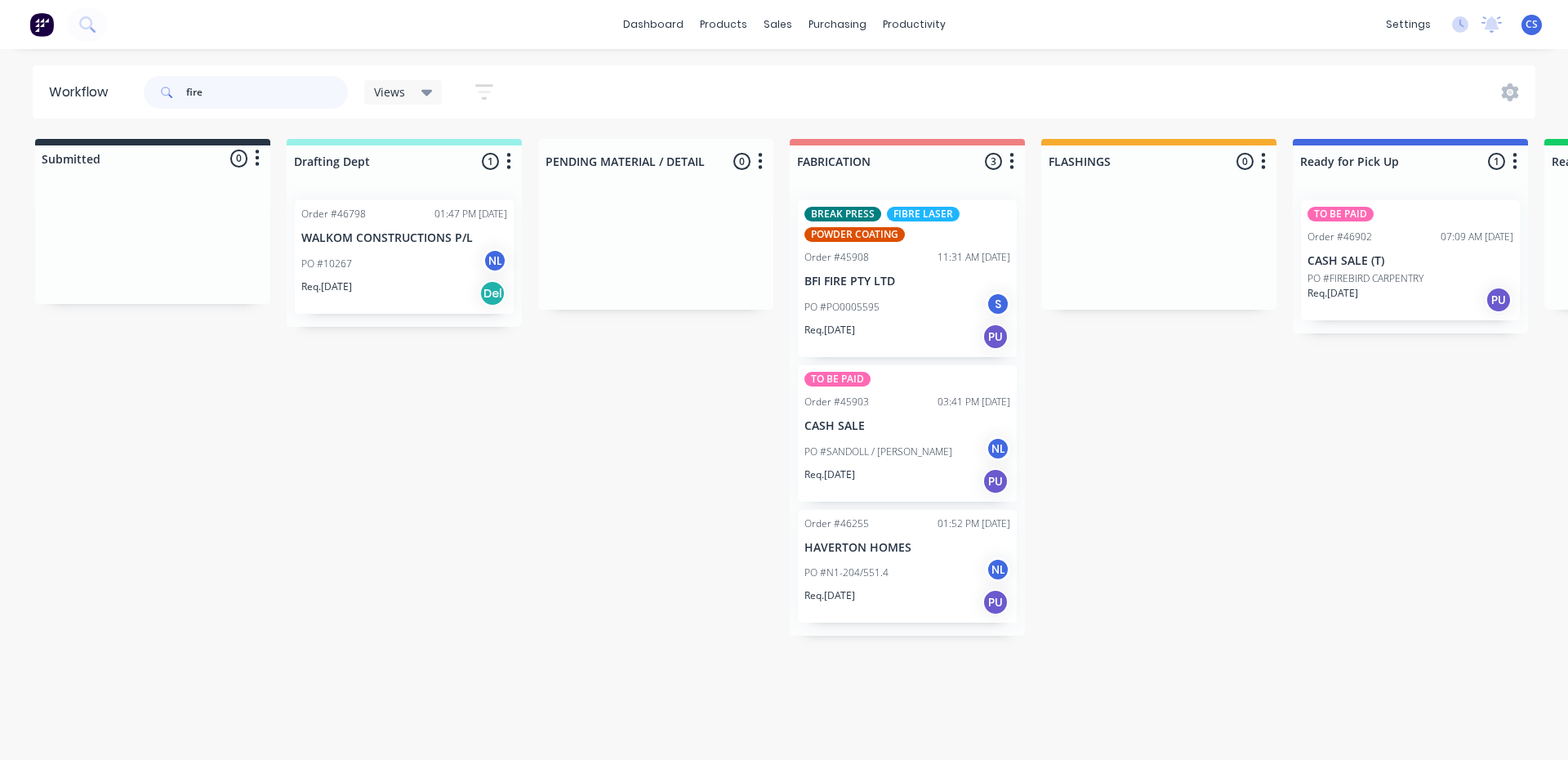
type input "fire"
click at [1381, 261] on p "CASH SALE (T)" at bounding box center [1410, 261] width 205 height 14
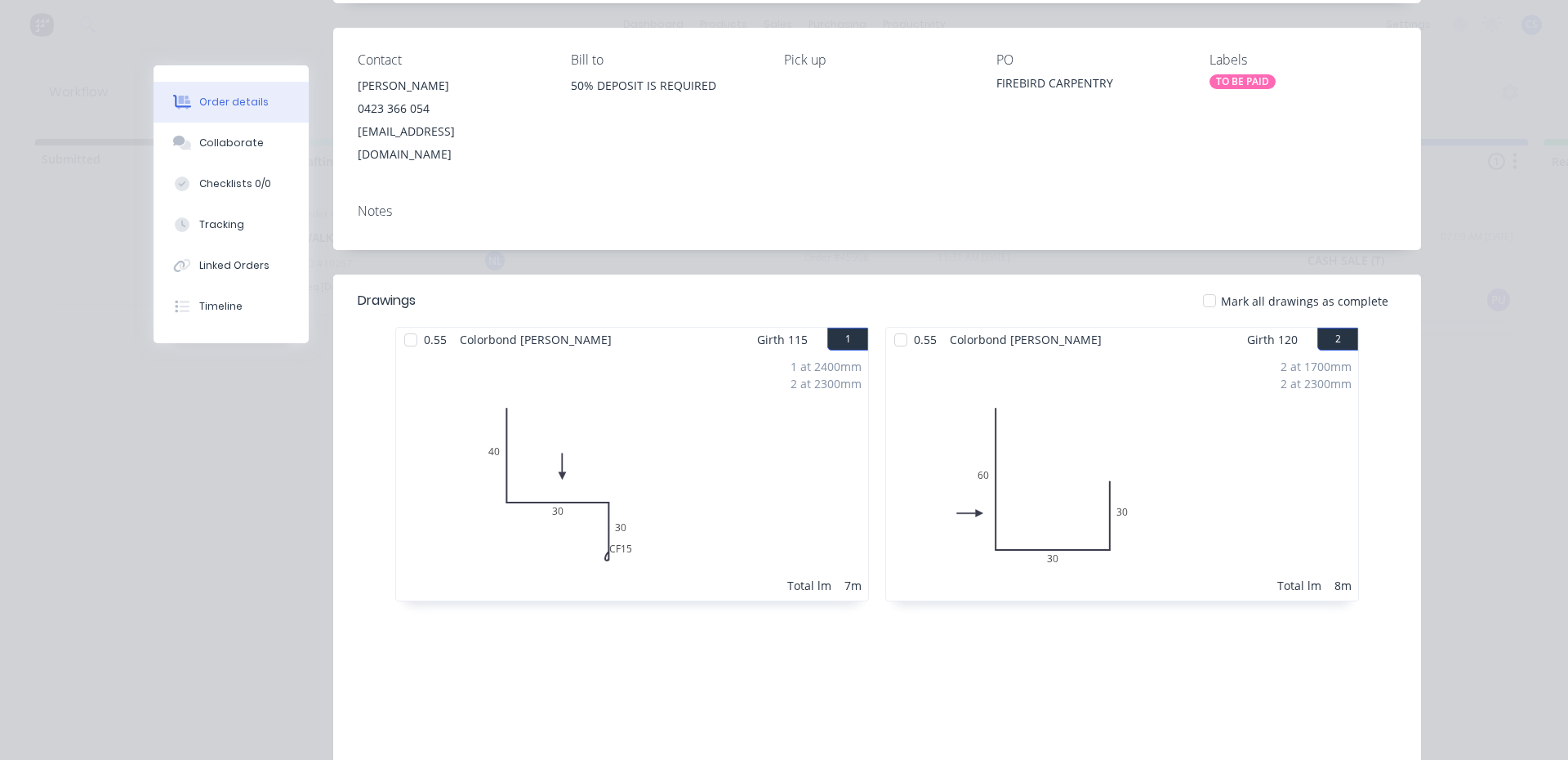
scroll to position [335, 0]
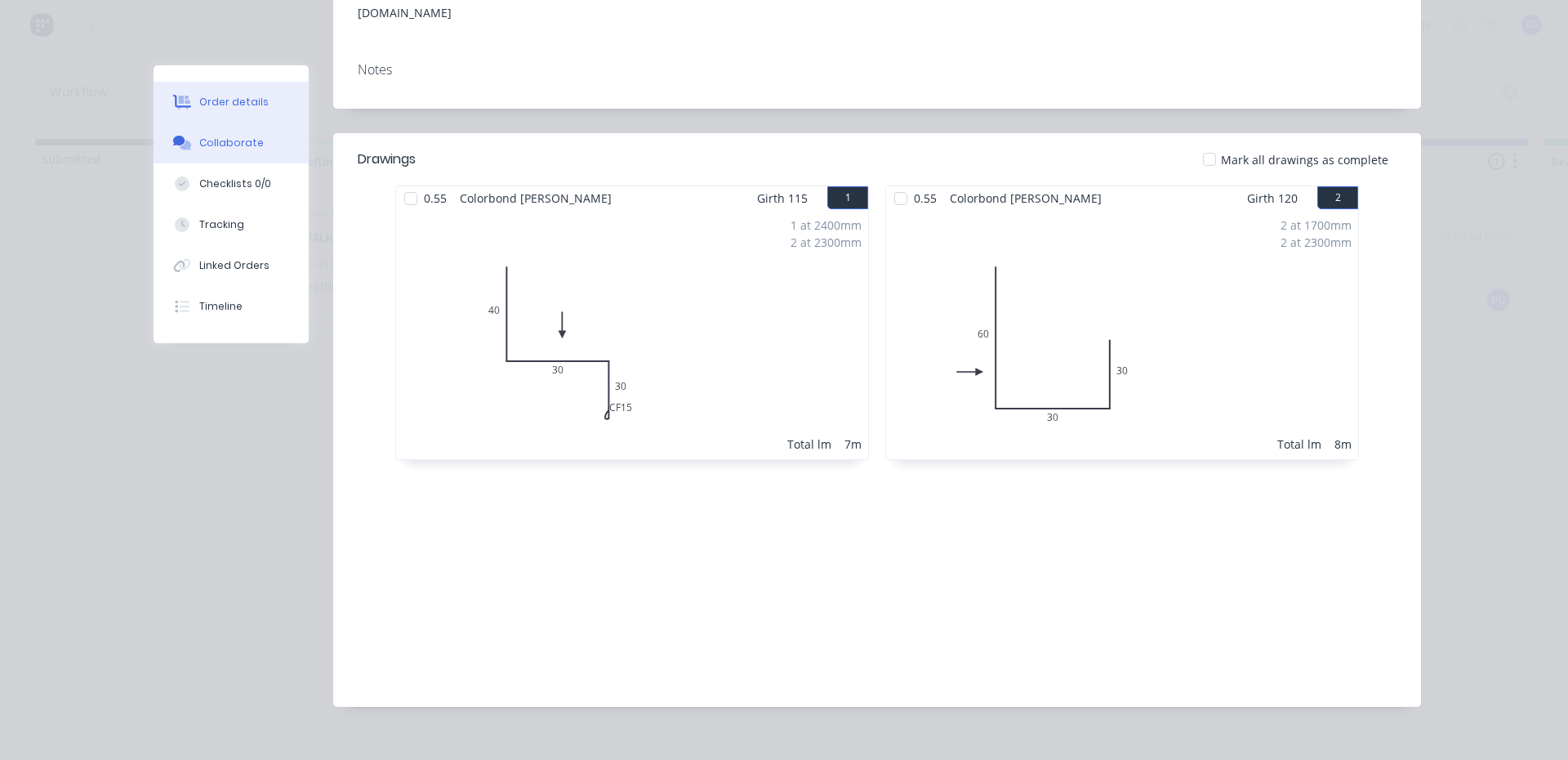
click at [204, 149] on div "Collaborate" at bounding box center [232, 143] width 64 height 15
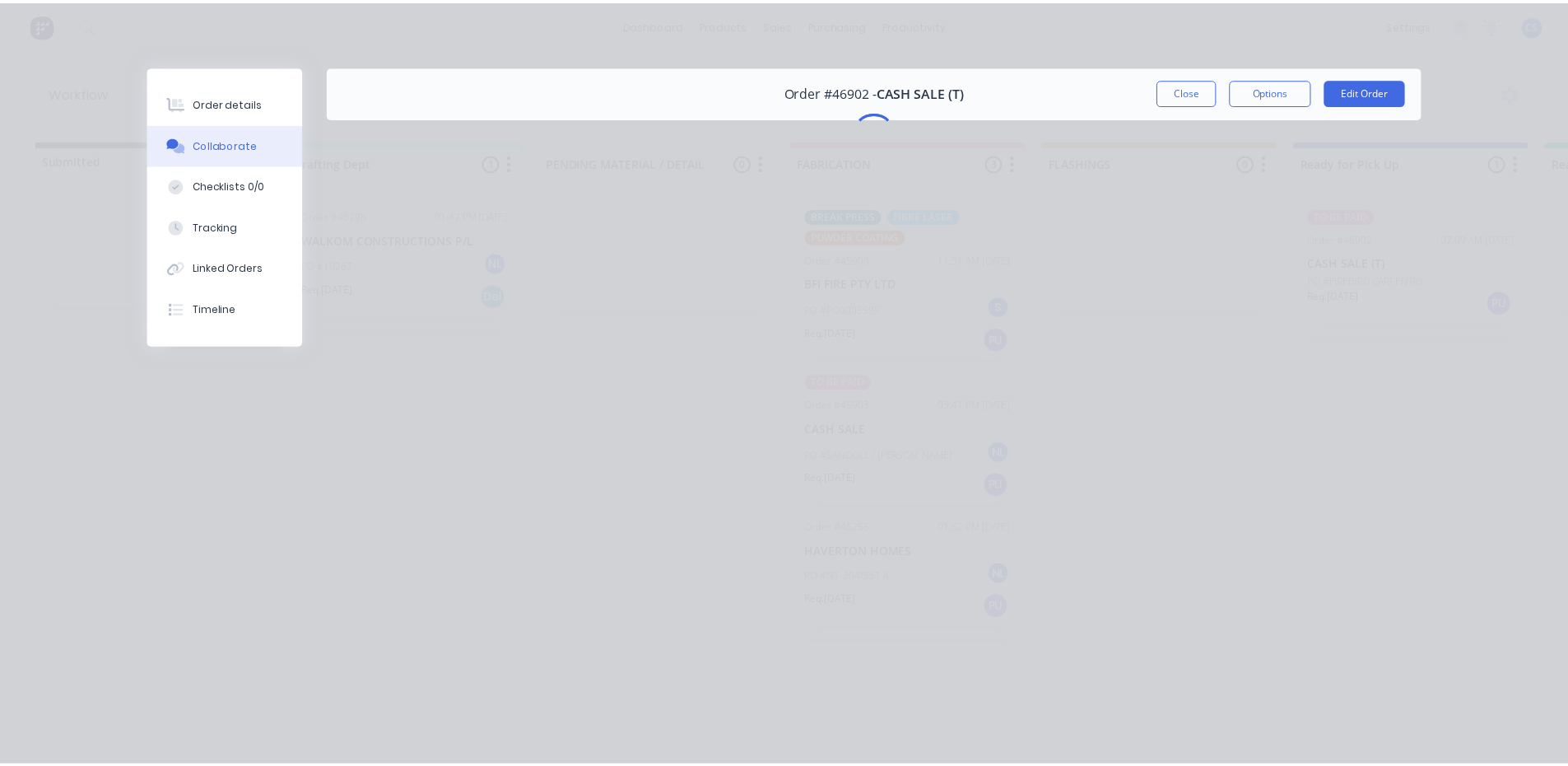
scroll to position [0, 0]
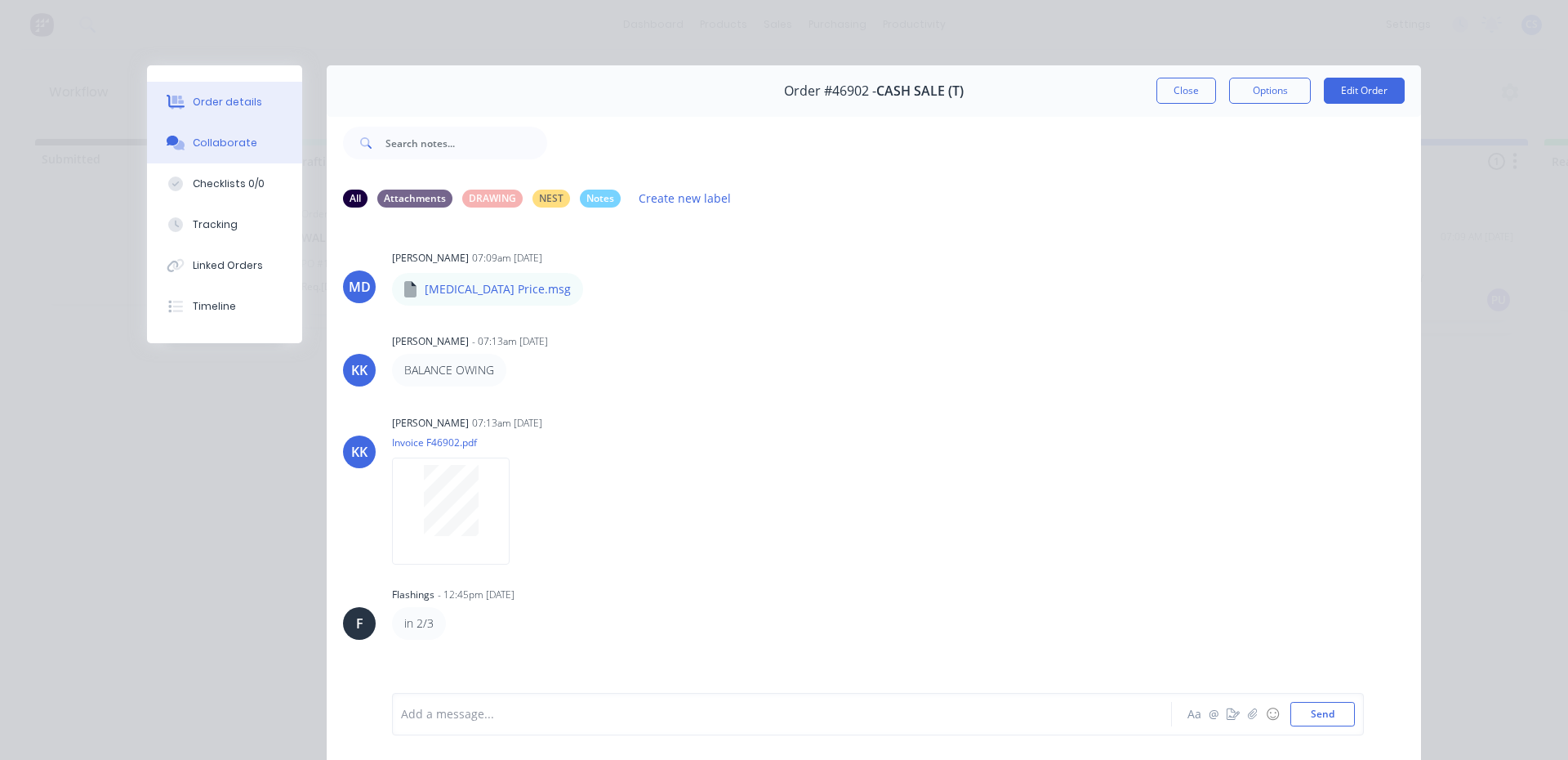
click at [239, 97] on div "Order details" at bounding box center [228, 102] width 69 height 15
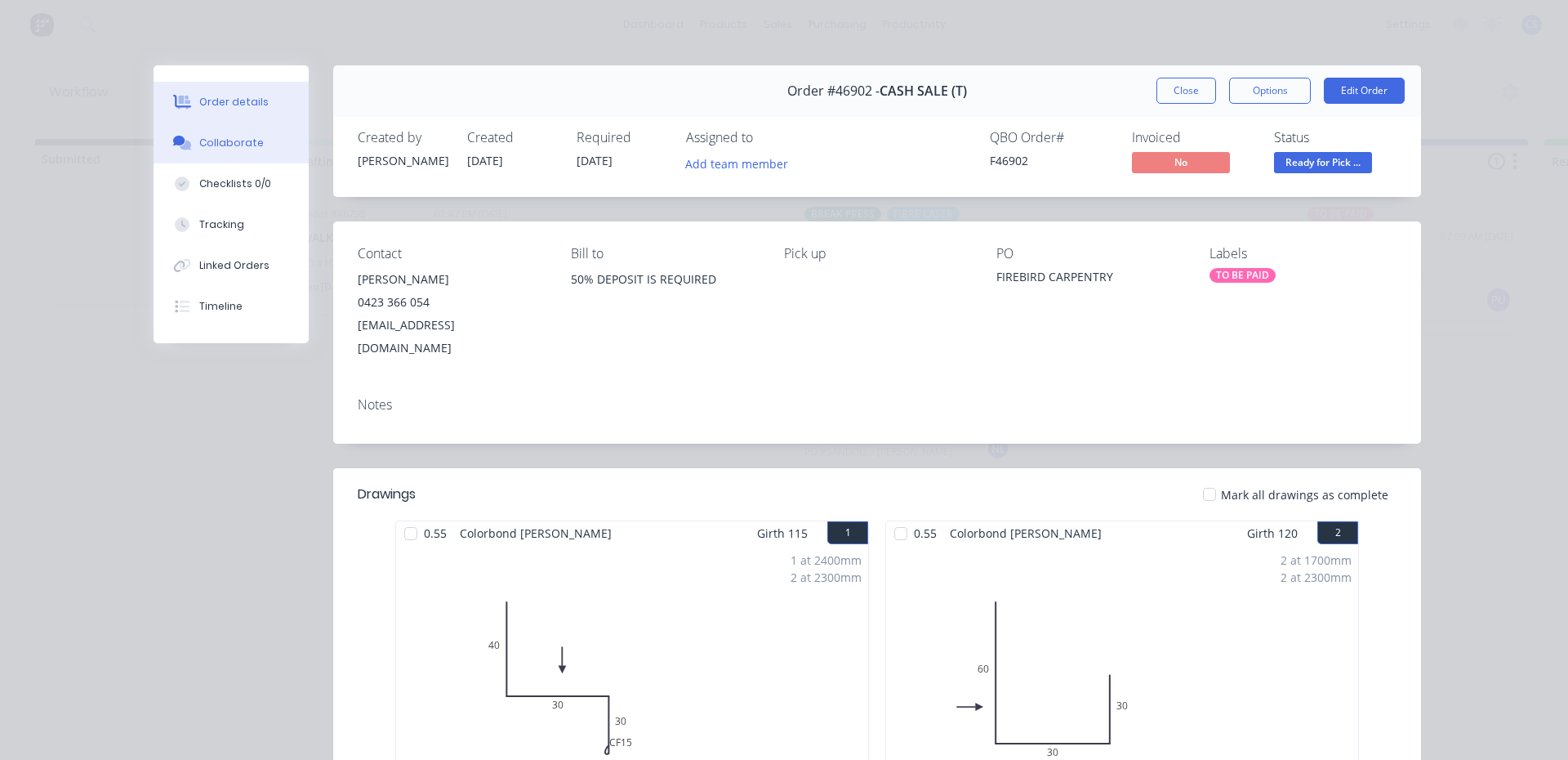
click at [217, 142] on div "Collaborate" at bounding box center [232, 143] width 64 height 15
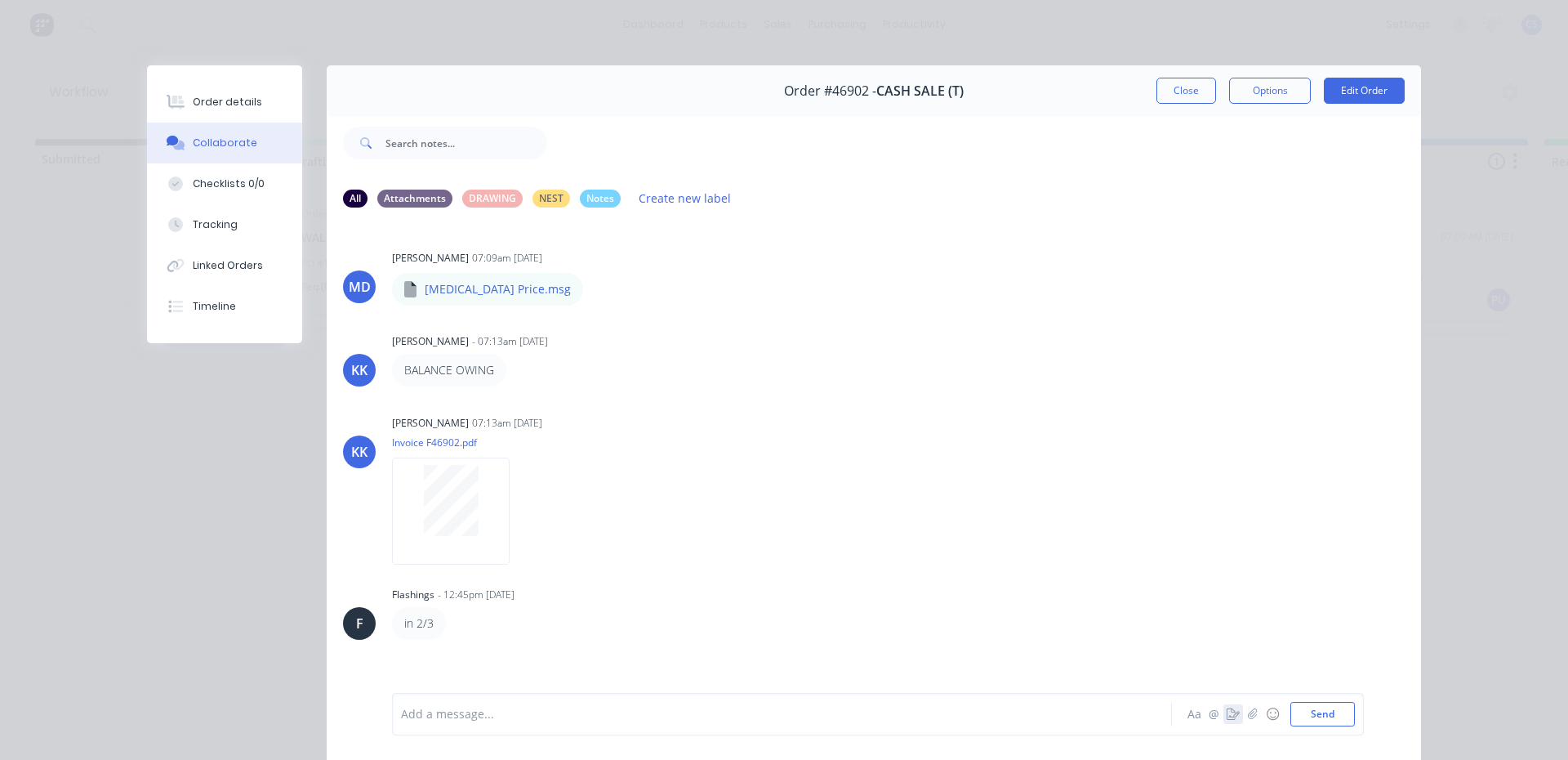
click at [1227, 717] on icon "button" at bounding box center [1233, 714] width 13 height 12
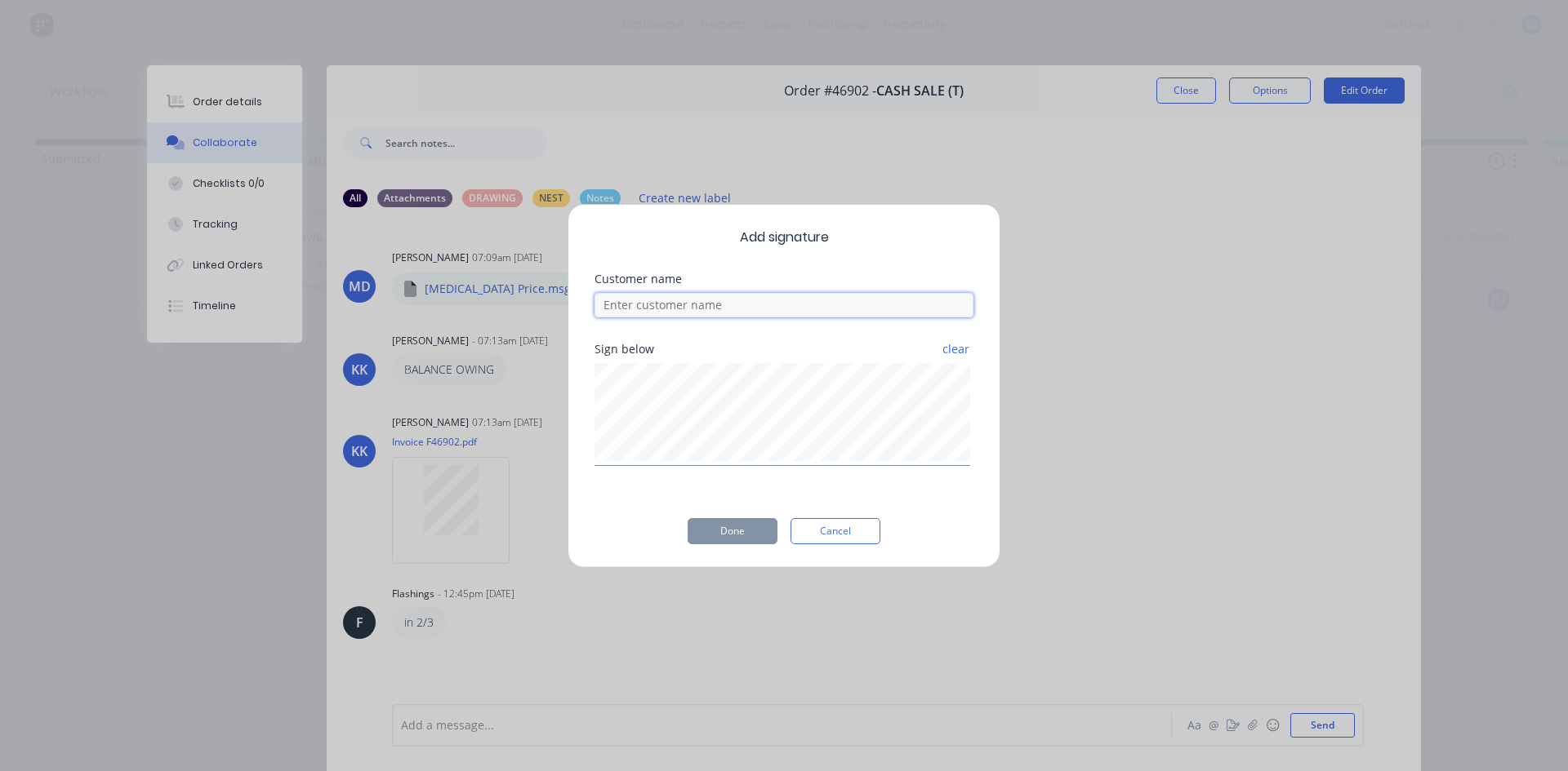
click at [799, 301] on input at bounding box center [784, 305] width 379 height 25
type input "[PERSON_NAME]"
click at [732, 534] on button "Done" at bounding box center [732, 532] width 90 height 26
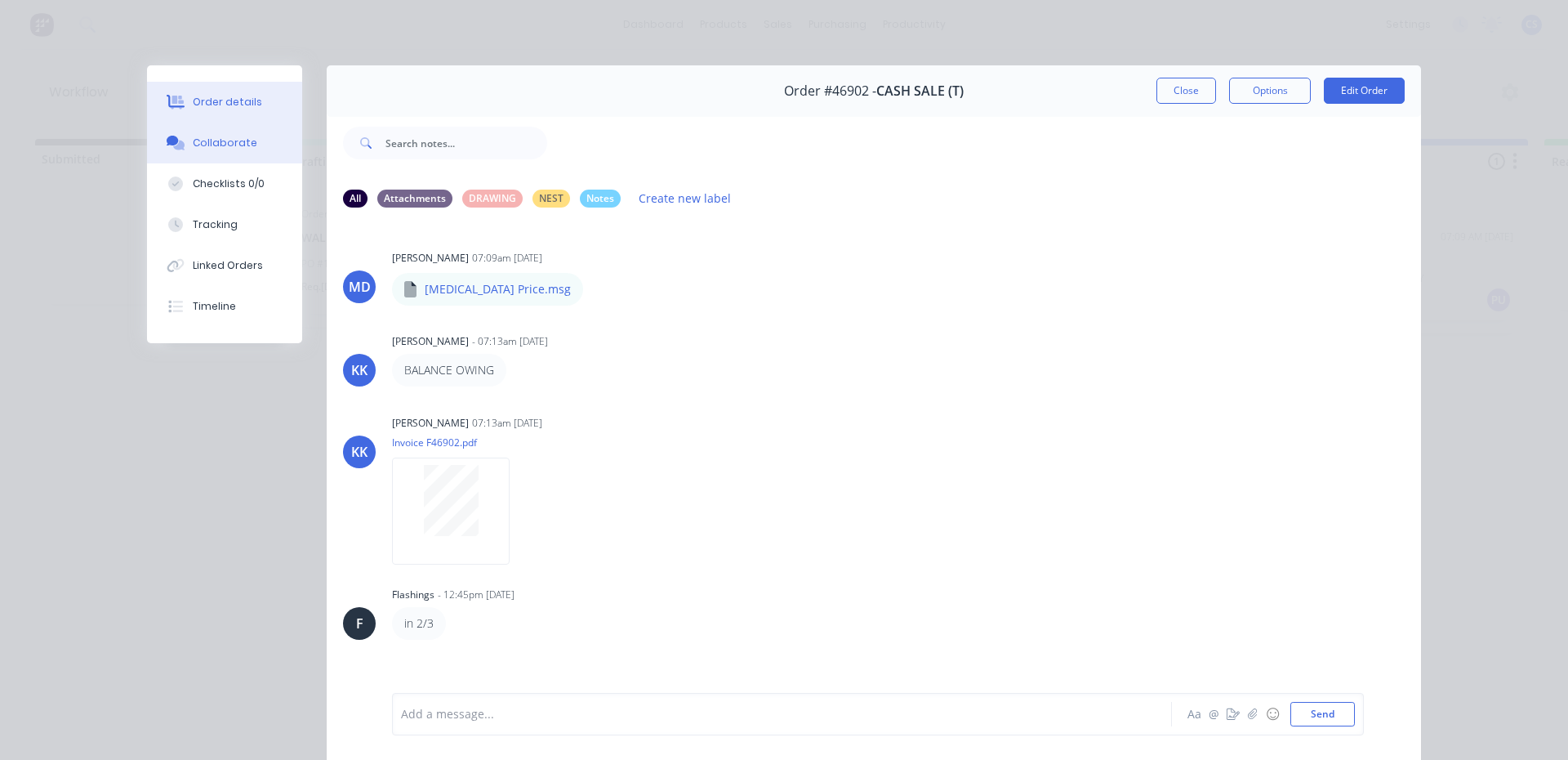
click at [260, 96] on button "Order details" at bounding box center [224, 101] width 155 height 40
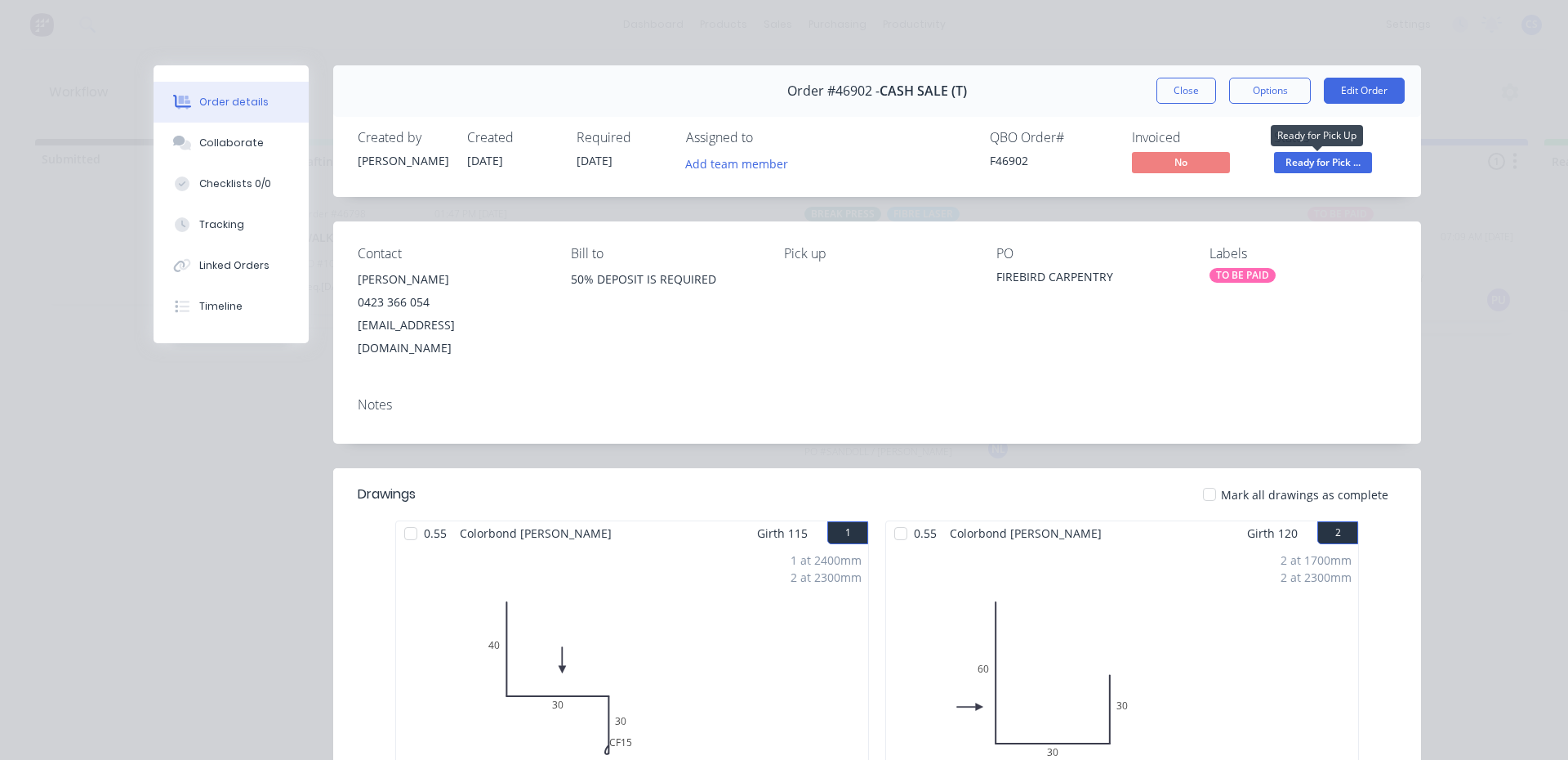
click at [1304, 158] on span "Ready for Pick ..." at bounding box center [1322, 162] width 98 height 21
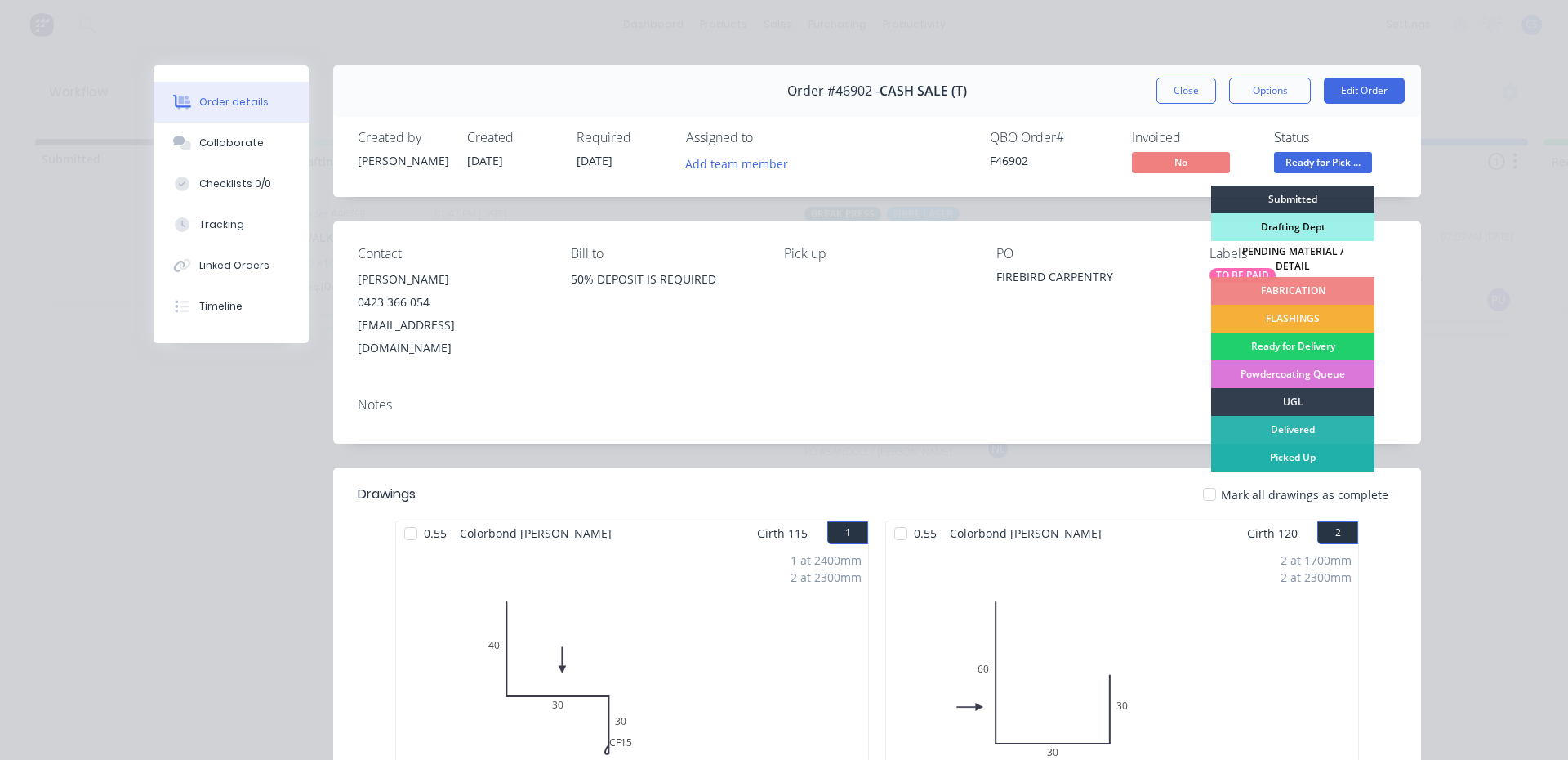
click at [1287, 446] on div "Picked Up" at bounding box center [1293, 458] width 163 height 28
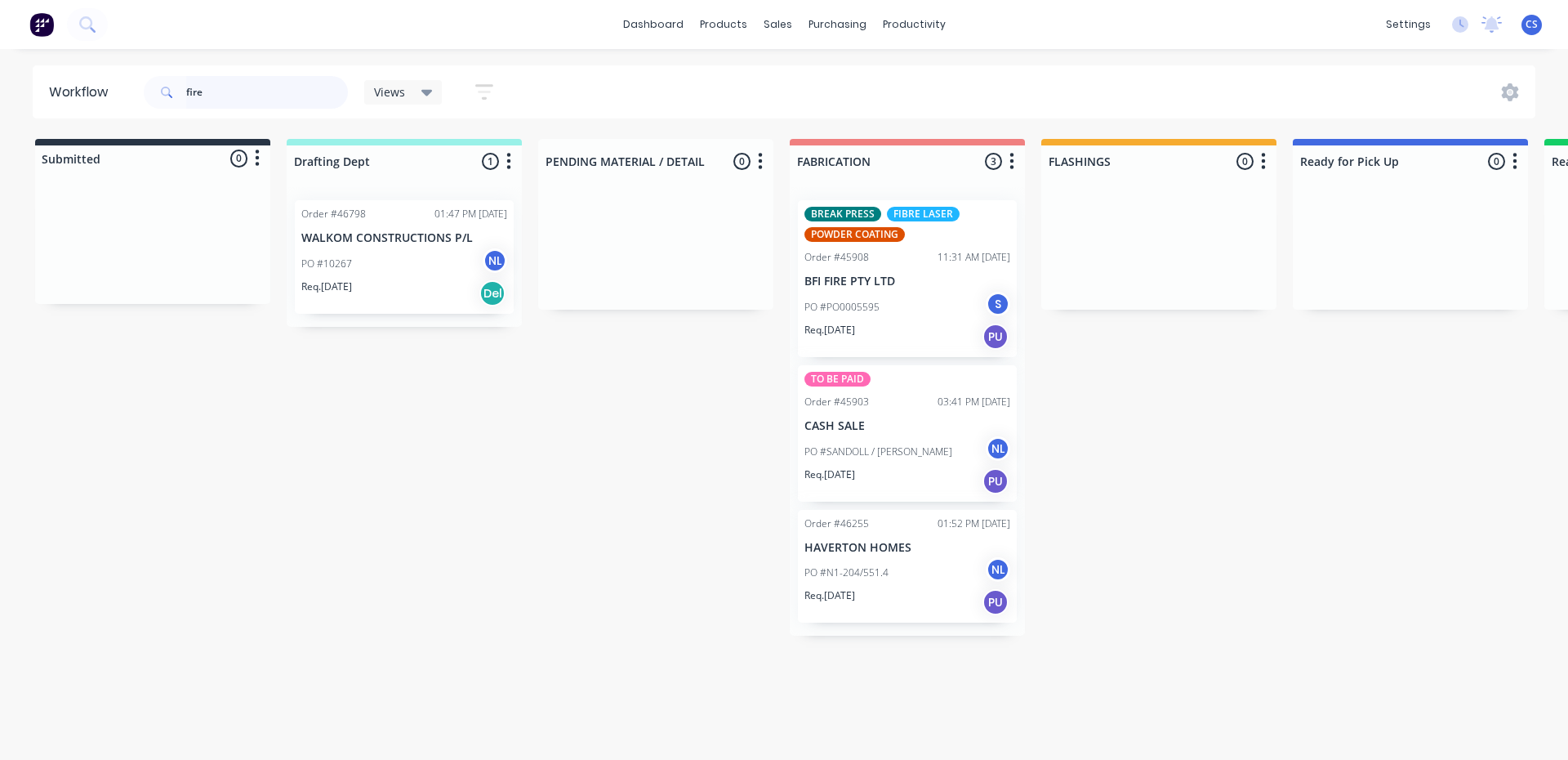
drag, startPoint x: 202, startPoint y: 92, endPoint x: 183, endPoint y: 89, distance: 19.2
click at [183, 89] on div "fire" at bounding box center [245, 92] width 204 height 33
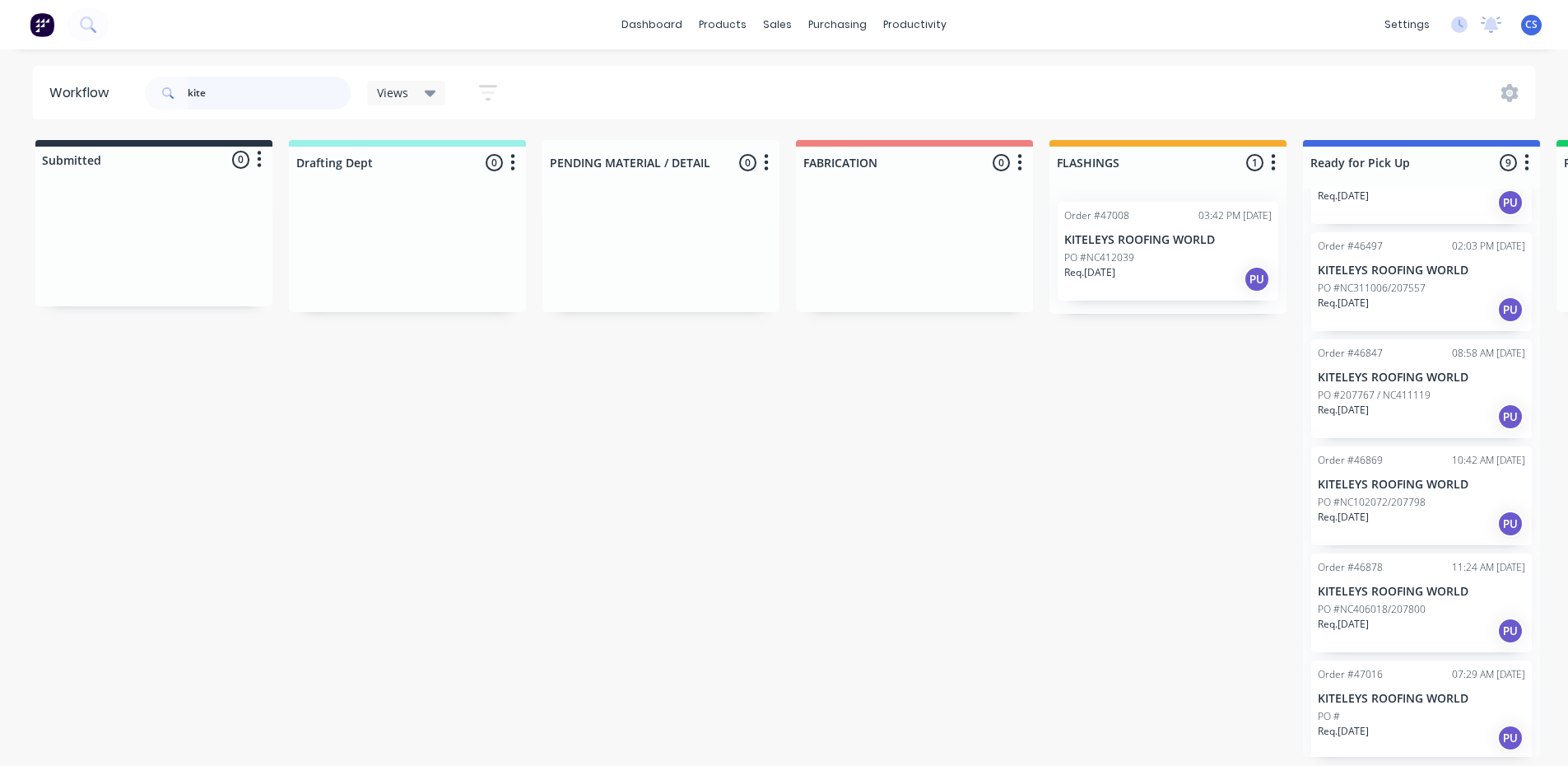
scroll to position [401, 0]
type input "kite"
click at [1402, 720] on div "Req. [DATE] PU" at bounding box center [1421, 734] width 207 height 28
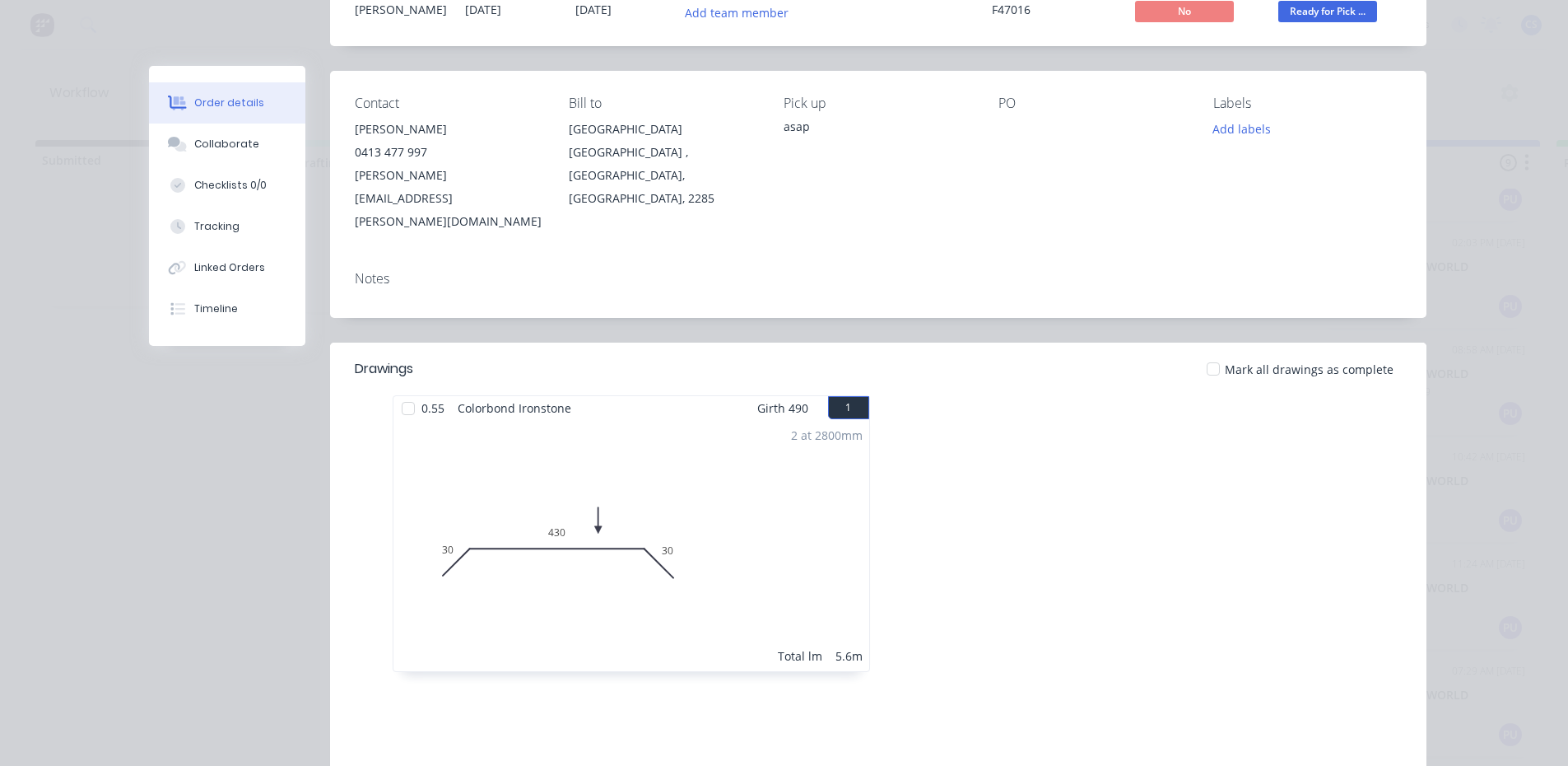
scroll to position [0, 0]
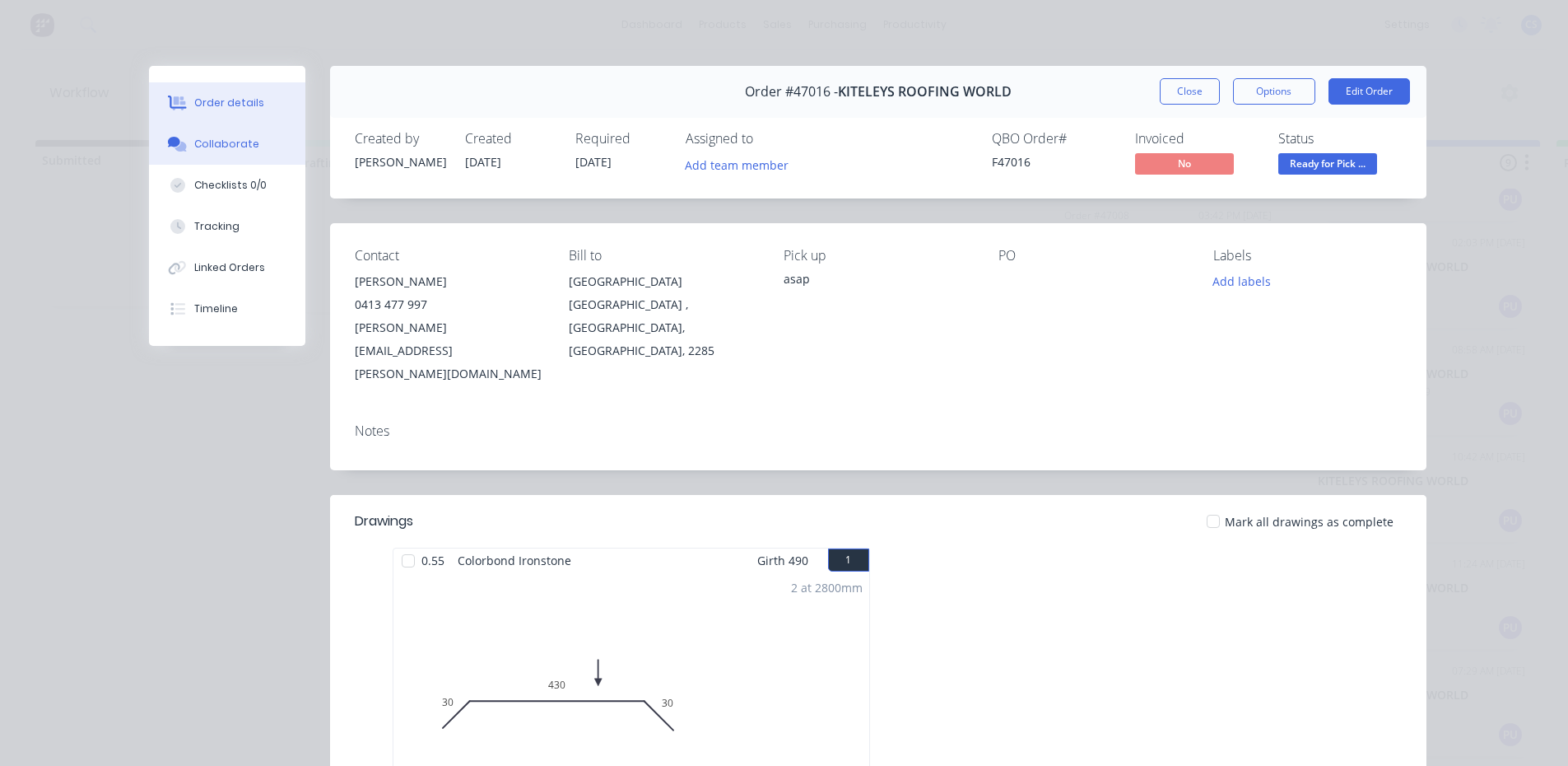
click at [241, 138] on div "Collaborate" at bounding box center [227, 144] width 65 height 15
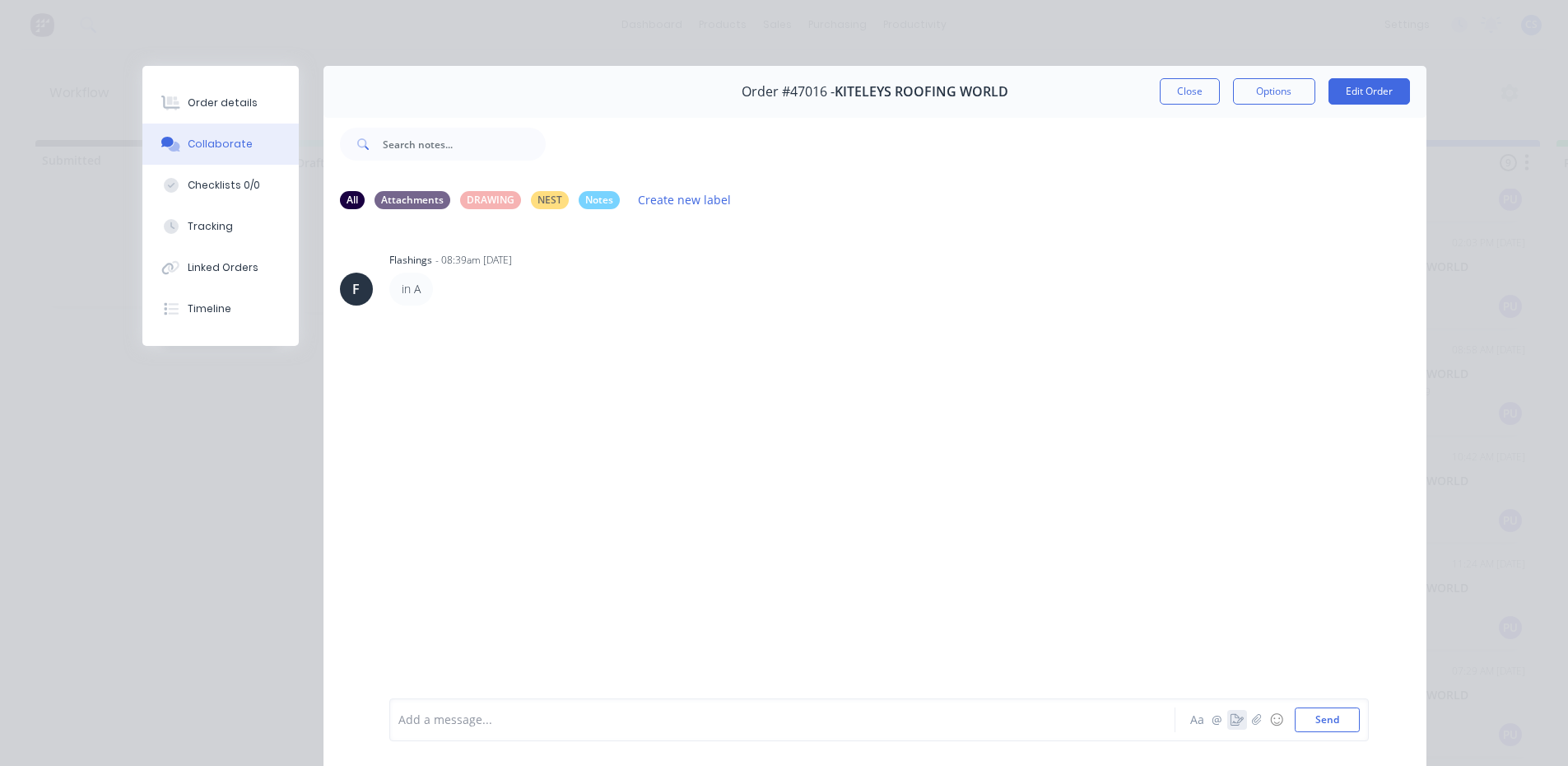
click at [1230, 720] on icon "button" at bounding box center [1237, 719] width 13 height 12
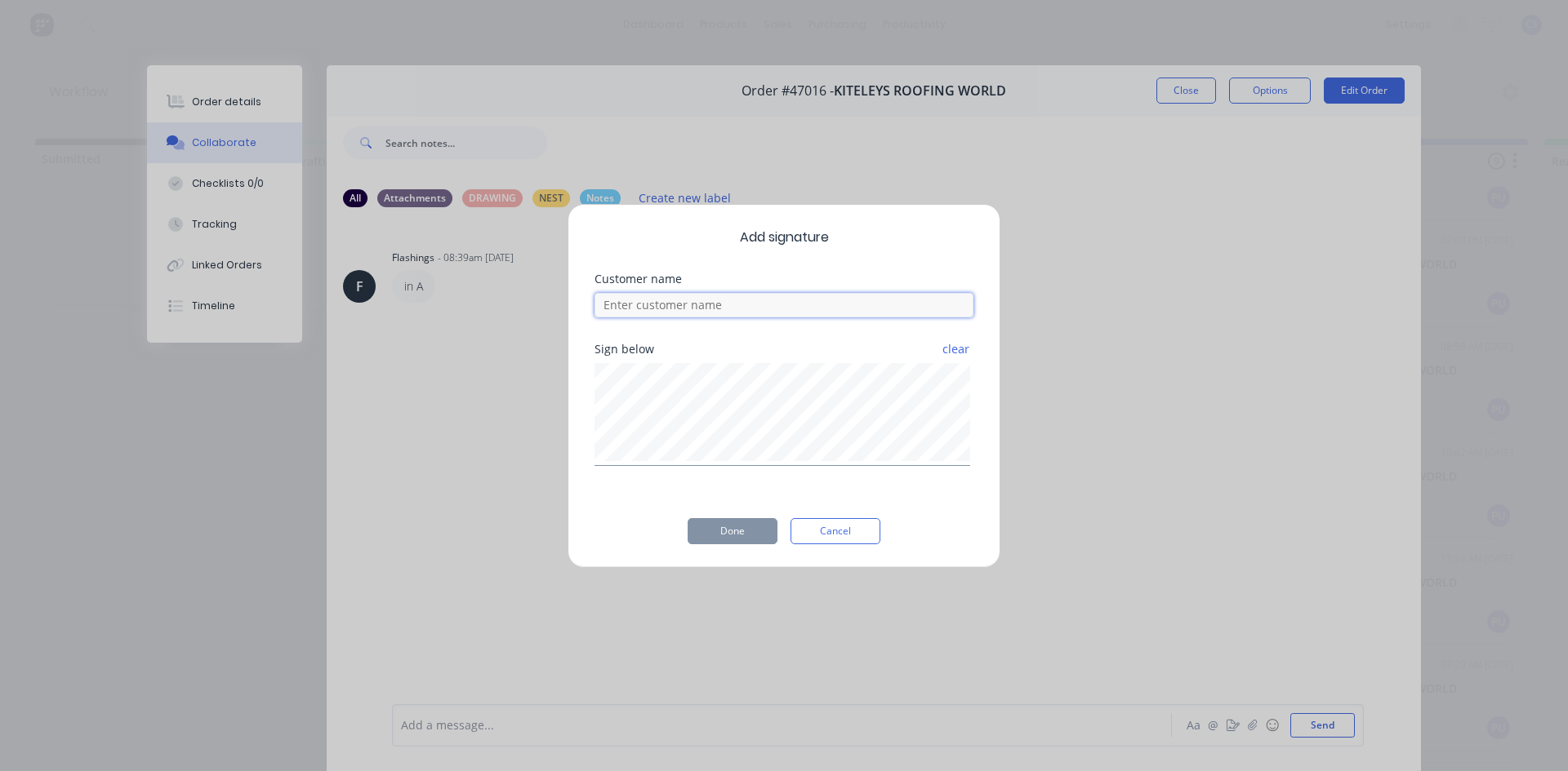
click at [682, 298] on input at bounding box center [784, 305] width 379 height 25
type input "[PERSON_NAME]"
click at [746, 539] on button "Done" at bounding box center [732, 532] width 90 height 26
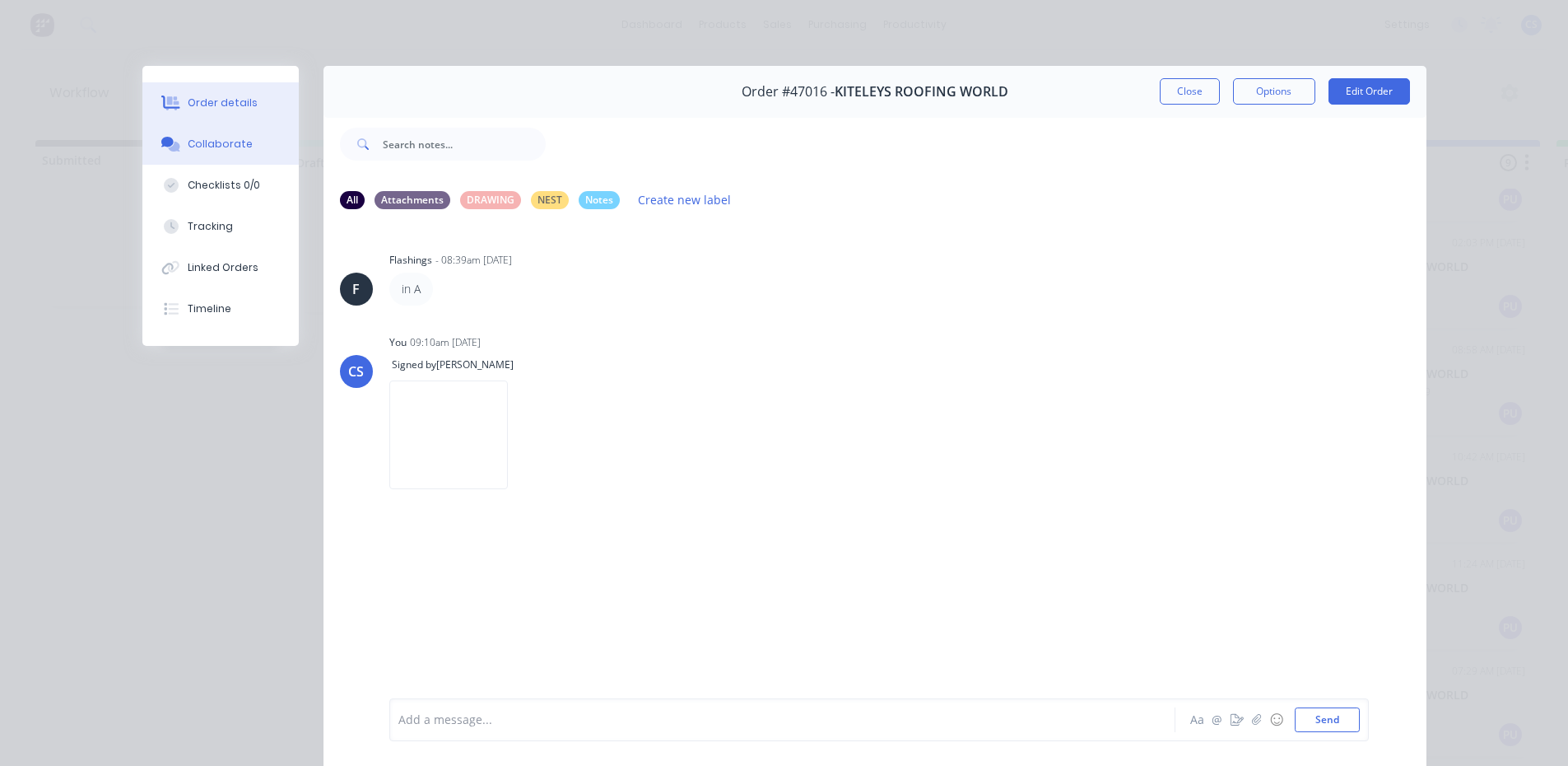
click at [239, 114] on button "Order details" at bounding box center [220, 102] width 156 height 41
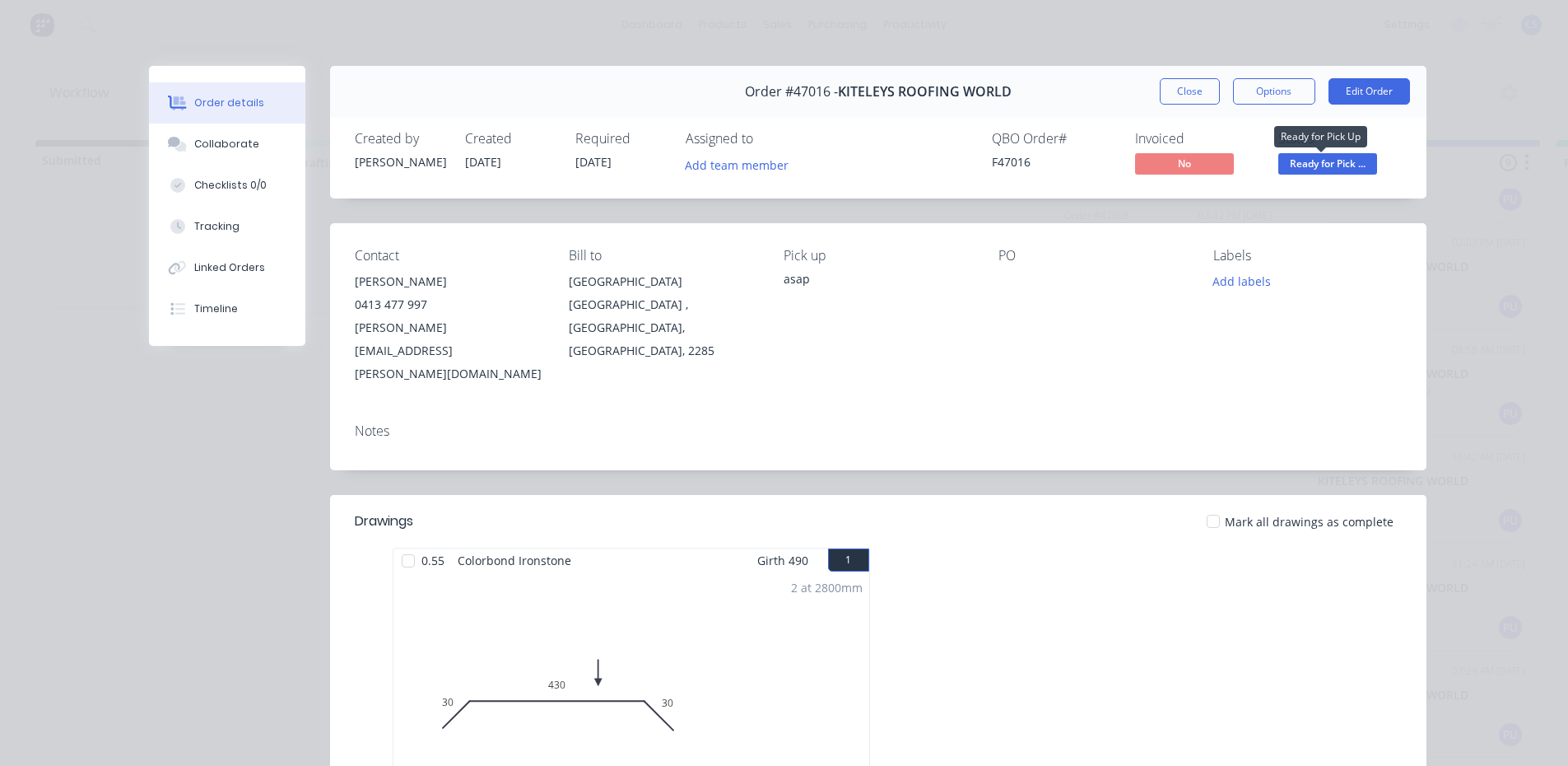
click at [1342, 159] on span "Ready for Pick ..." at bounding box center [1327, 163] width 99 height 21
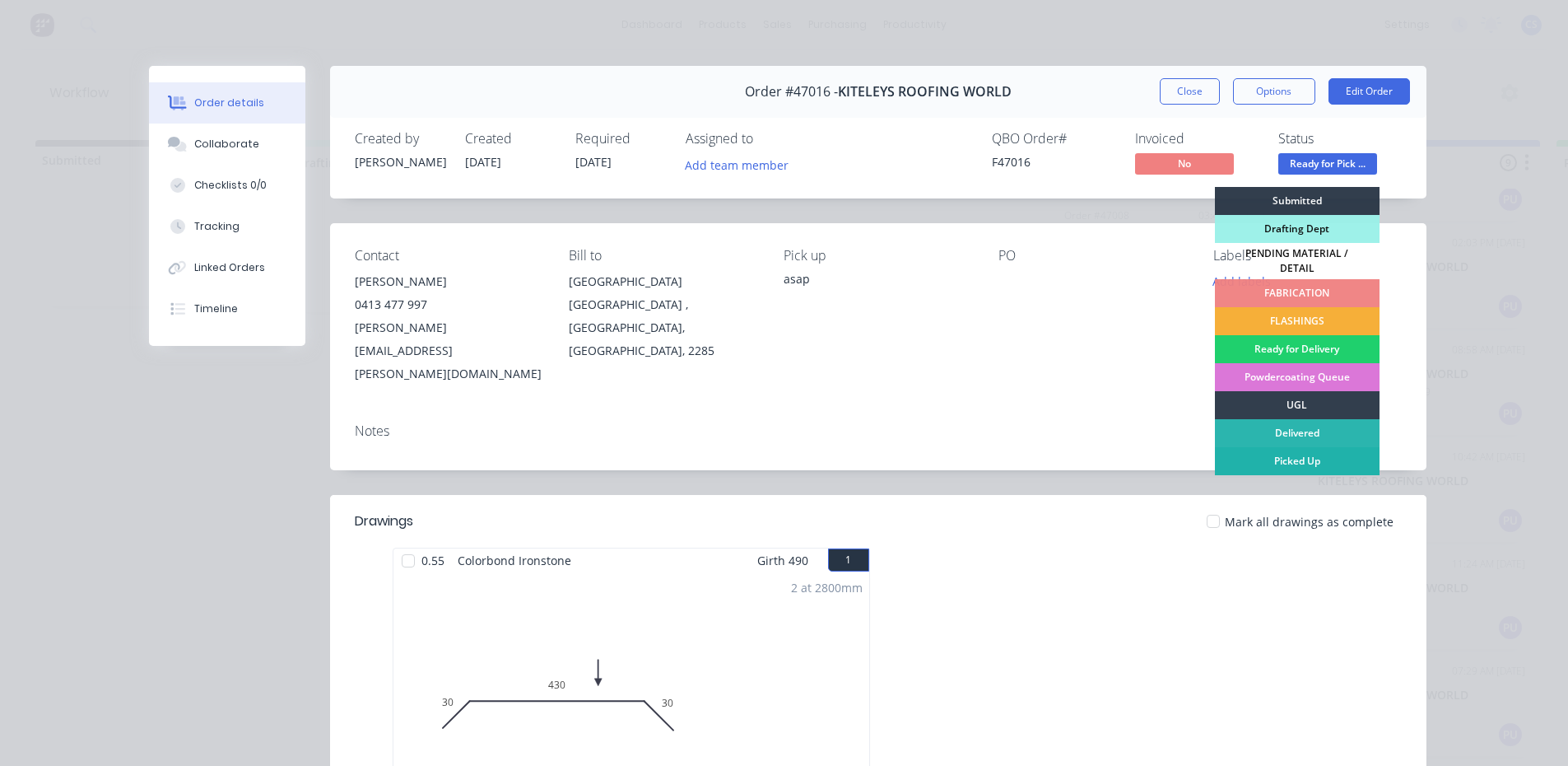
click at [1308, 451] on div "Picked Up" at bounding box center [1297, 462] width 165 height 28
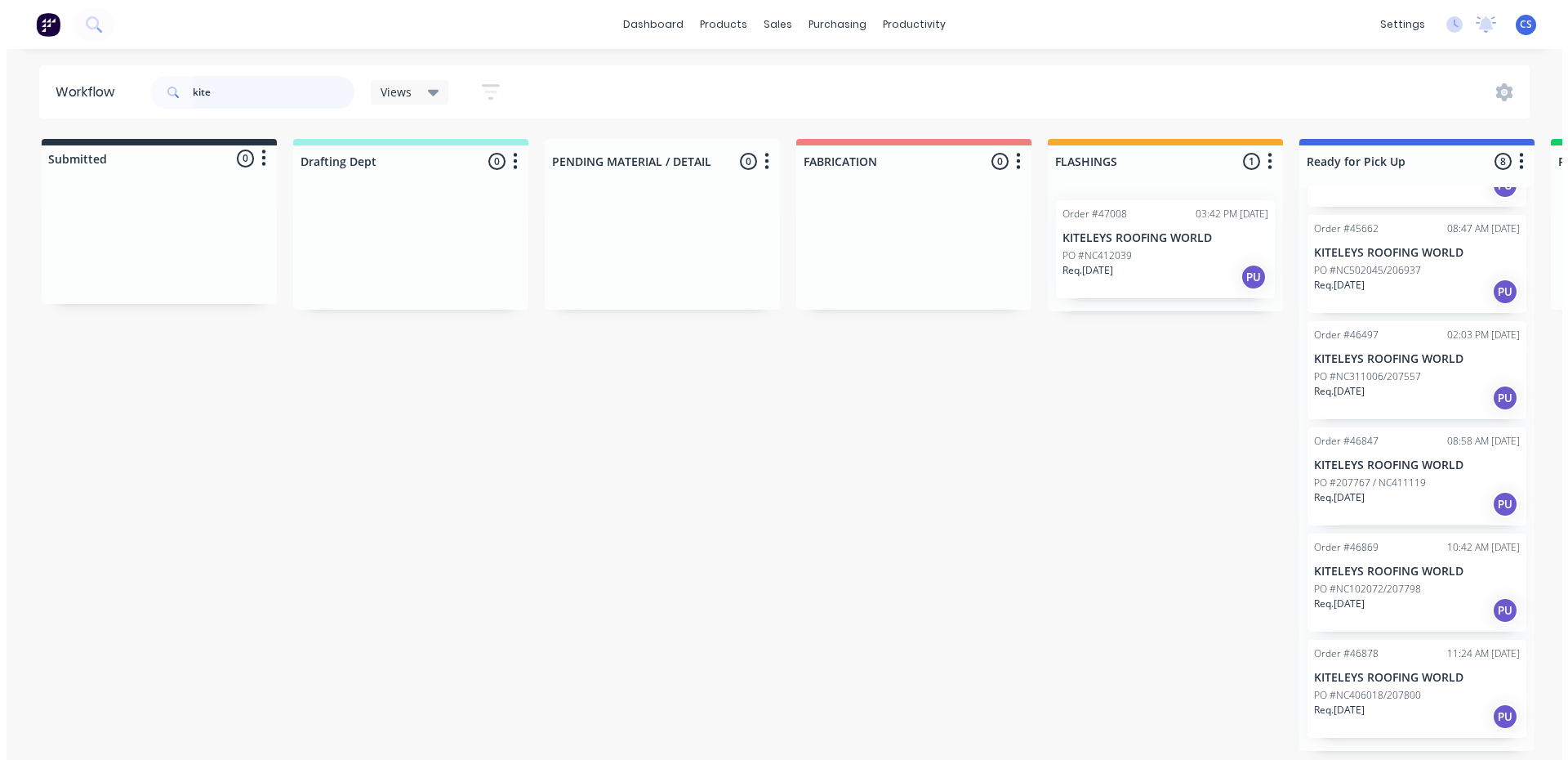
scroll to position [291, 0]
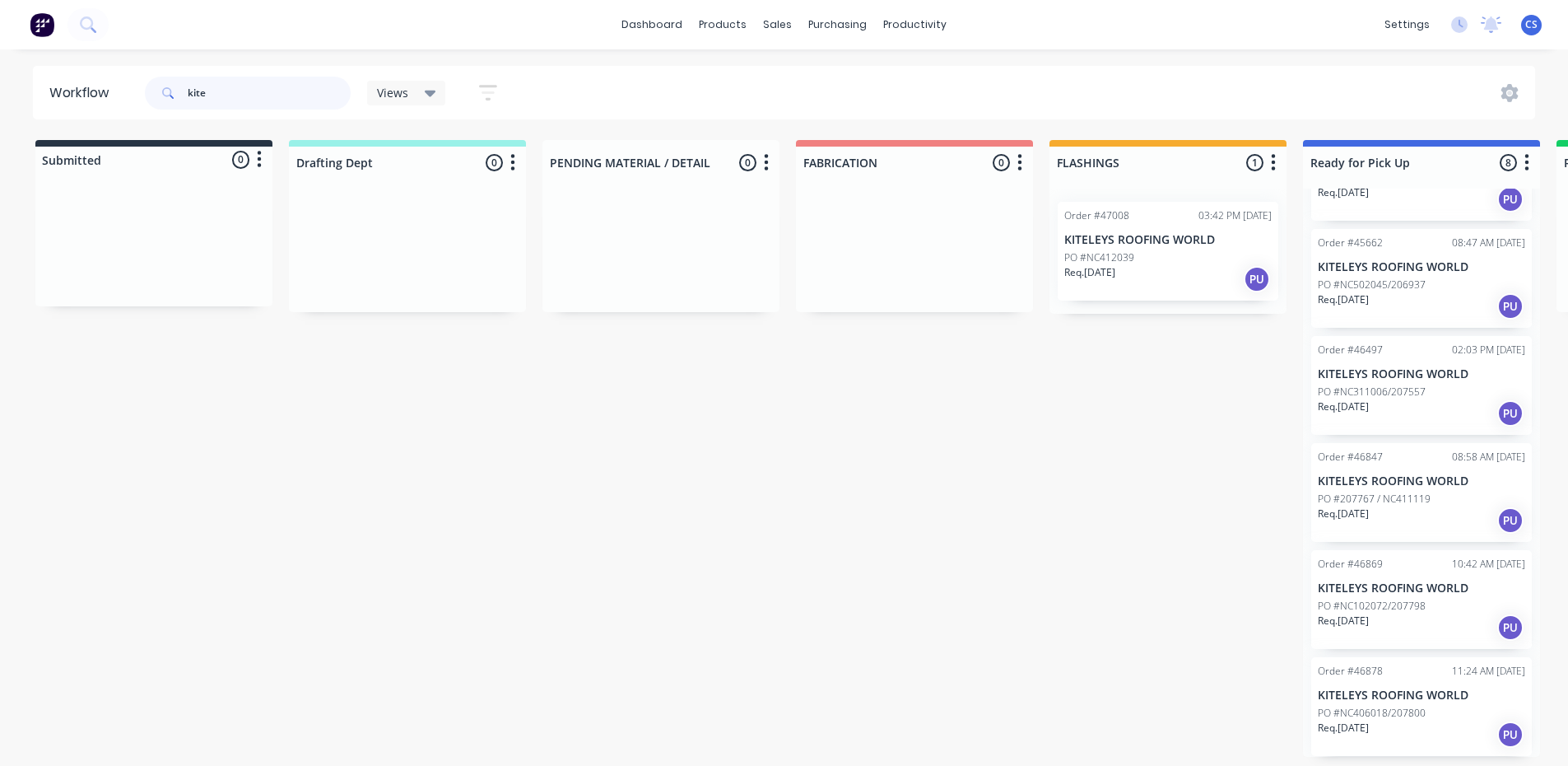
drag, startPoint x: 228, startPoint y: 98, endPoint x: 136, endPoint y: 75, distance: 94.8
click at [158, 87] on div "kite" at bounding box center [247, 93] width 205 height 33
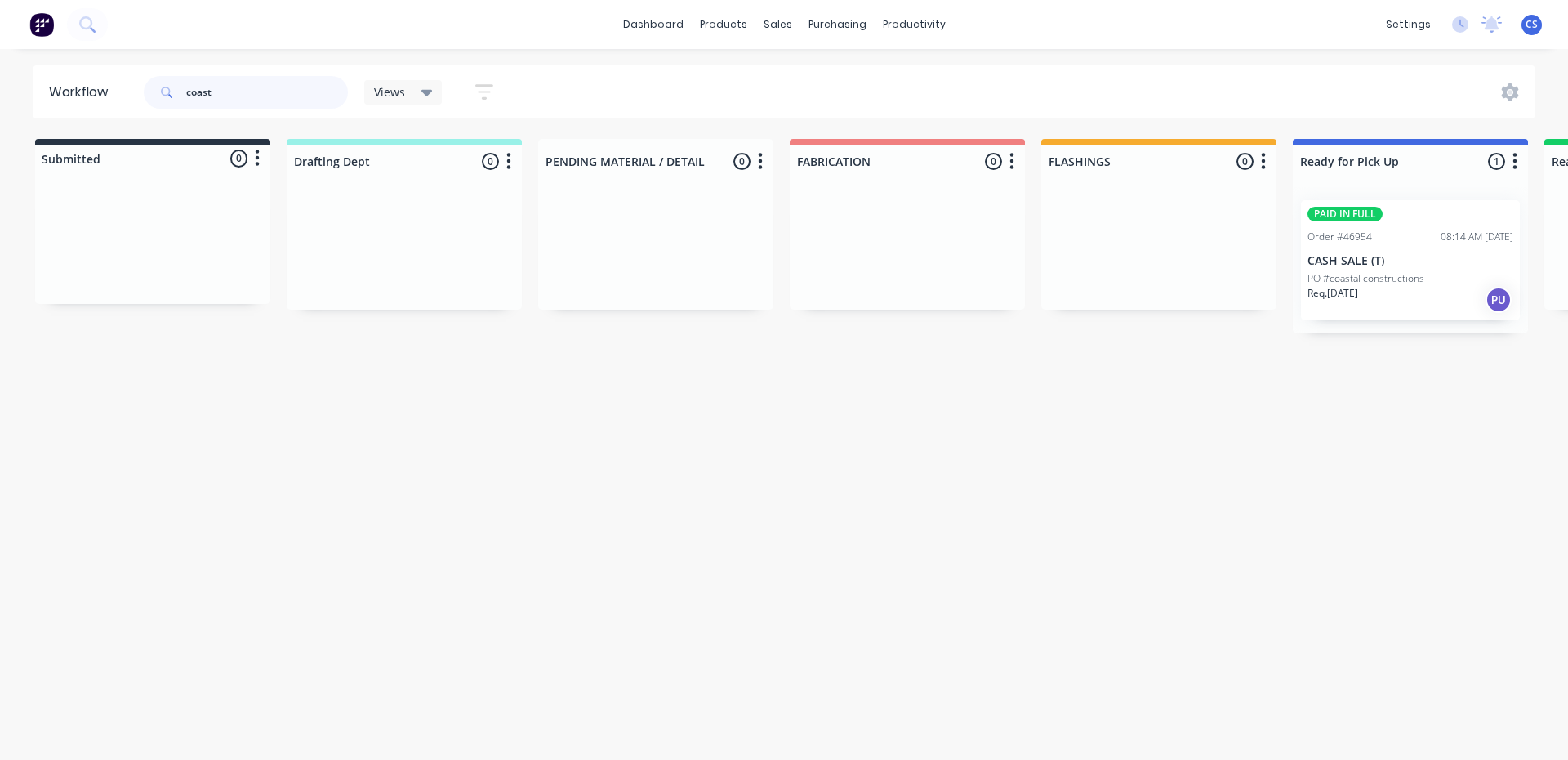
type input "coast"
click at [1342, 289] on p "Req. [DATE]" at bounding box center [1332, 293] width 50 height 15
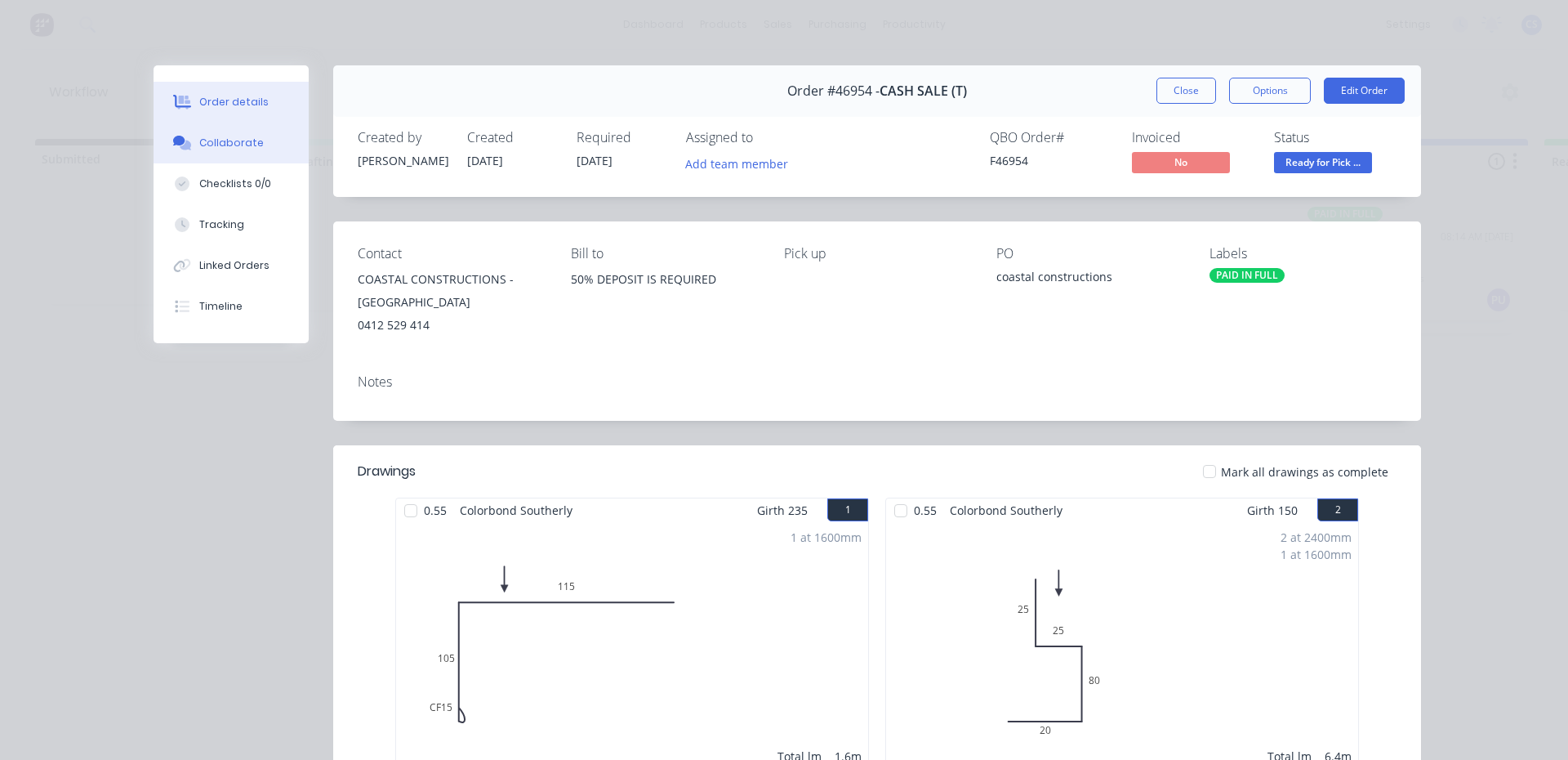
click at [236, 143] on div "Collaborate" at bounding box center [232, 143] width 64 height 15
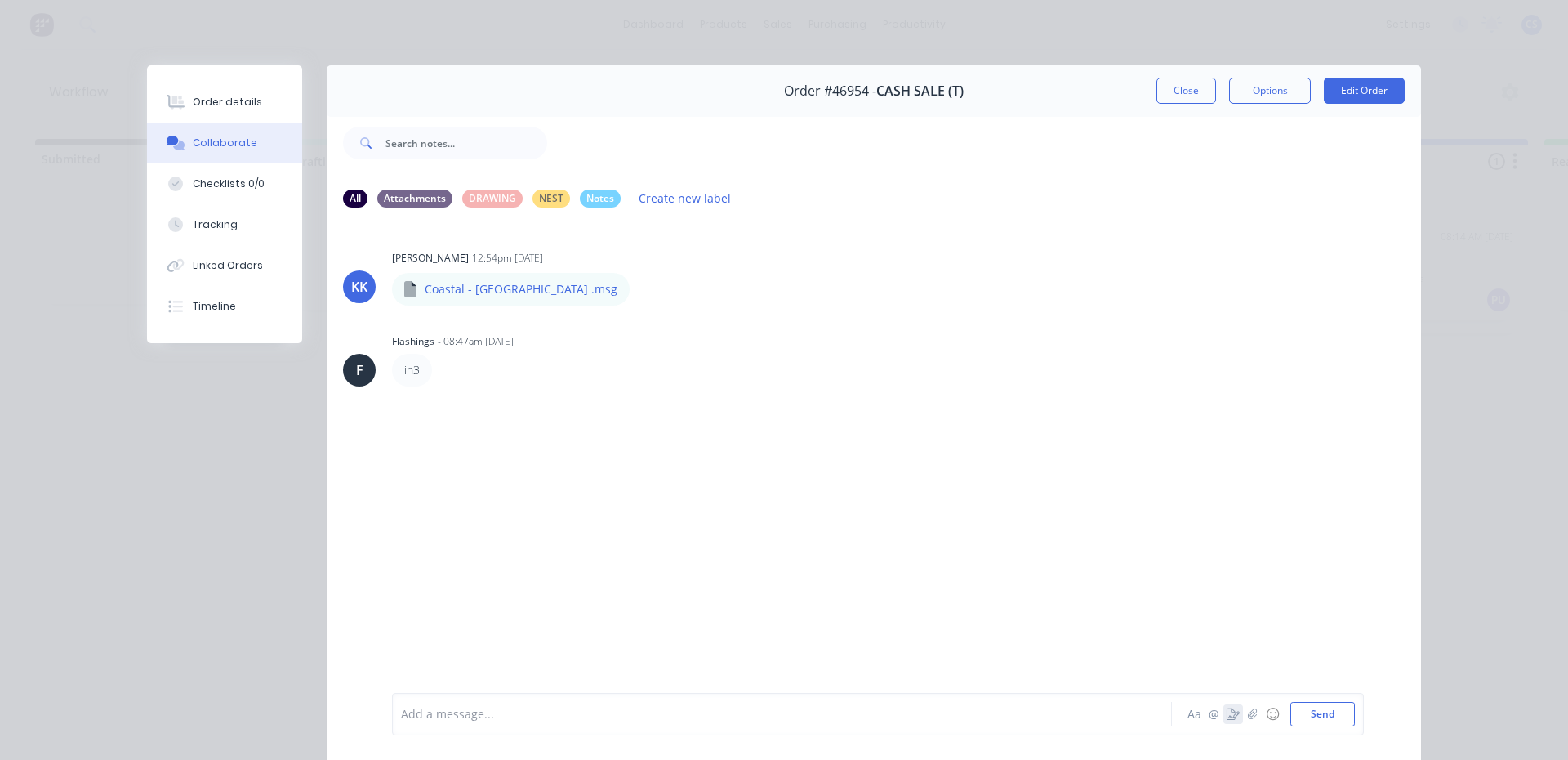
click at [1227, 716] on icon "button" at bounding box center [1233, 714] width 13 height 12
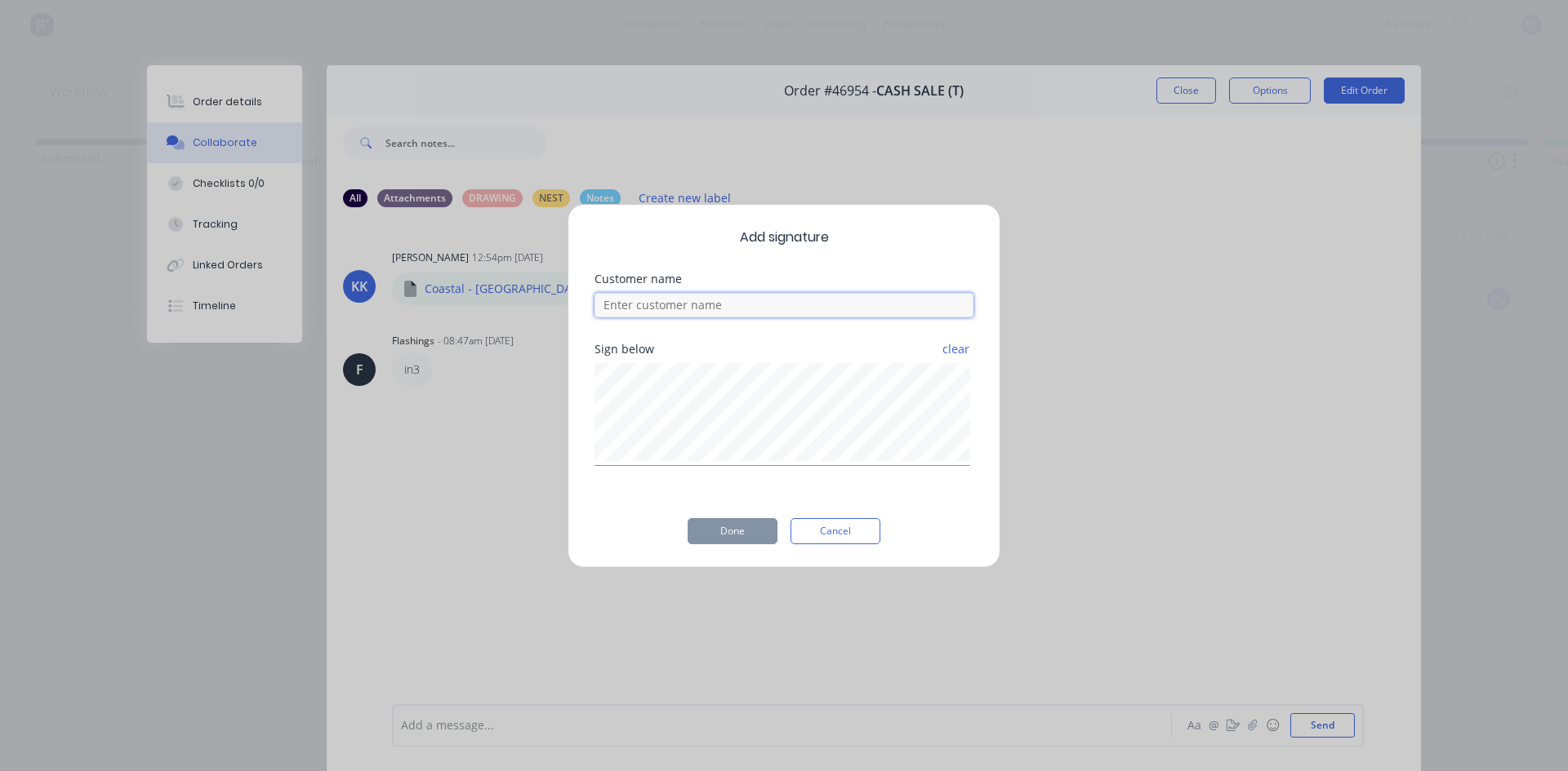
click at [786, 306] on input at bounding box center [784, 305] width 379 height 25
type input "[PERSON_NAME]"
click at [731, 529] on button "Done" at bounding box center [732, 532] width 90 height 26
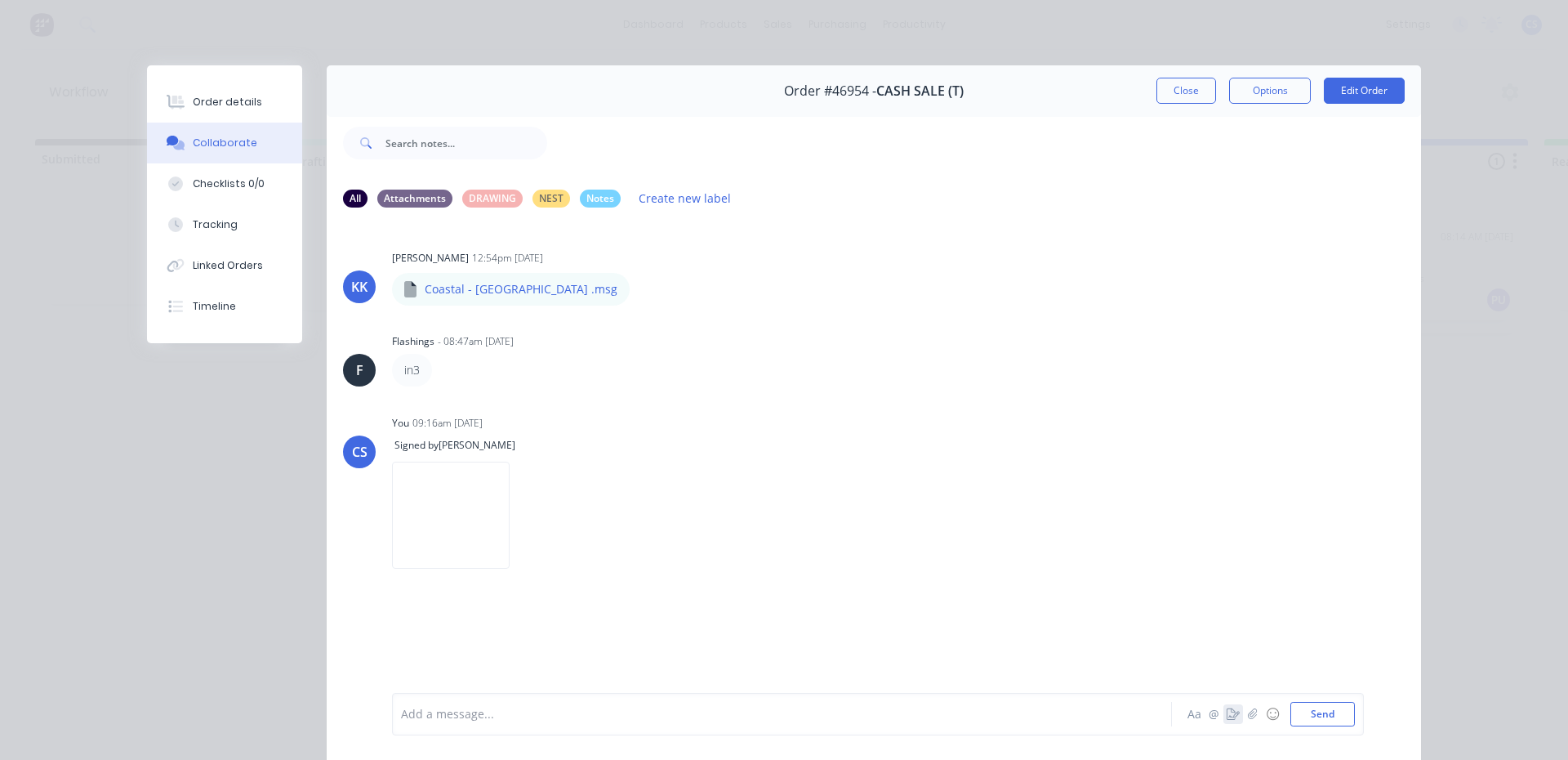
click at [1223, 704] on button "button" at bounding box center [1233, 714] width 20 height 20
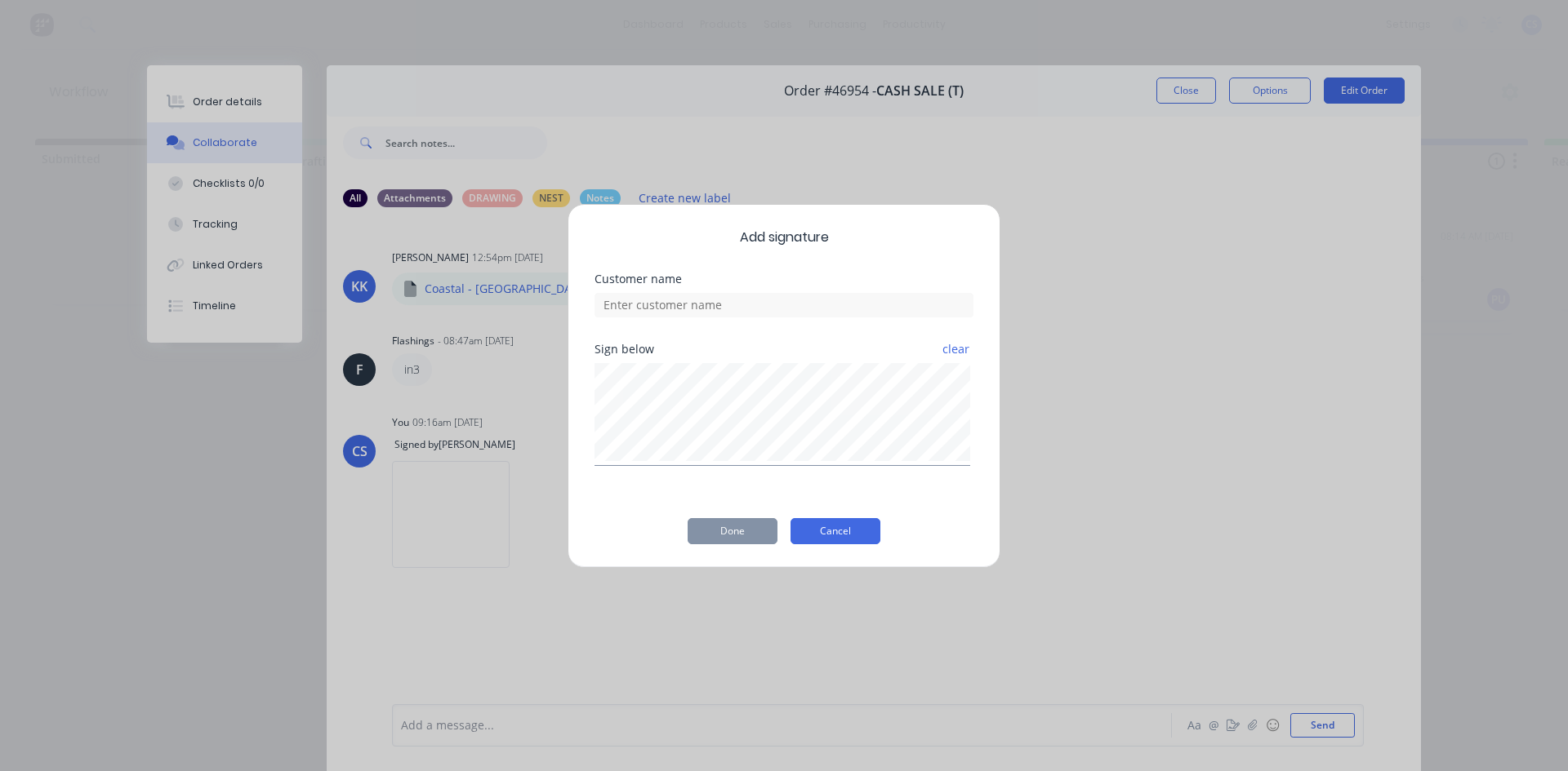
click at [831, 533] on button "Cancel" at bounding box center [835, 532] width 90 height 26
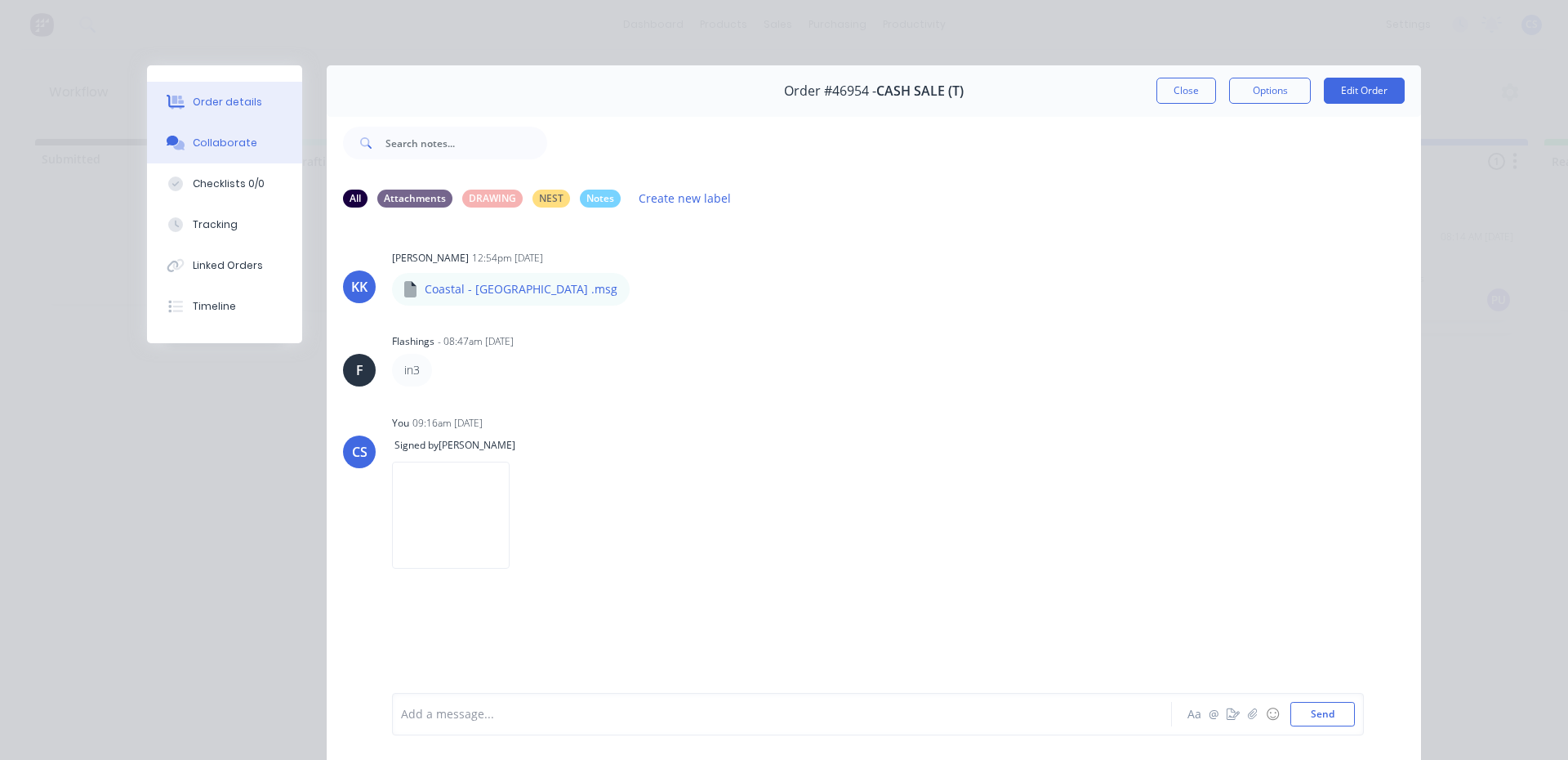
click at [209, 111] on button "Order details" at bounding box center [224, 101] width 155 height 40
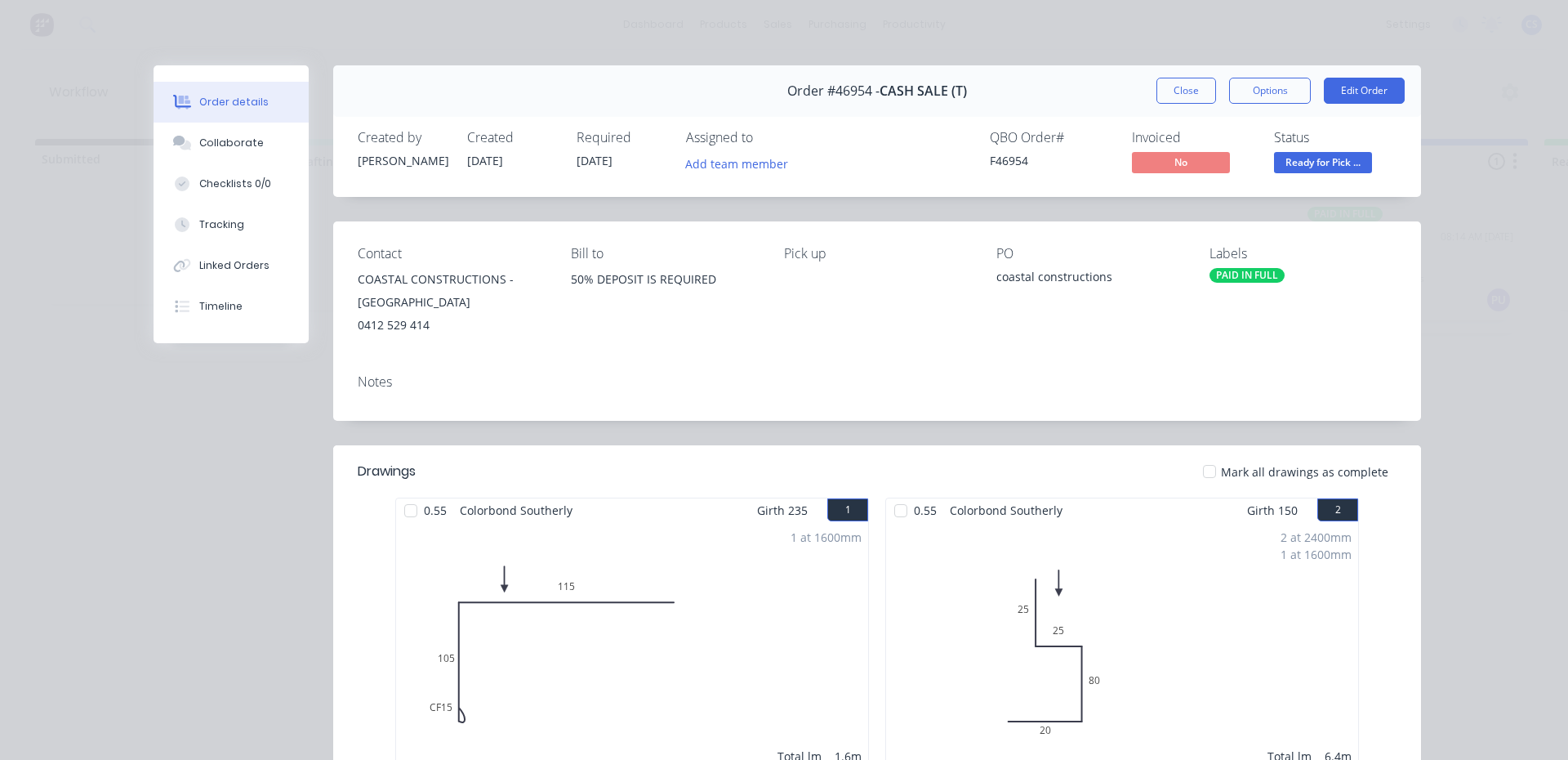
click at [1311, 161] on span "Ready for Pick ..." at bounding box center [1322, 162] width 98 height 21
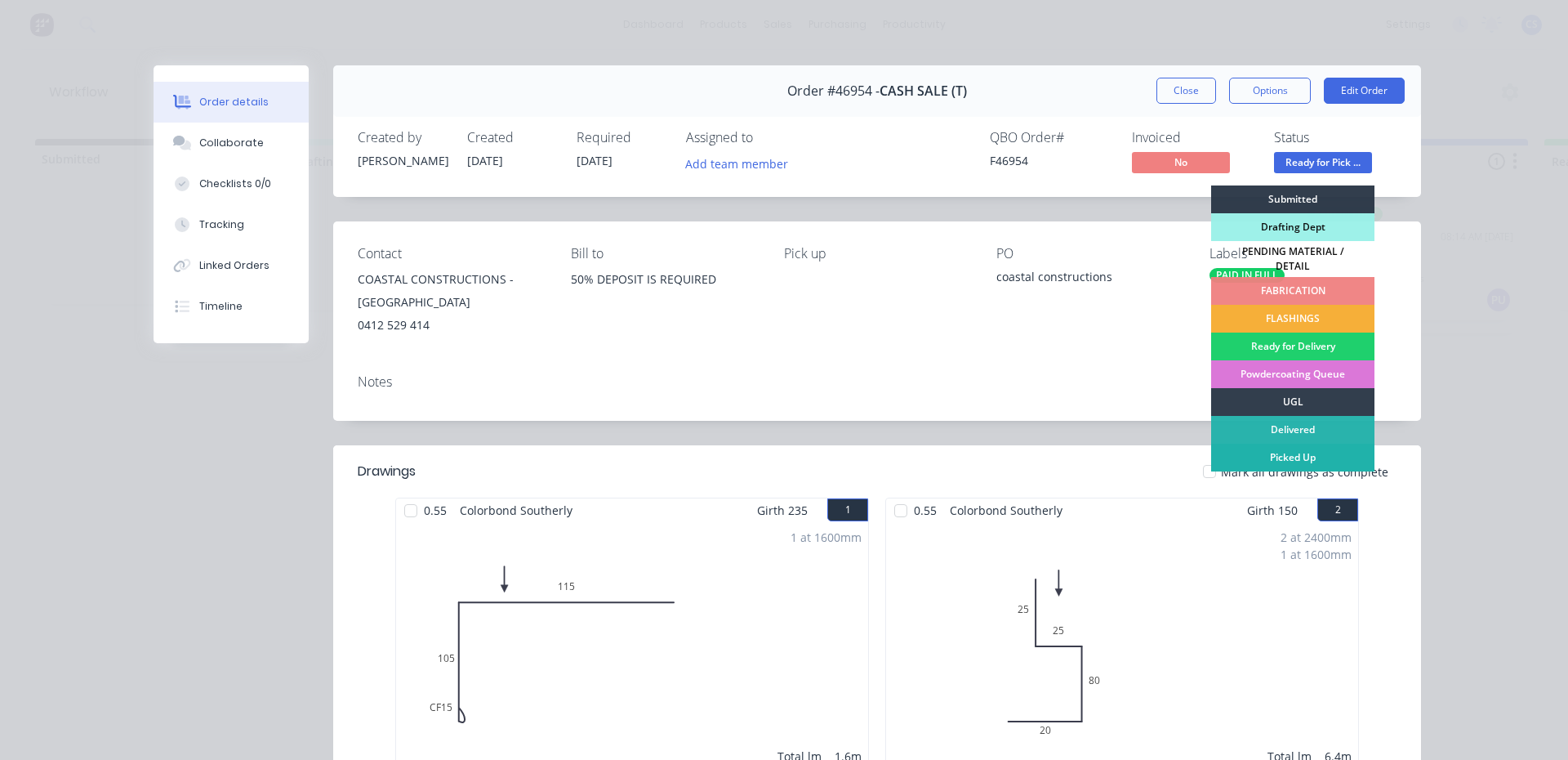
click at [1269, 453] on div "Picked Up" at bounding box center [1293, 458] width 163 height 28
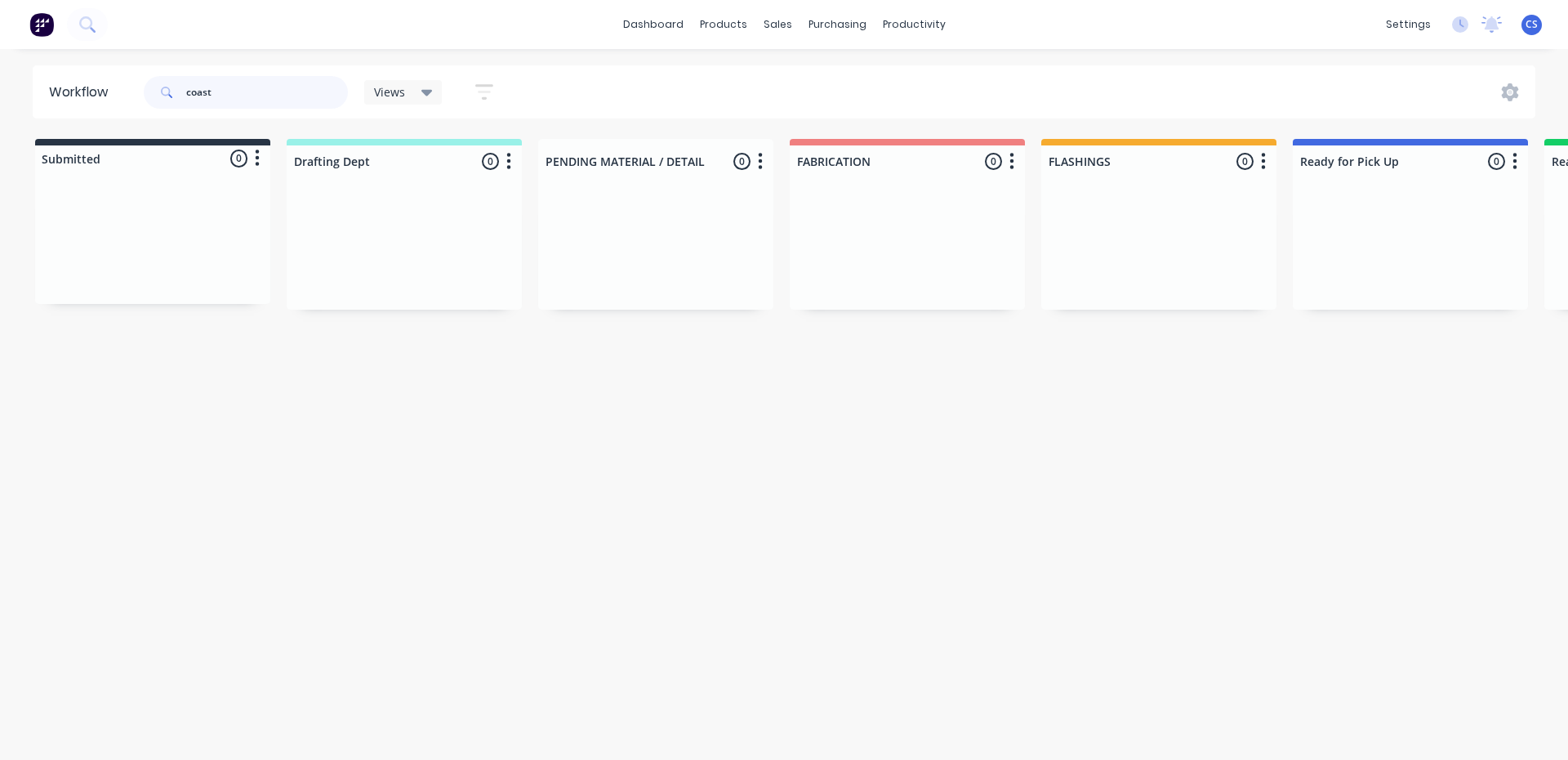
drag, startPoint x: 235, startPoint y: 94, endPoint x: 78, endPoint y: 104, distance: 157.3
click at [78, 104] on header "Workflow coast Views Save new view None (Default) edit Nilesh edit Production e…" at bounding box center [784, 92] width 1503 height 53
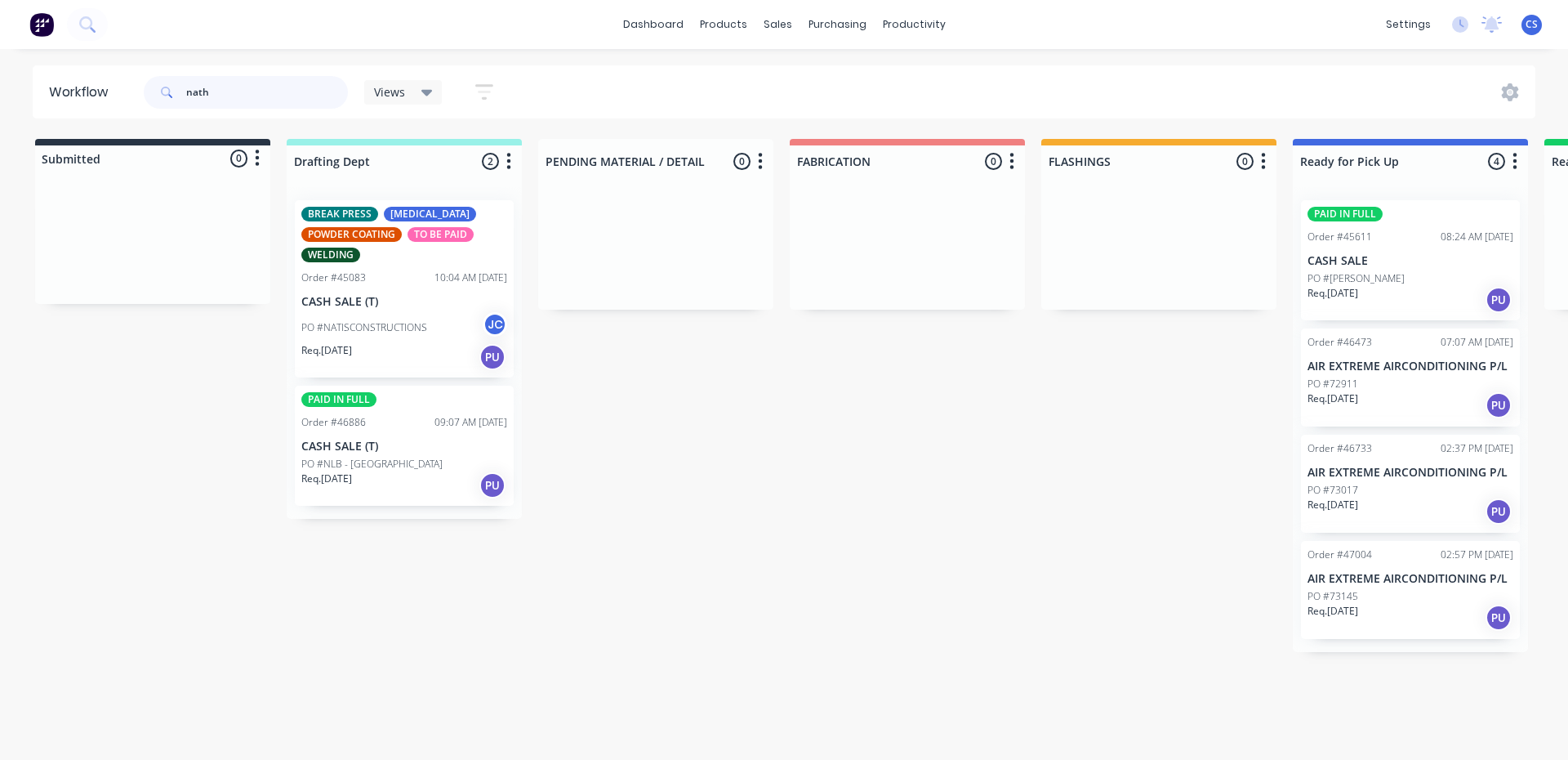
type input "nath"
click at [1406, 286] on div "Req. [DATE] PU" at bounding box center [1410, 300] width 205 height 28
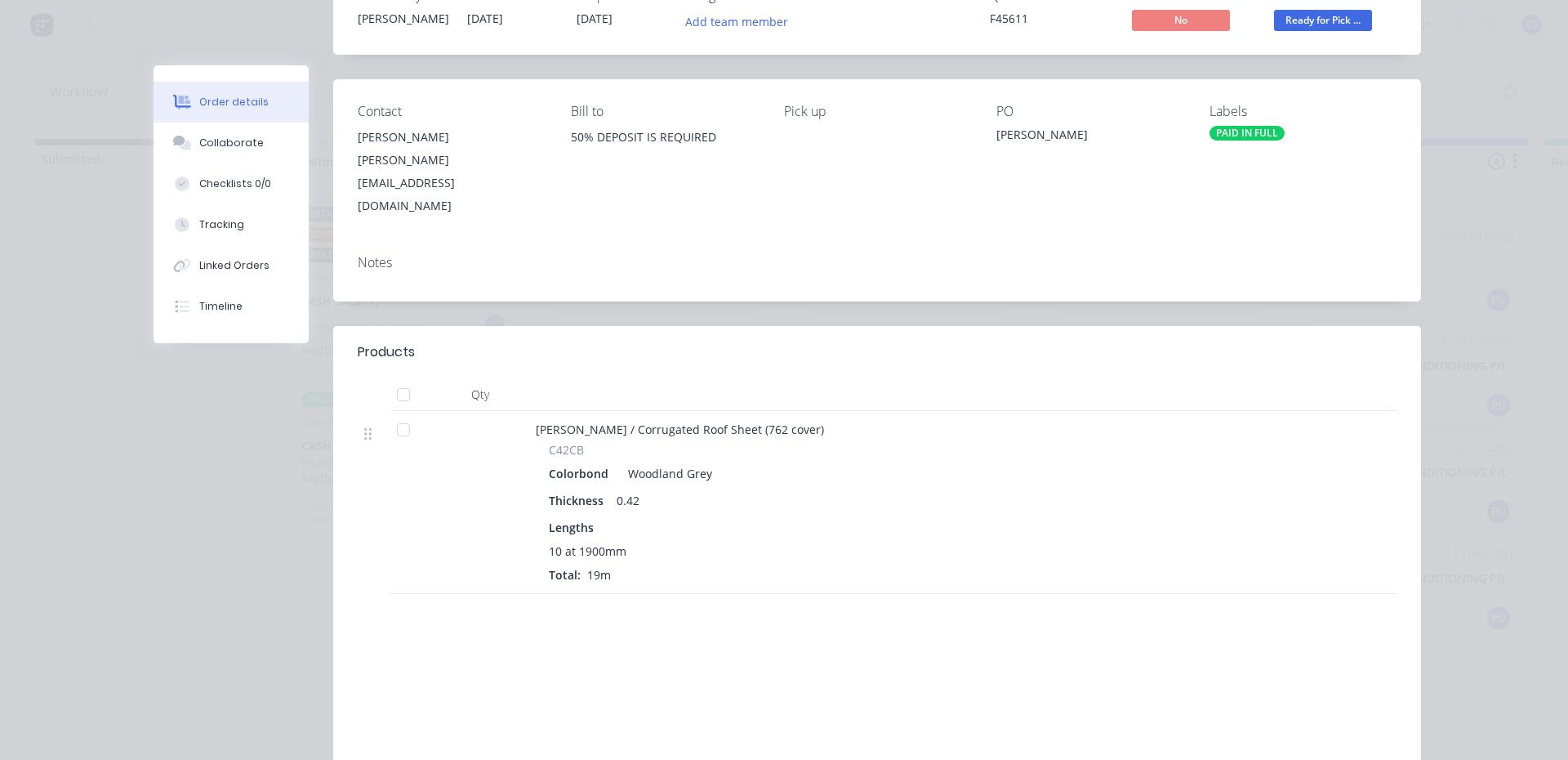
scroll to position [0, 0]
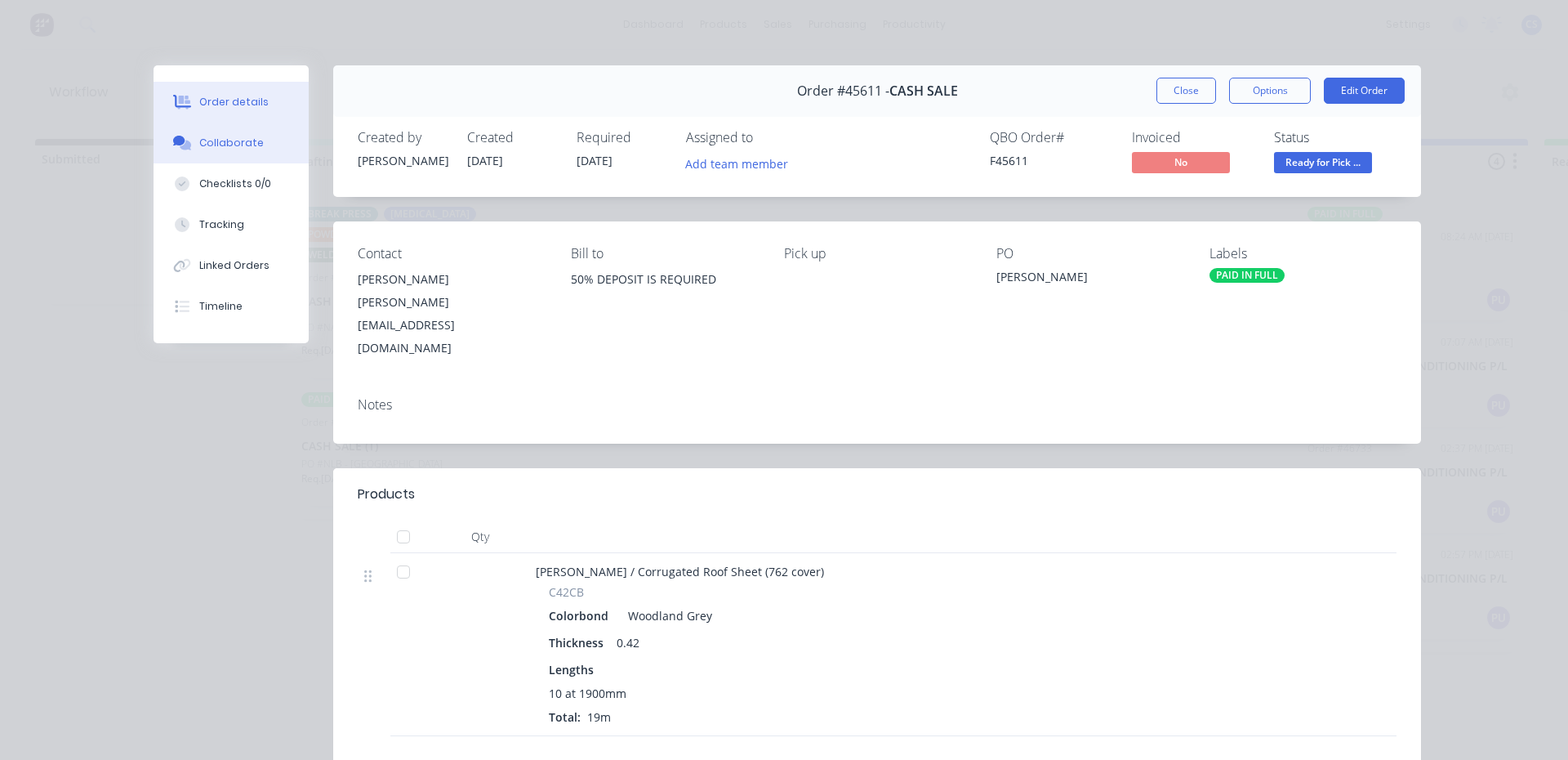
click at [196, 152] on button "Collaborate" at bounding box center [231, 142] width 155 height 40
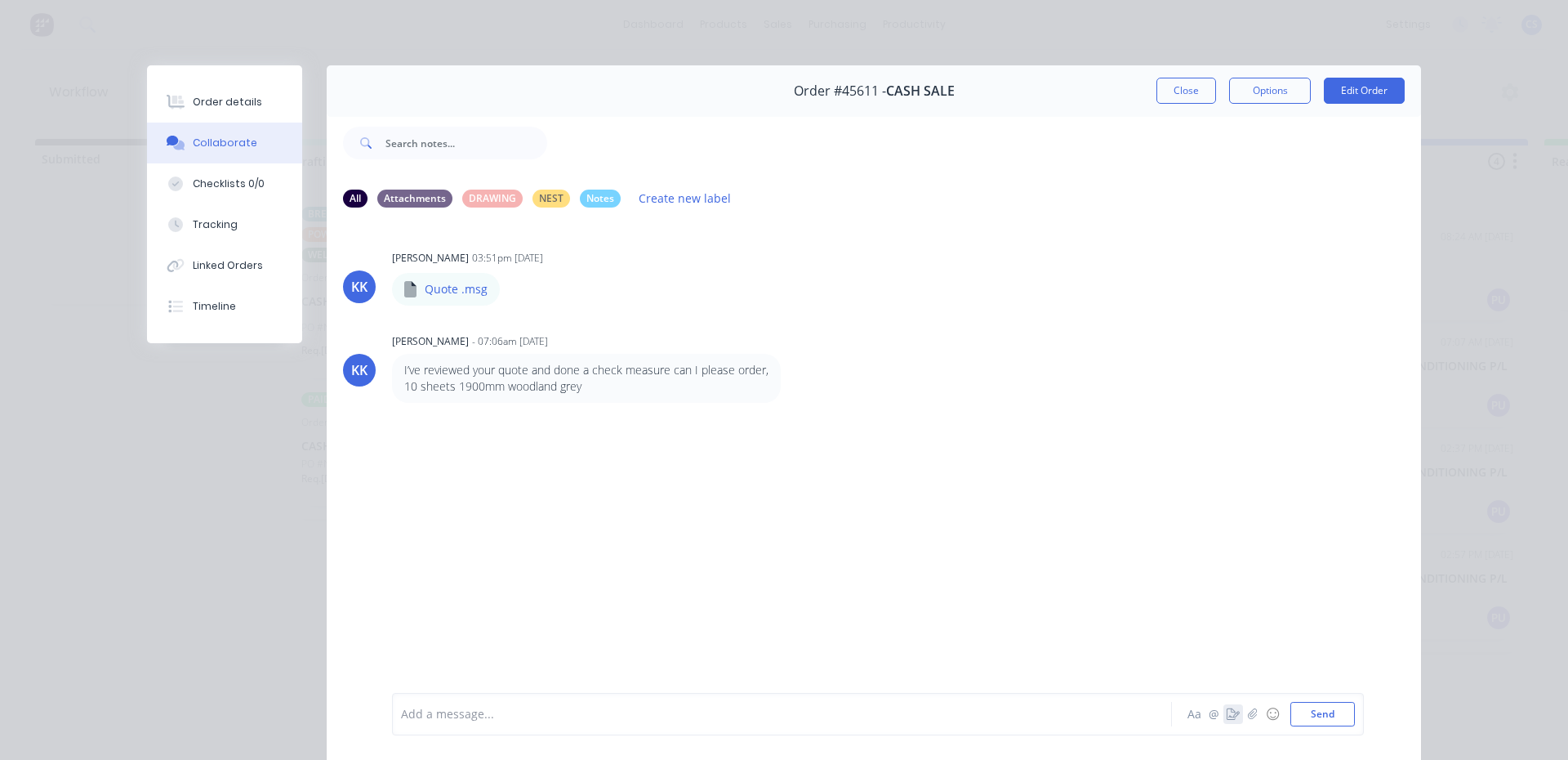
click at [1230, 719] on icon "button" at bounding box center [1233, 714] width 13 height 12
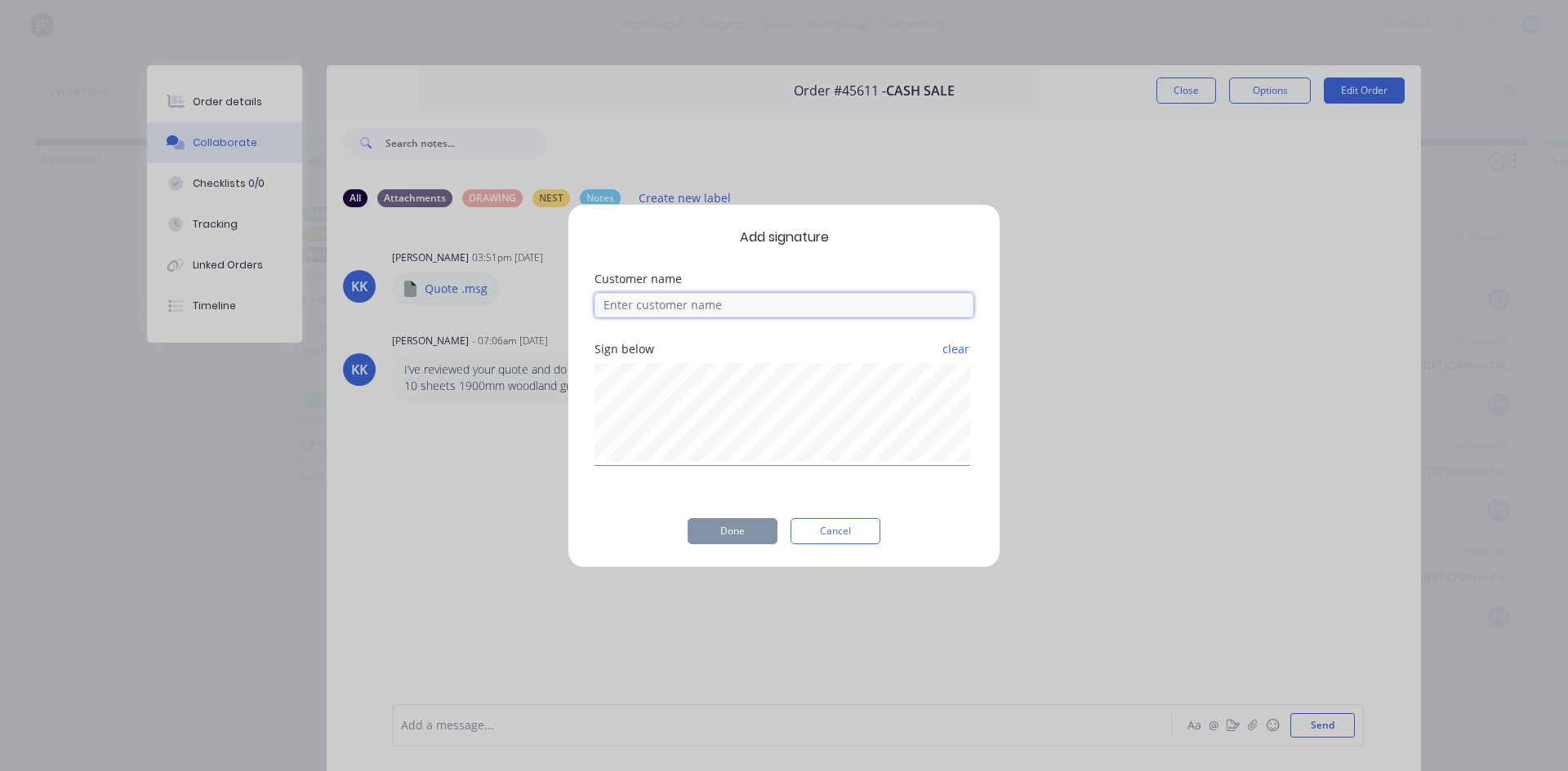
click at [713, 300] on input at bounding box center [784, 305] width 379 height 25
type input "[PERSON_NAME]"
click at [737, 503] on div "Add signature Customer name [PERSON_NAME] below clear Done Cancel" at bounding box center [784, 385] width 433 height 364
click at [751, 529] on button "Done" at bounding box center [732, 532] width 90 height 26
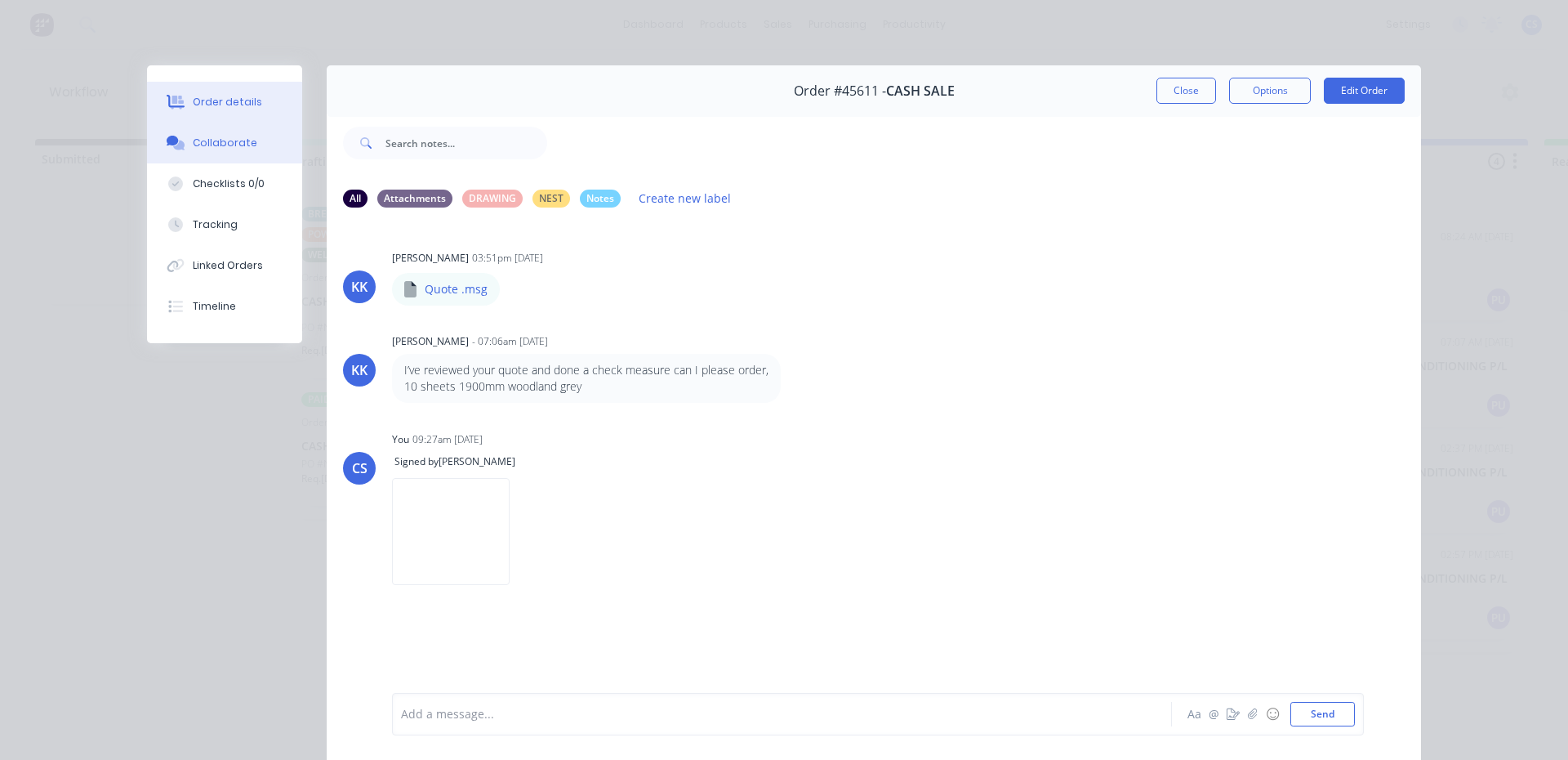
click at [193, 106] on div "Order details" at bounding box center [228, 102] width 69 height 15
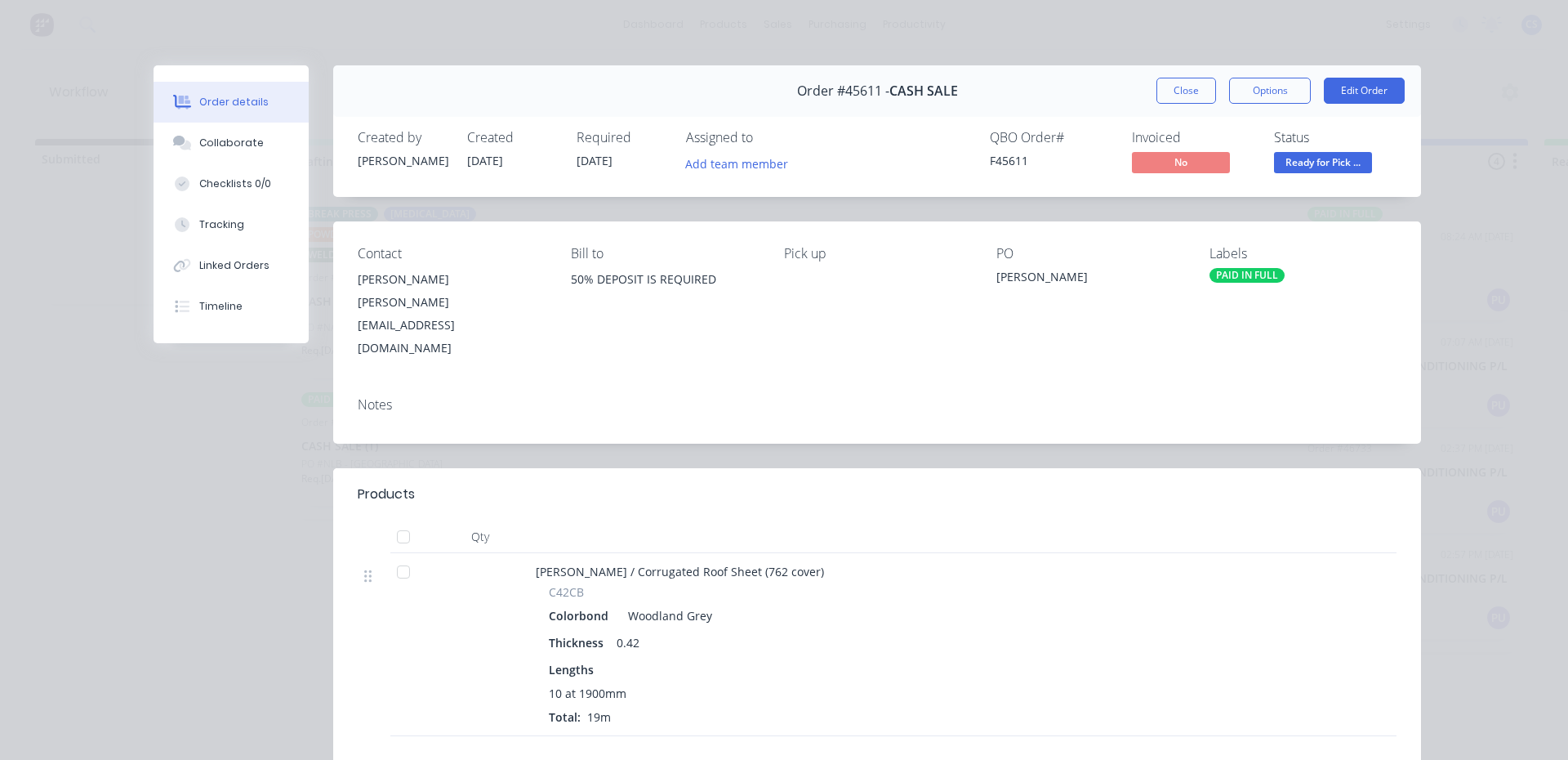
click at [1299, 158] on span "Ready for Pick ..." at bounding box center [1322, 162] width 98 height 21
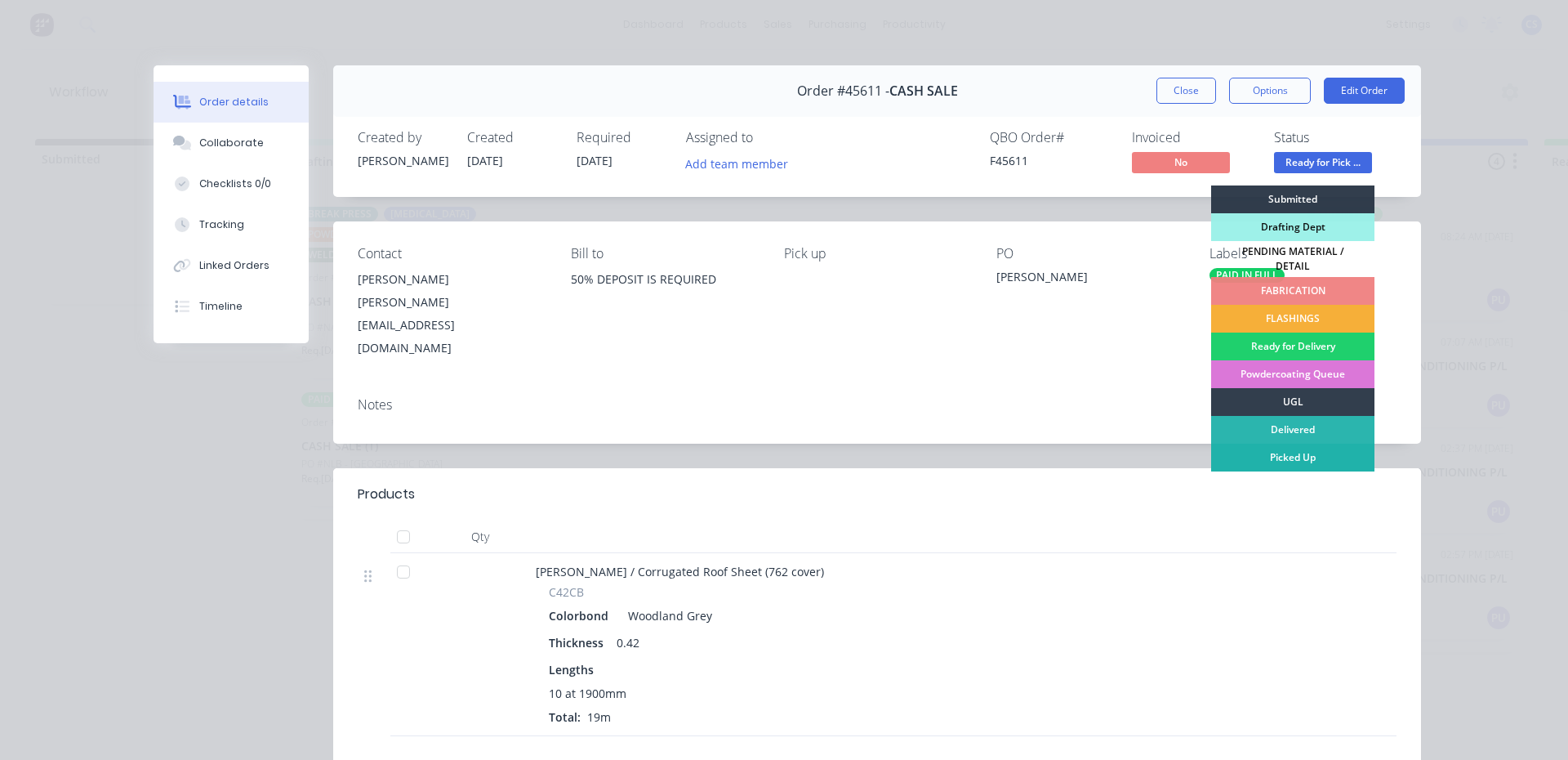
click at [1299, 455] on div "Picked Up" at bounding box center [1293, 458] width 163 height 28
